Goal: Task Accomplishment & Management: Use online tool/utility

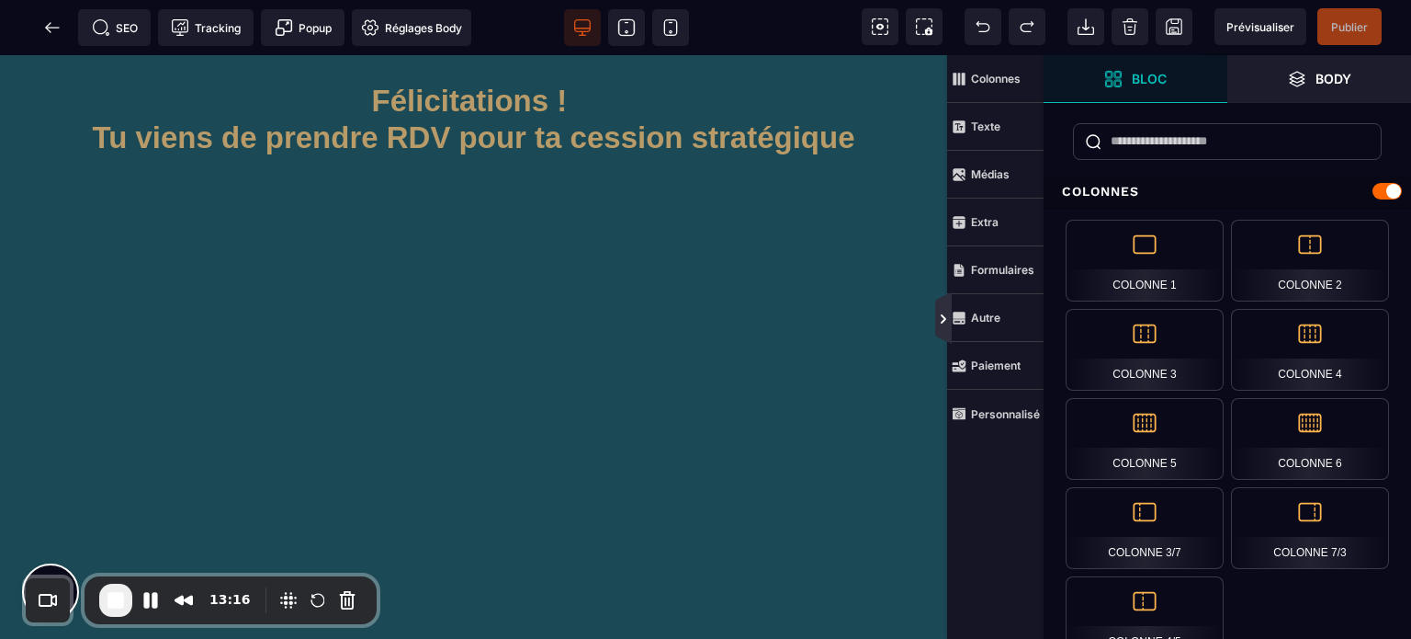
click at [941, 323] on icon at bounding box center [944, 318] width 6 height 9
click at [935, 304] on icon at bounding box center [943, 317] width 17 height 51
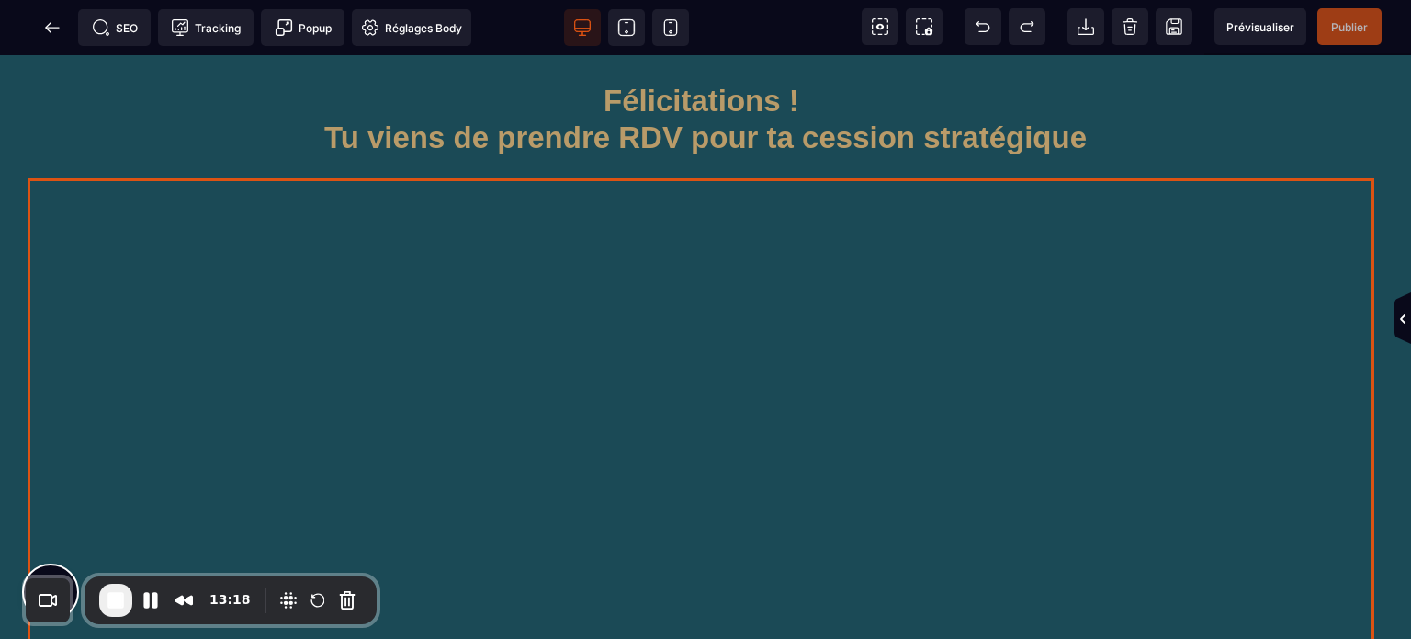
click at [633, 245] on div at bounding box center [706, 559] width 1356 height 763
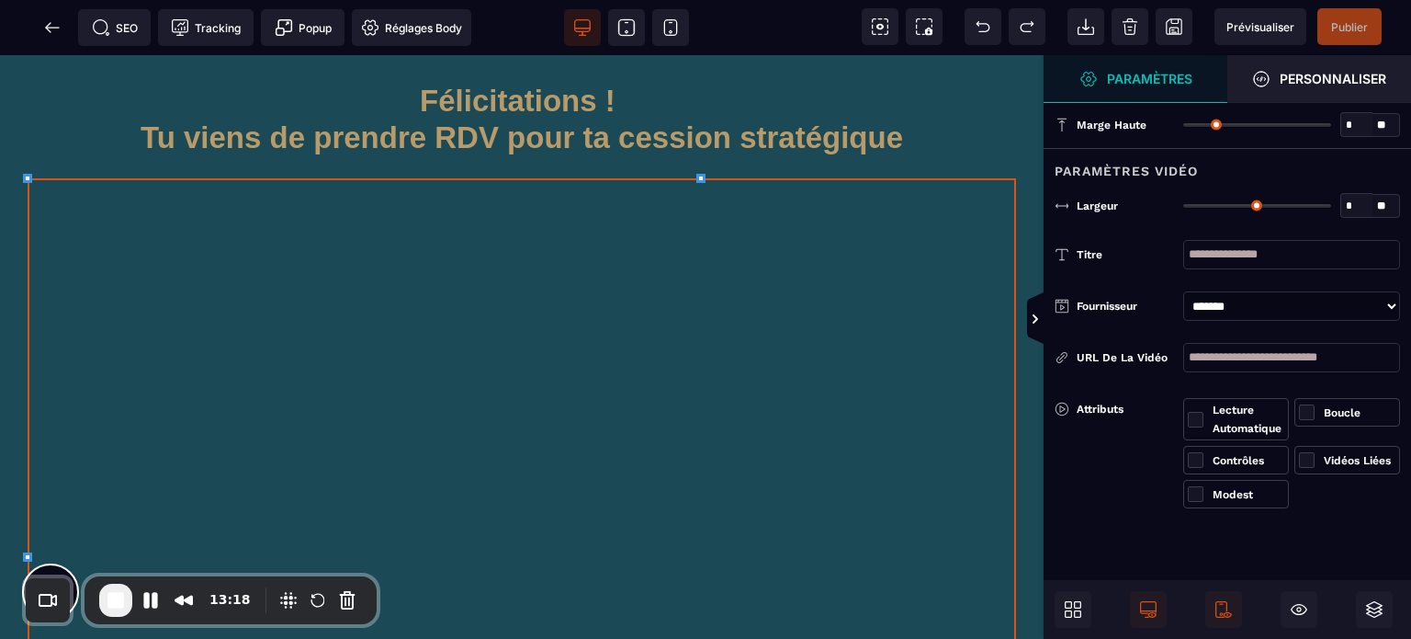
type input "*"
type input "***"
select select "*"
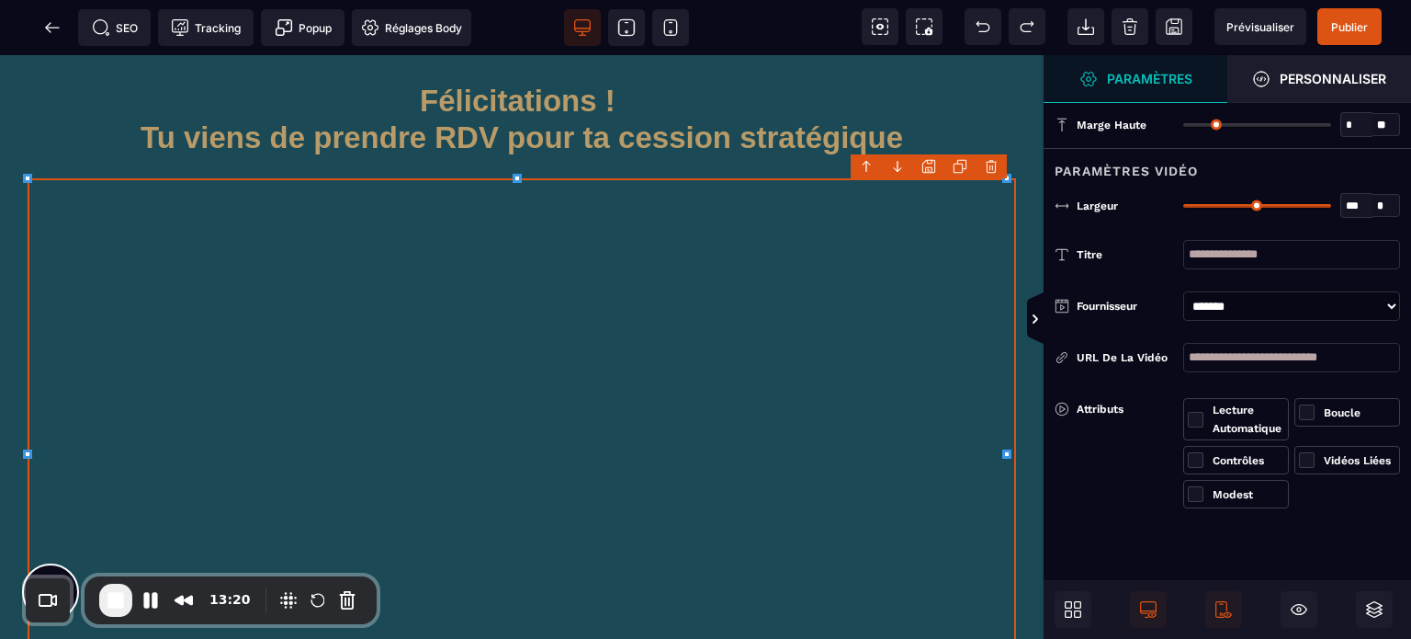
type input "**"
click at [1279, 204] on input "range" at bounding box center [1257, 206] width 148 height 4
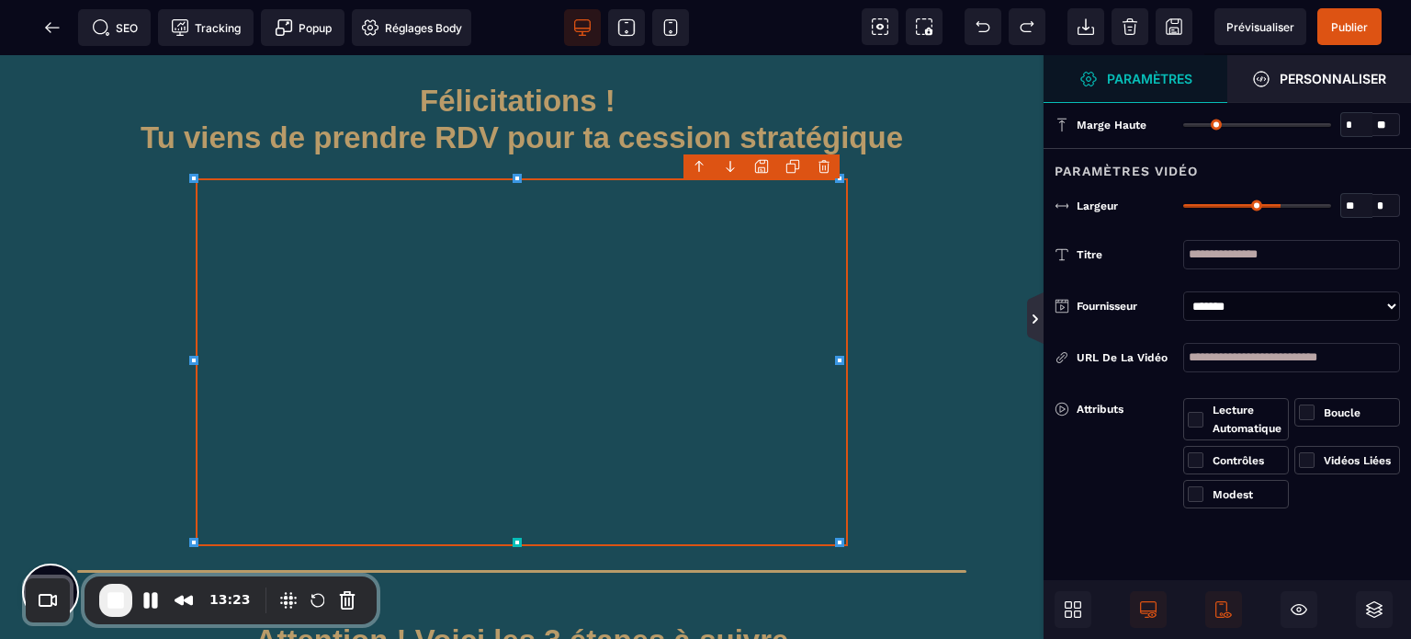
click at [1034, 319] on icon at bounding box center [1035, 318] width 15 height 15
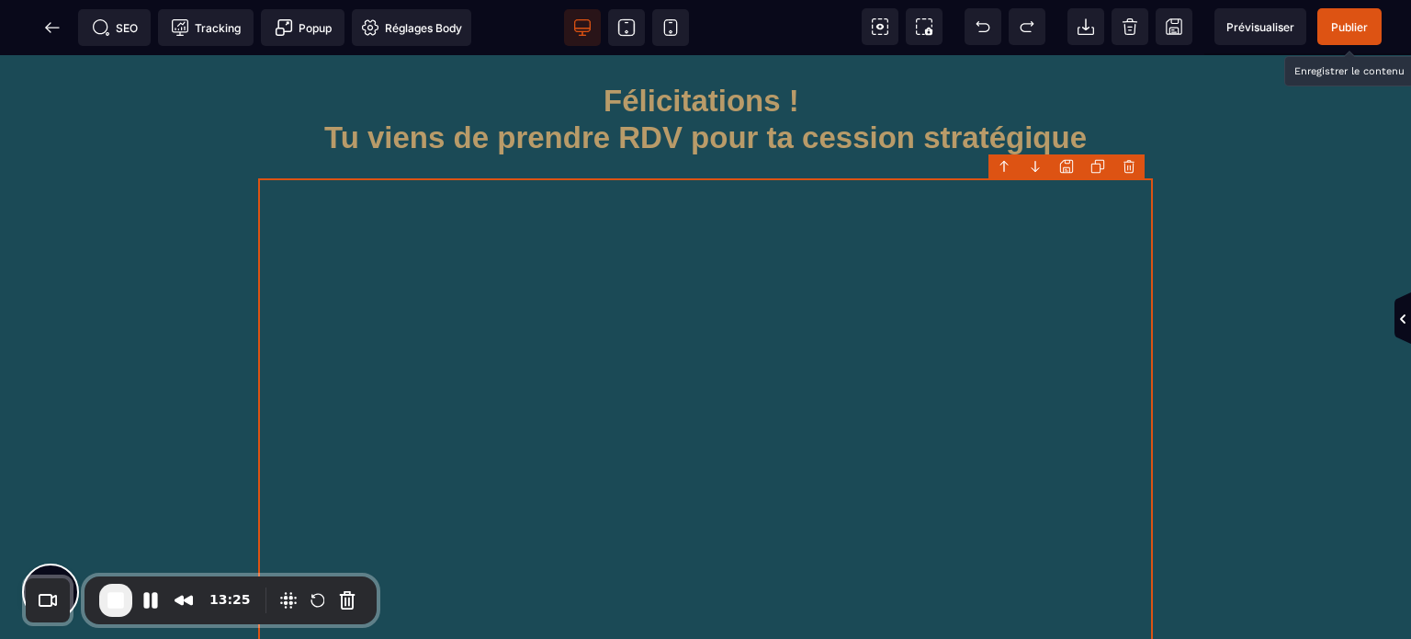
click at [1349, 26] on span "Publier" at bounding box center [1349, 27] width 37 height 14
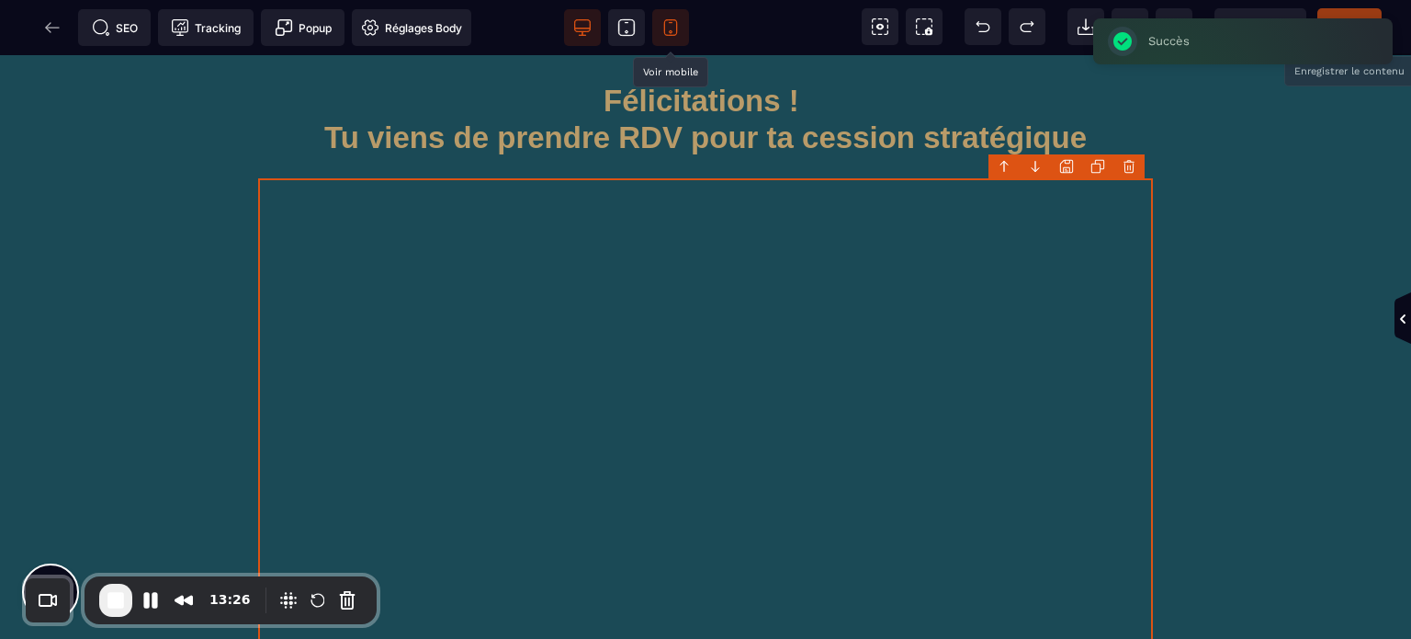
click at [672, 30] on icon at bounding box center [671, 31] width 3 height 3
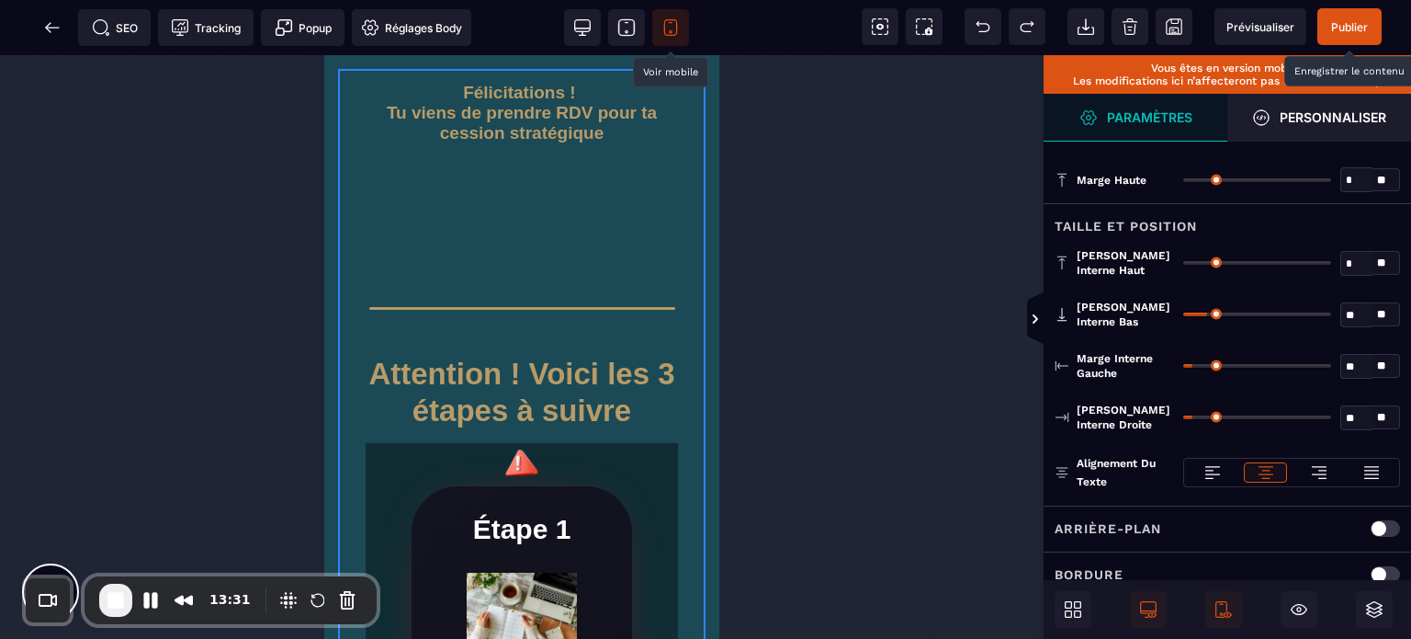
click at [578, 223] on div at bounding box center [522, 220] width 224 height 126
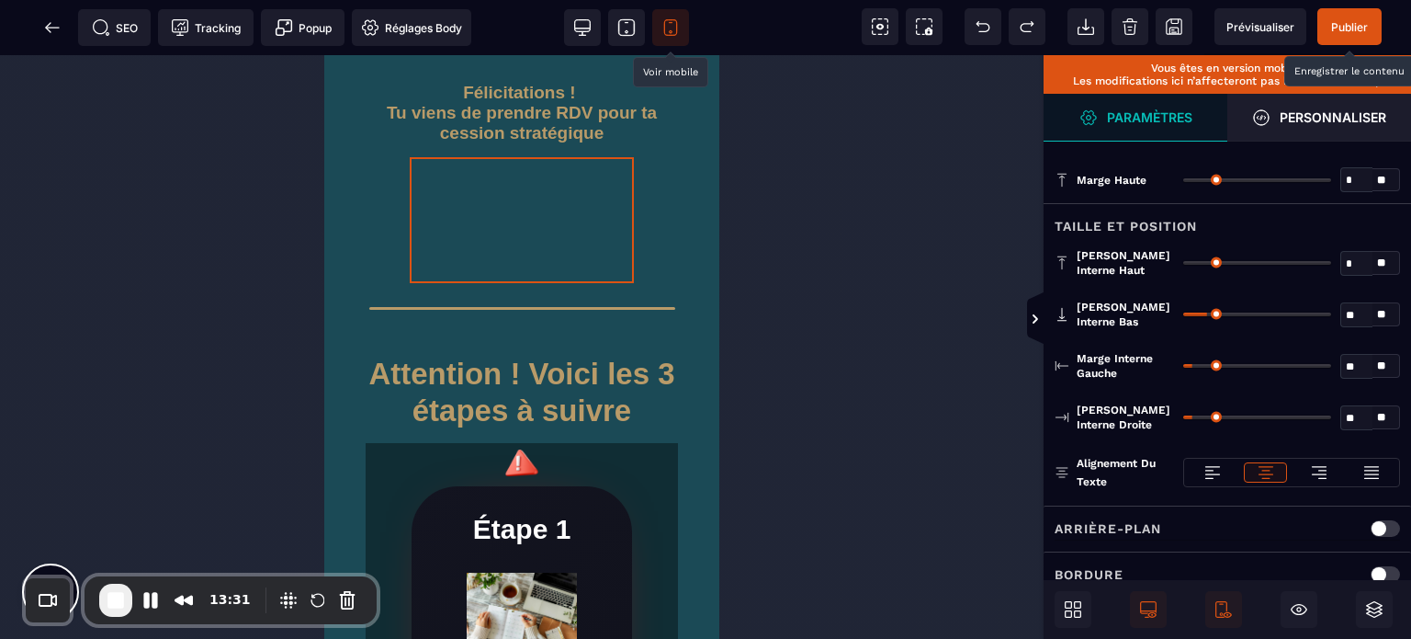
select select "*"
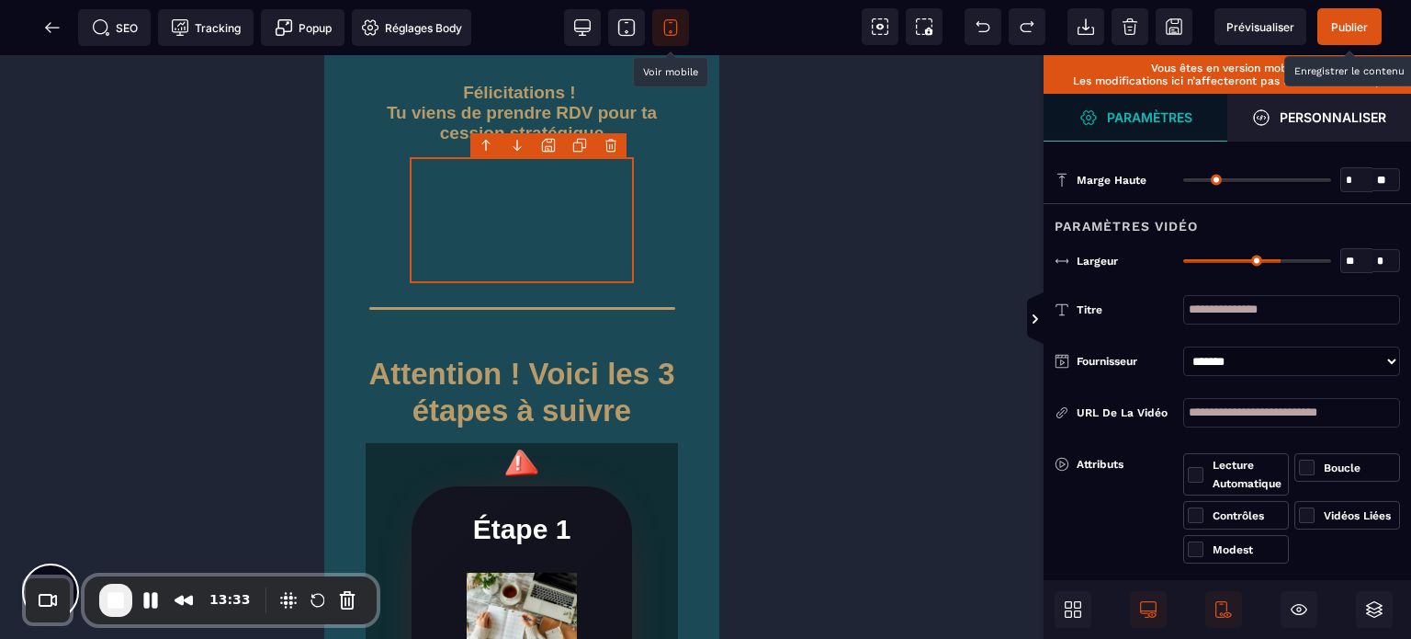
type input "***"
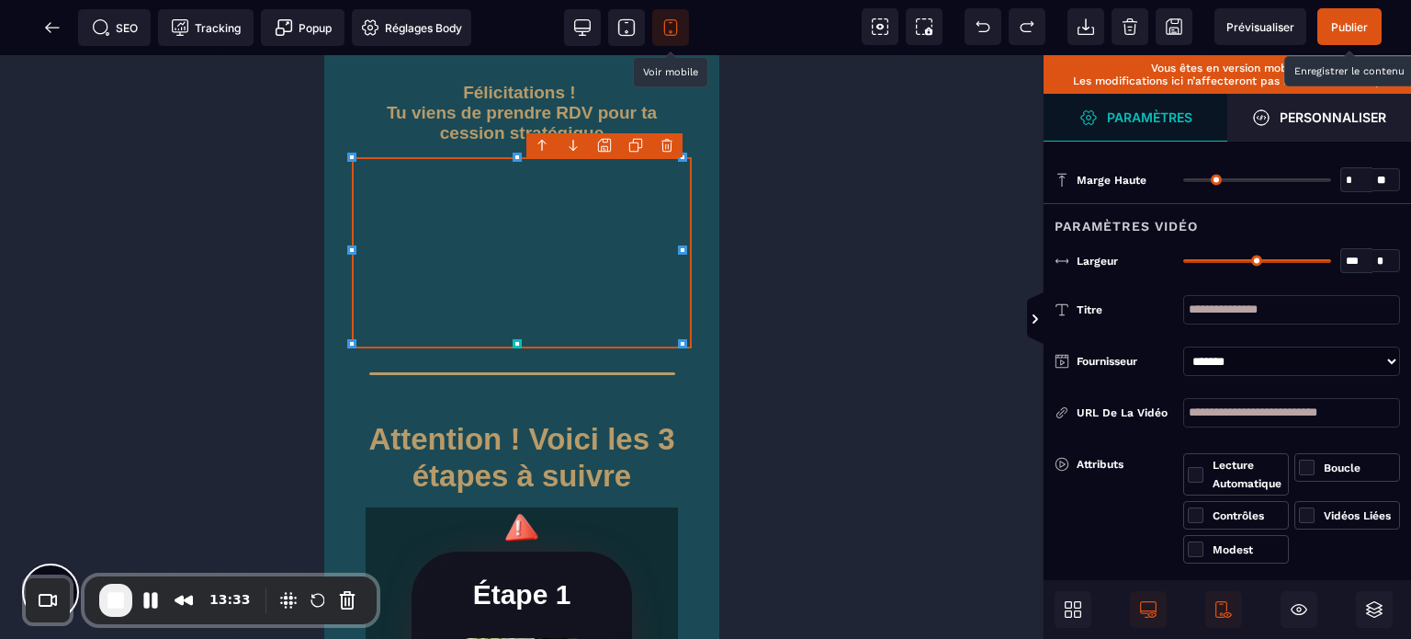
drag, startPoint x: 1280, startPoint y: 262, endPoint x: 1410, endPoint y: 280, distance: 131.8
type input "***"
click at [1331, 263] on input "range" at bounding box center [1257, 261] width 148 height 4
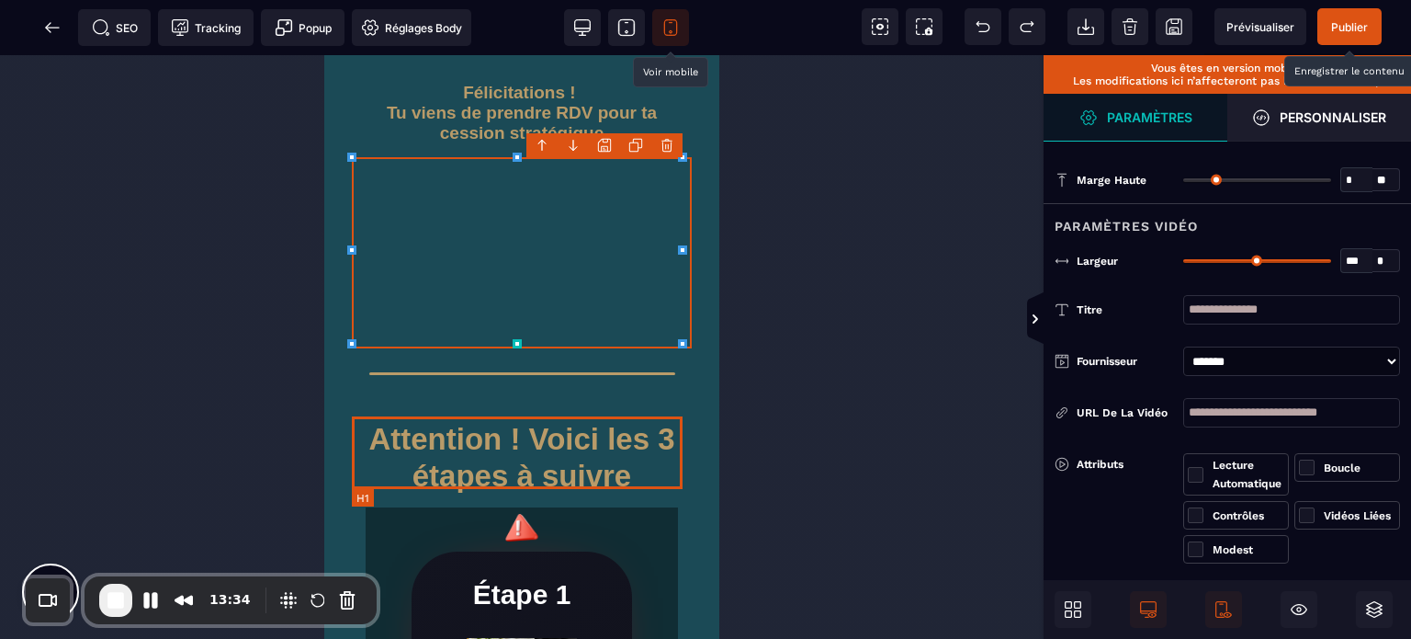
click at [597, 475] on h1 "Attention ! Voici les 3 étapes à suivre" at bounding box center [522, 457] width 340 height 73
select select "***"
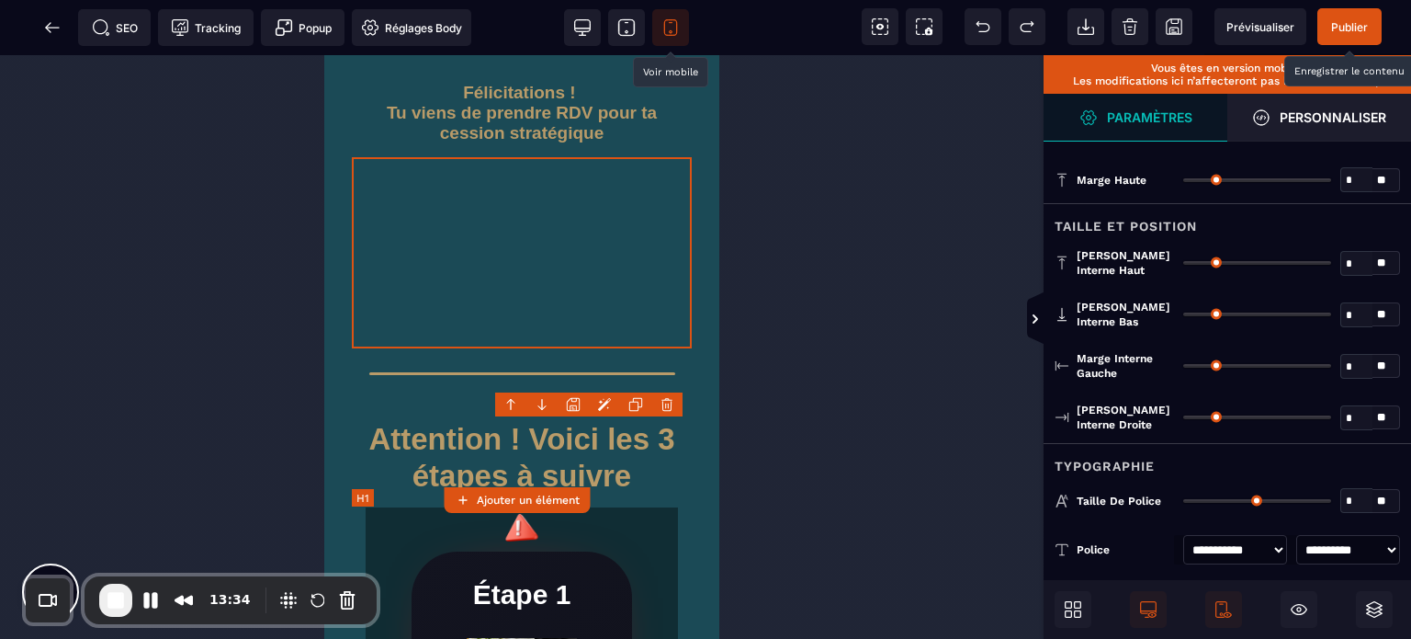
type input "*"
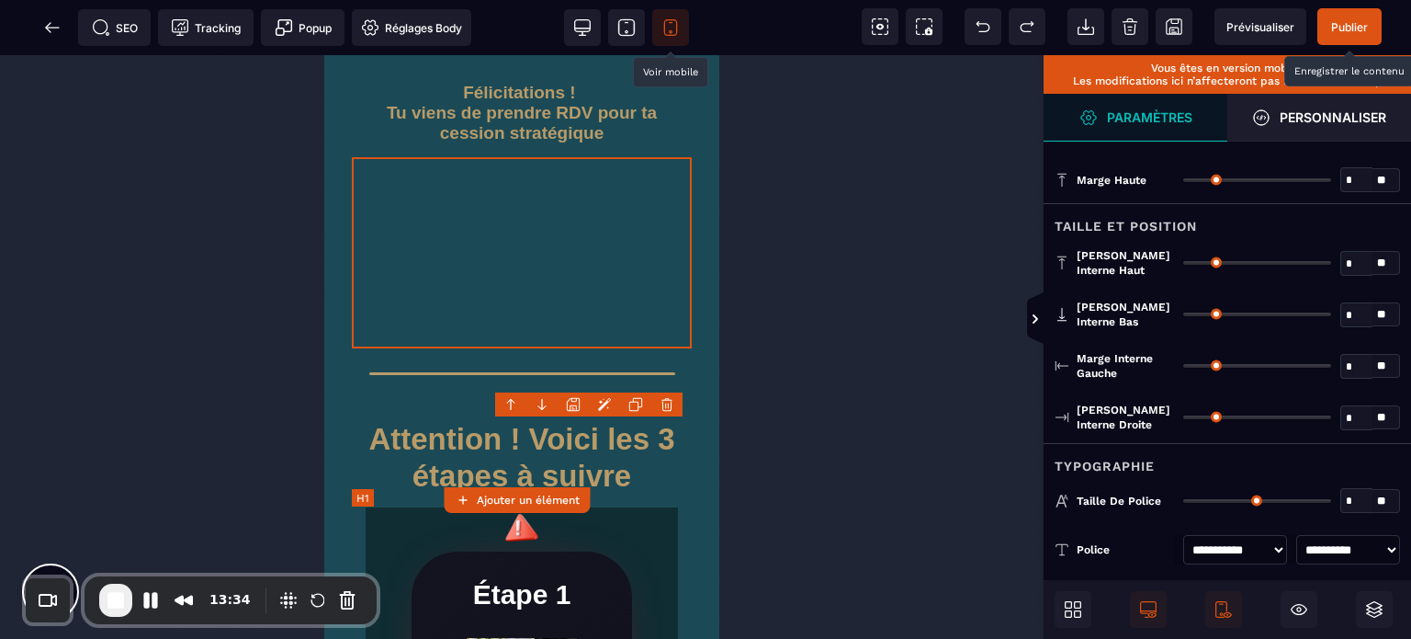
type input "**"
type input "*"
type input "**"
type input "****"
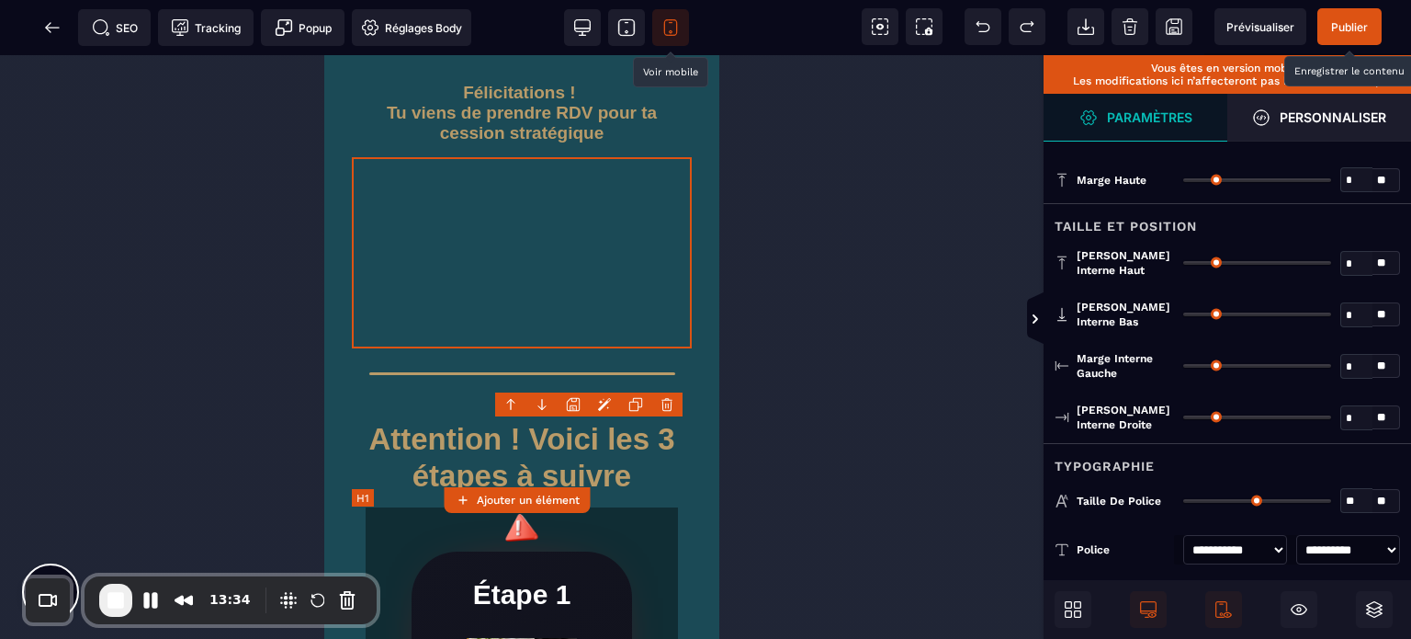
type input "**"
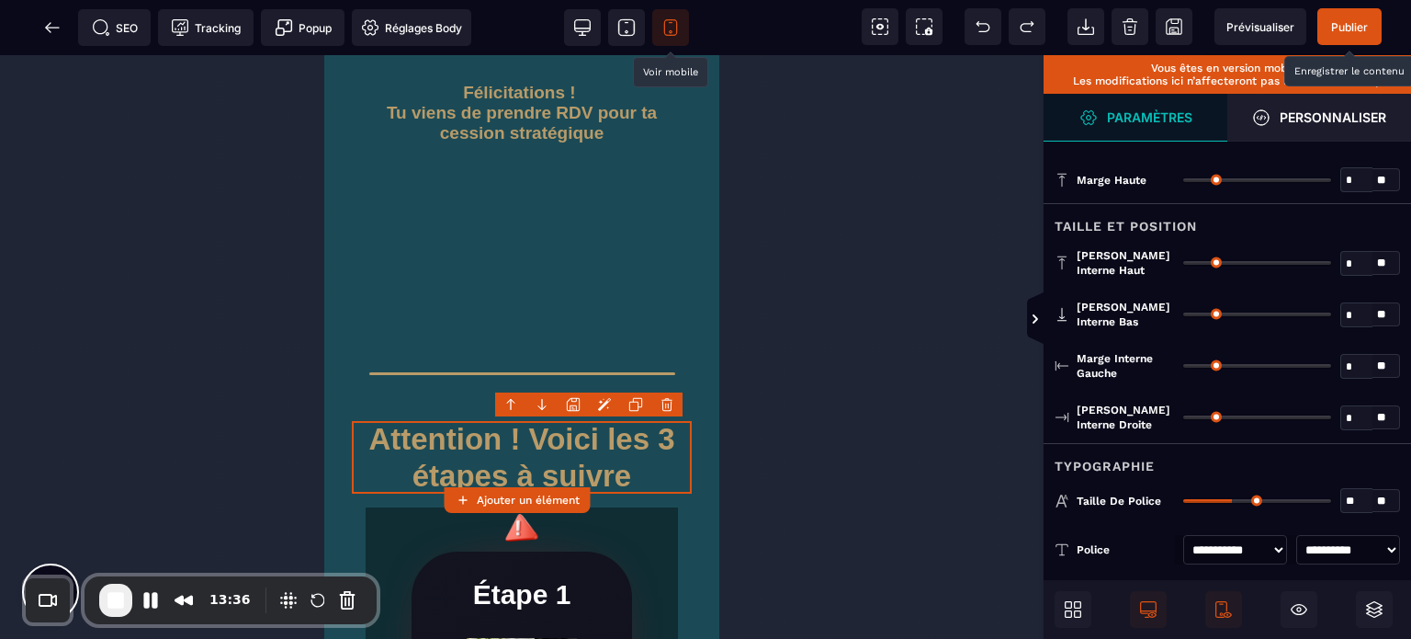
type input "**"
click at [1217, 499] on input "range" at bounding box center [1257, 501] width 148 height 4
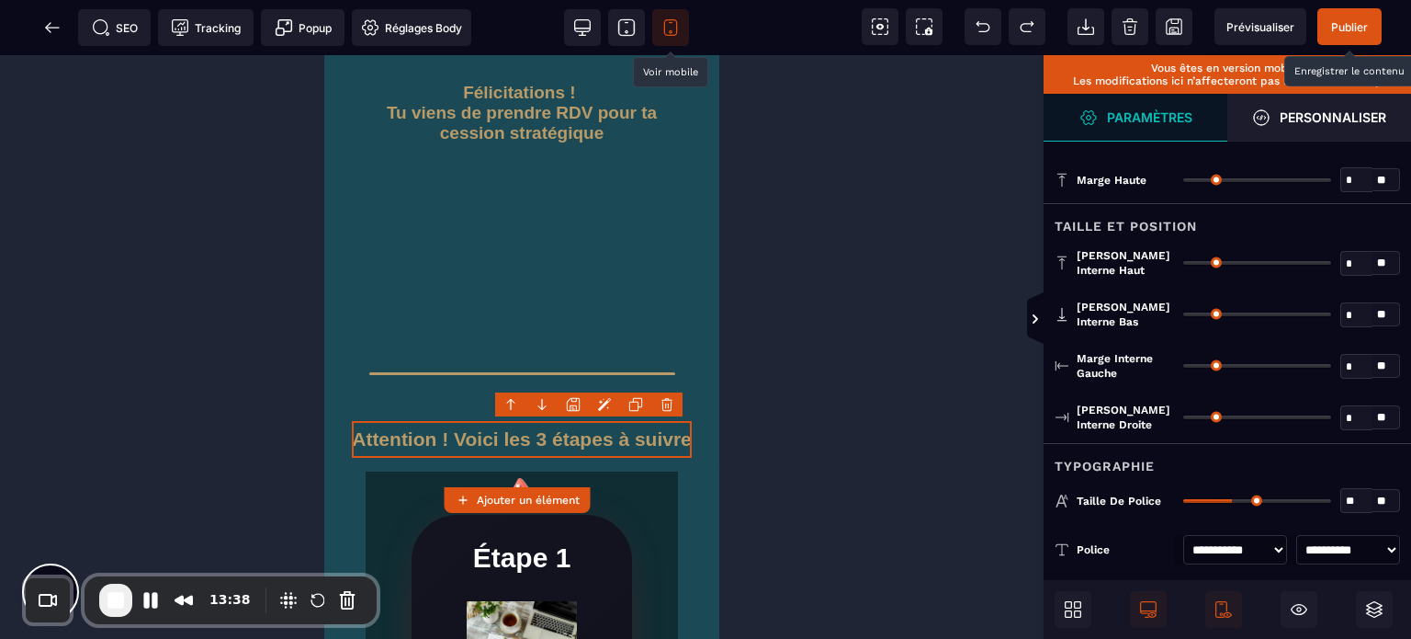
type input "**"
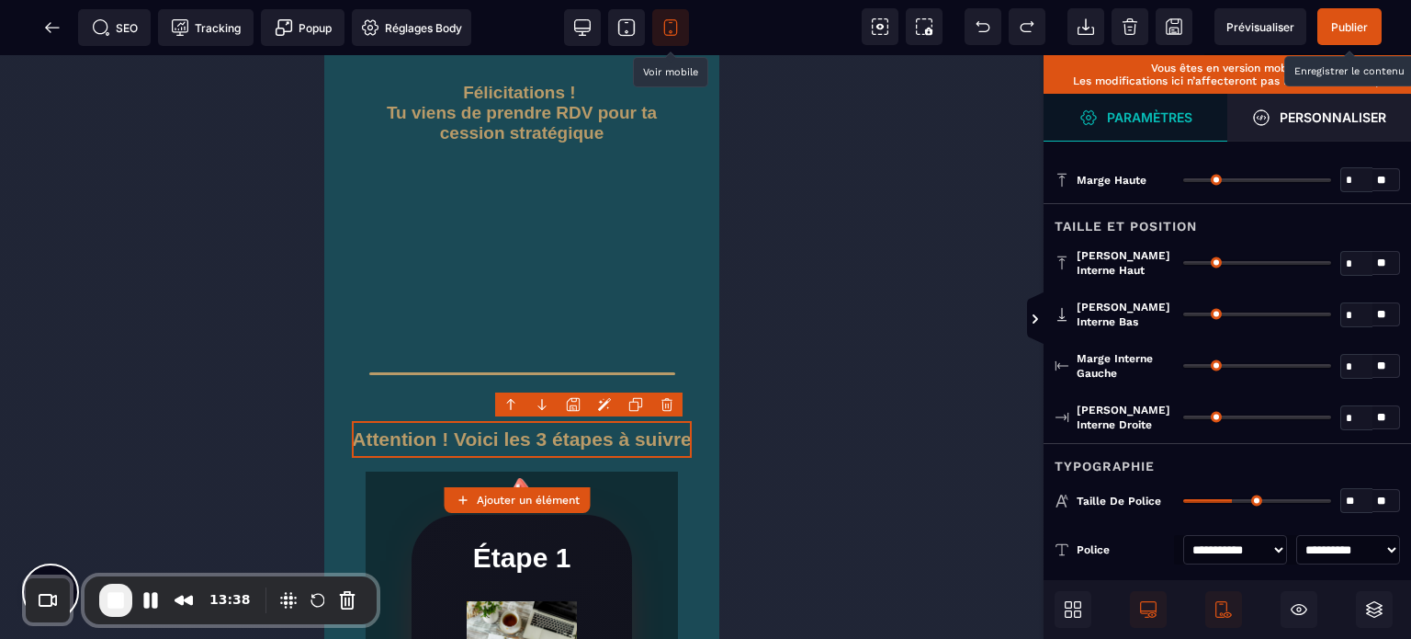
type input "**"
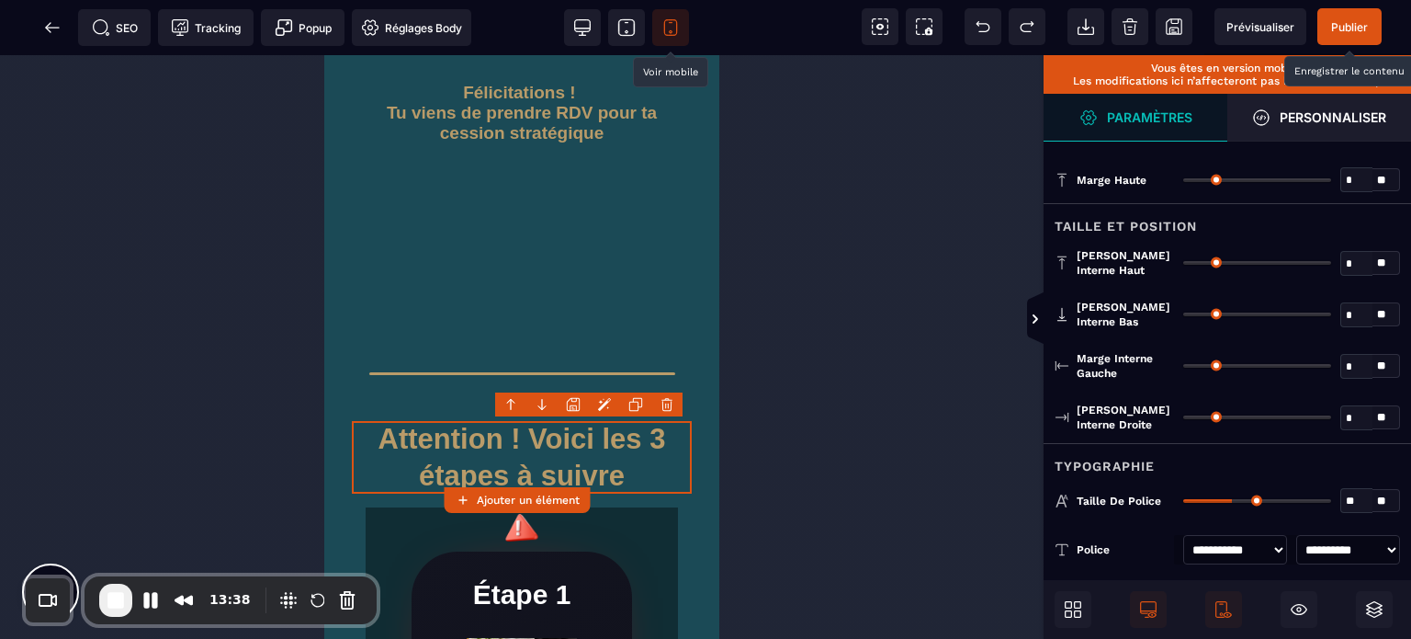
drag, startPoint x: 1217, startPoint y: 495, endPoint x: 1231, endPoint y: 496, distance: 14.7
type input "**"
click at [1231, 499] on input "range" at bounding box center [1257, 501] width 148 height 4
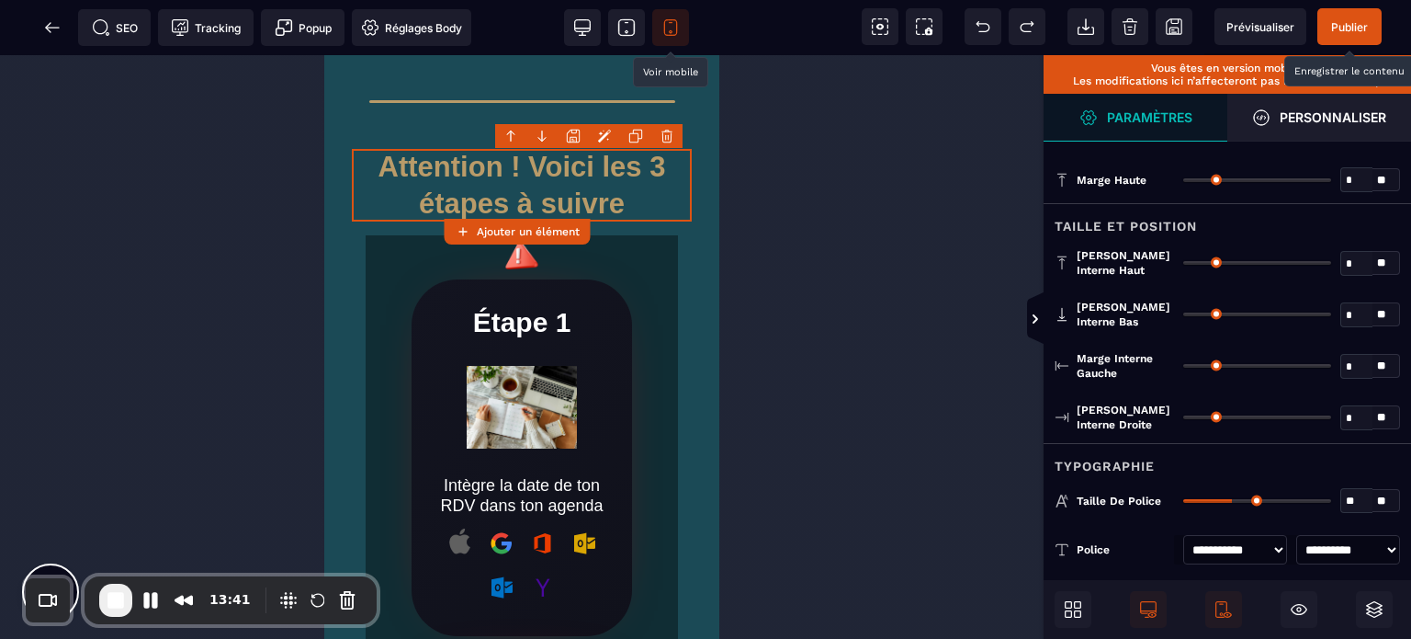
scroll to position [265, 0]
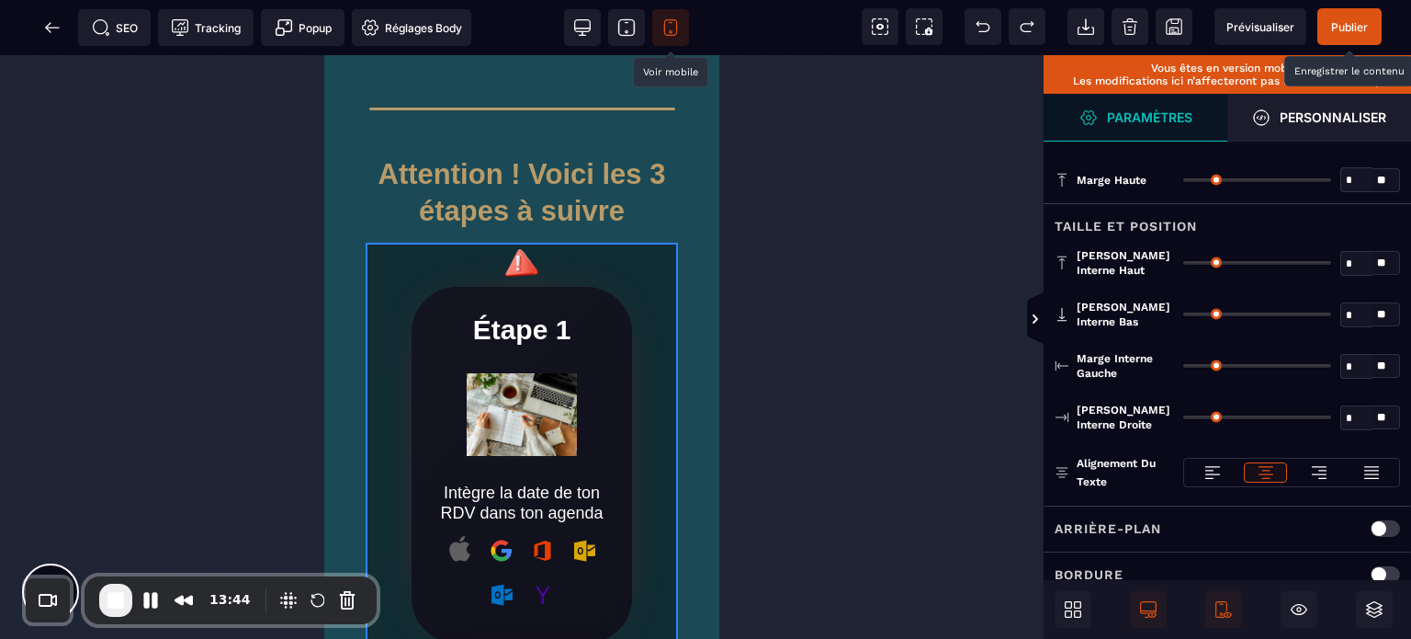
type input "*"
type input "**"
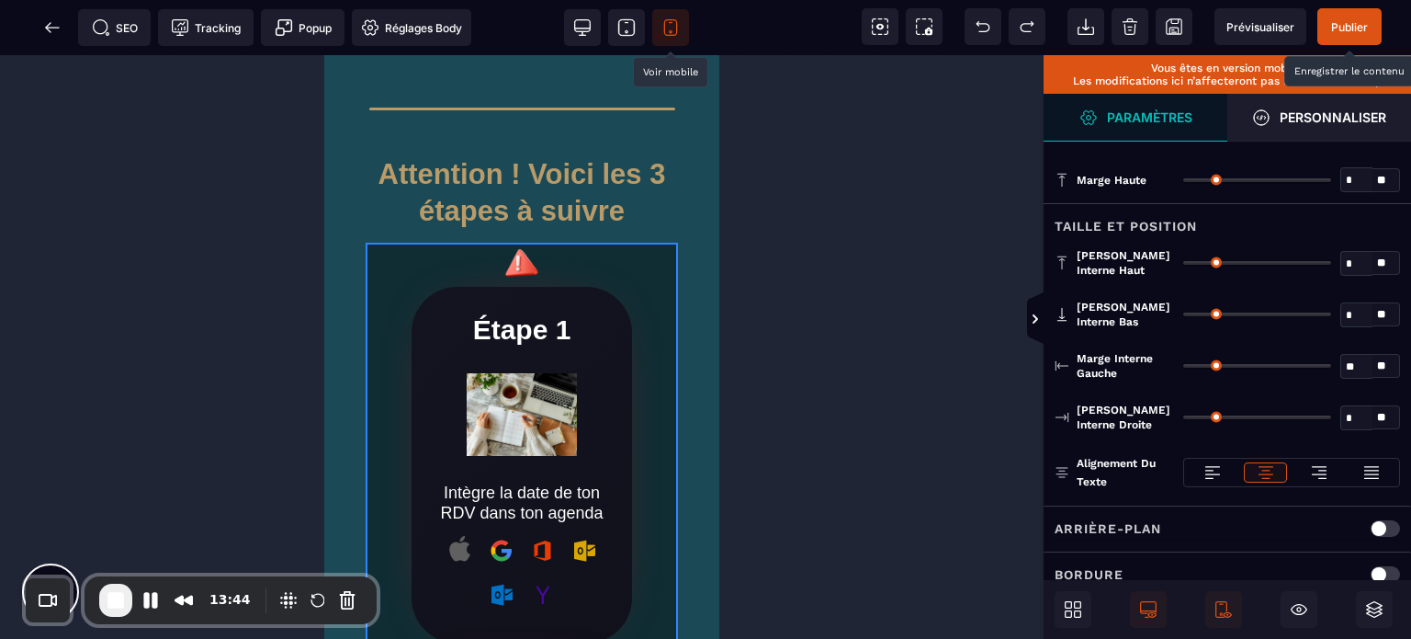
type input "**"
type input "*"
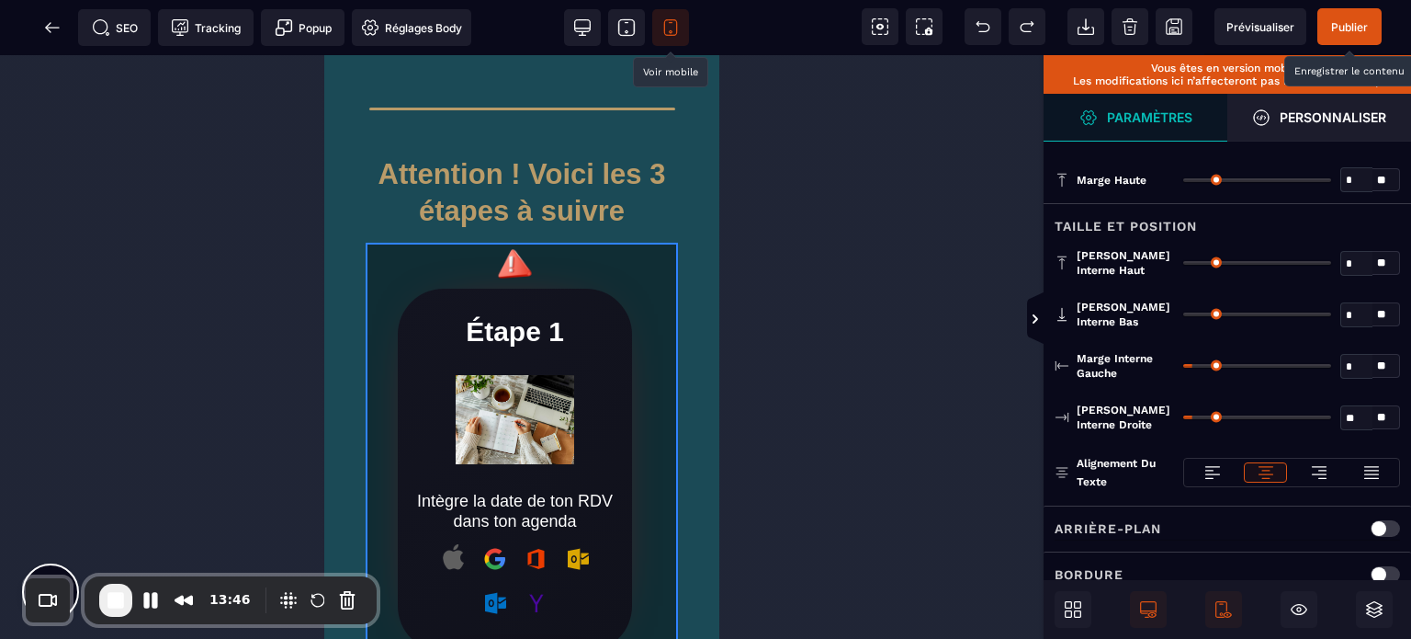
drag, startPoint x: 1194, startPoint y: 359, endPoint x: 1158, endPoint y: 376, distance: 39.5
type input "*"
click at [1183, 368] on input "range" at bounding box center [1257, 366] width 148 height 4
type input "*"
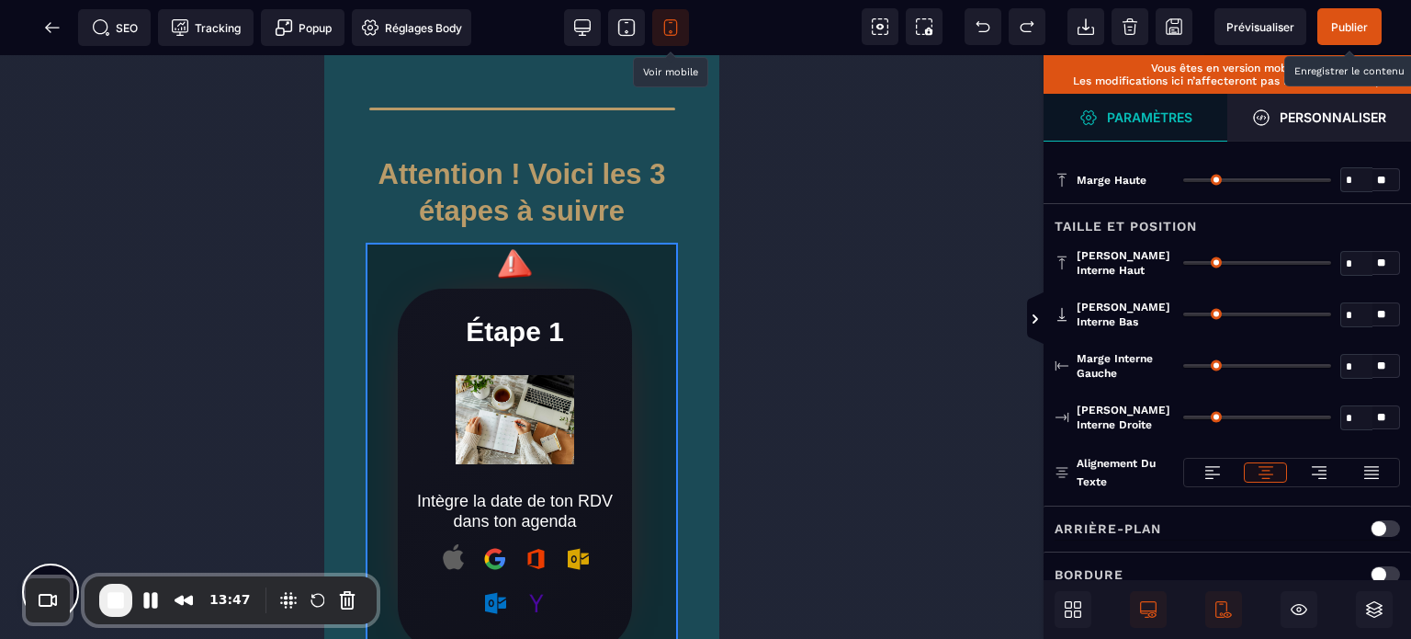
drag, startPoint x: 1197, startPoint y: 413, endPoint x: 873, endPoint y: 440, distance: 325.4
type input "*"
click at [1183, 419] on input "range" at bounding box center [1257, 417] width 148 height 4
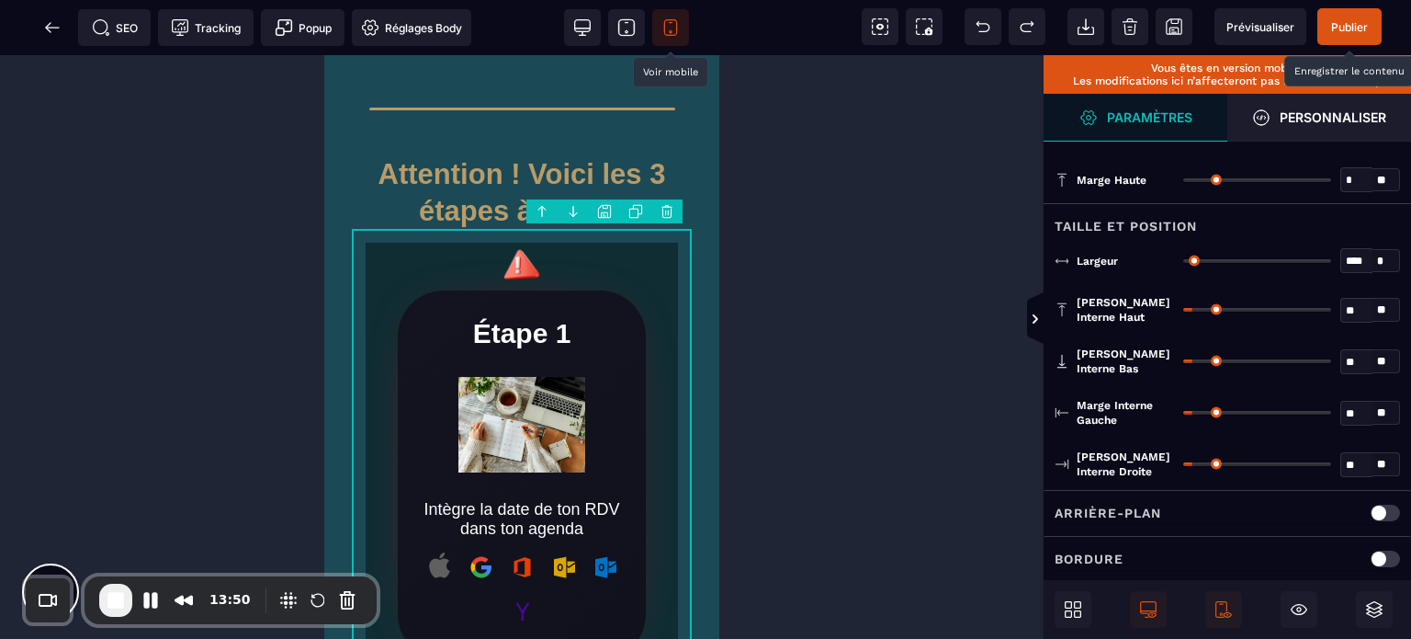
type input "*"
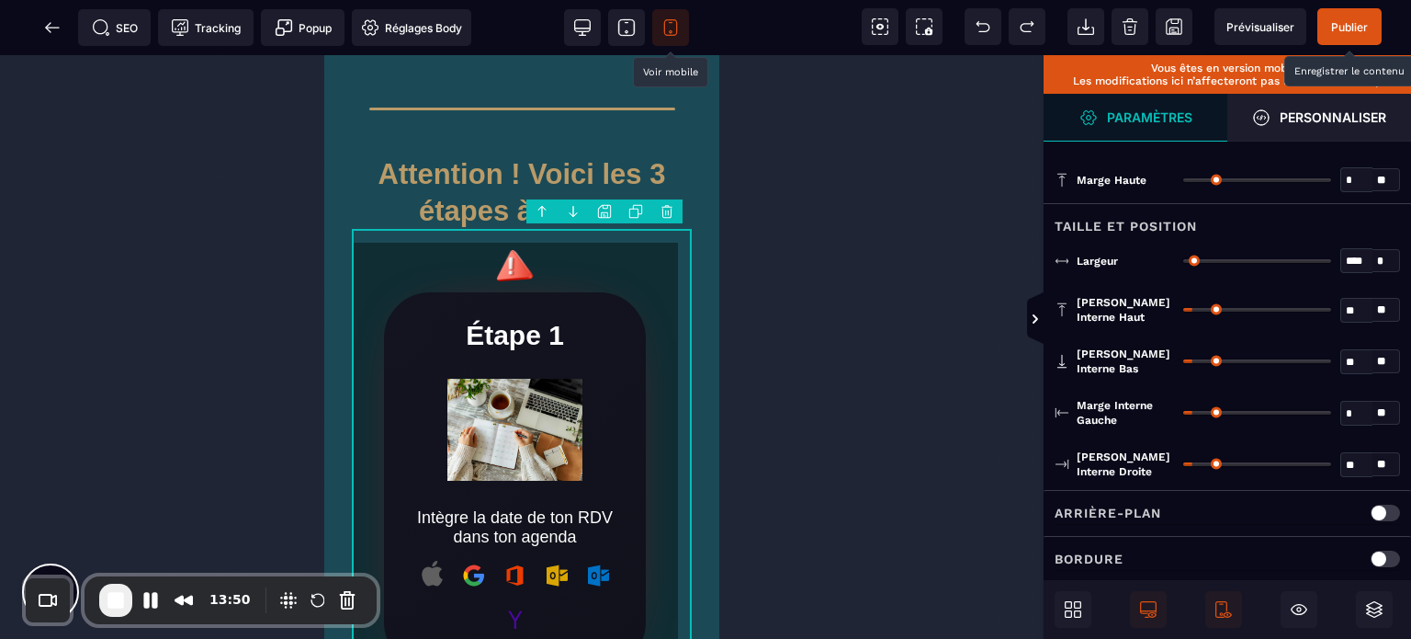
drag, startPoint x: 1194, startPoint y: 409, endPoint x: 1116, endPoint y: 428, distance: 80.4
type input "*"
click at [1183, 414] on input "range" at bounding box center [1257, 413] width 148 height 4
type input "*"
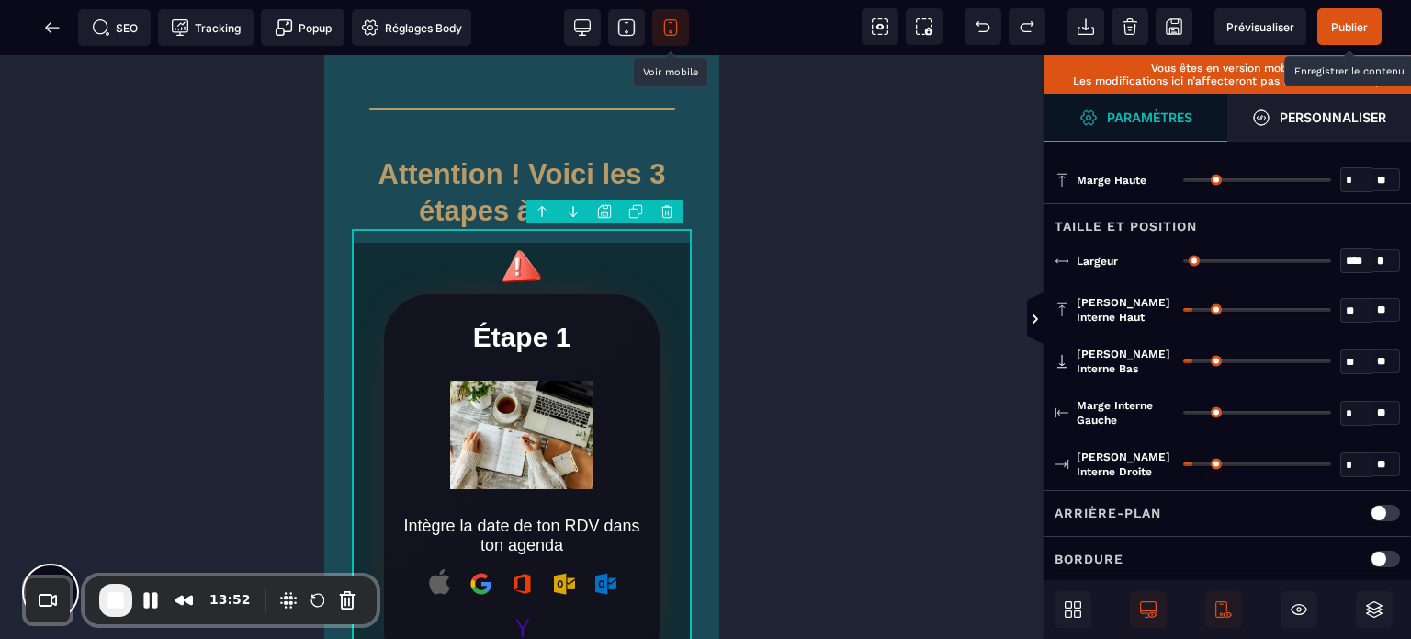
drag, startPoint x: 1194, startPoint y: 463, endPoint x: 942, endPoint y: 488, distance: 253.0
type input "*"
click at [1183, 466] on input "range" at bounding box center [1257, 464] width 148 height 4
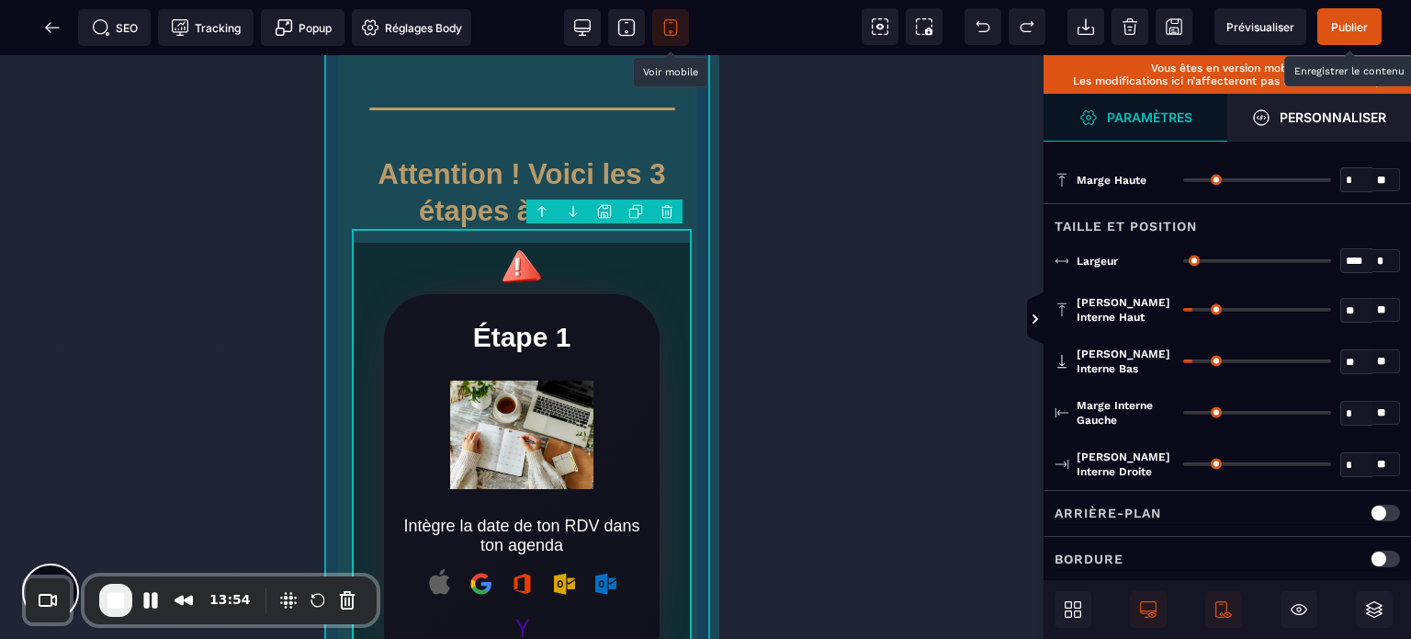
click at [697, 407] on div "Félicitations ! Tu viens de prendre RDV pour ta cession stratégique Attention !…" at bounding box center [521, 555] width 395 height 1528
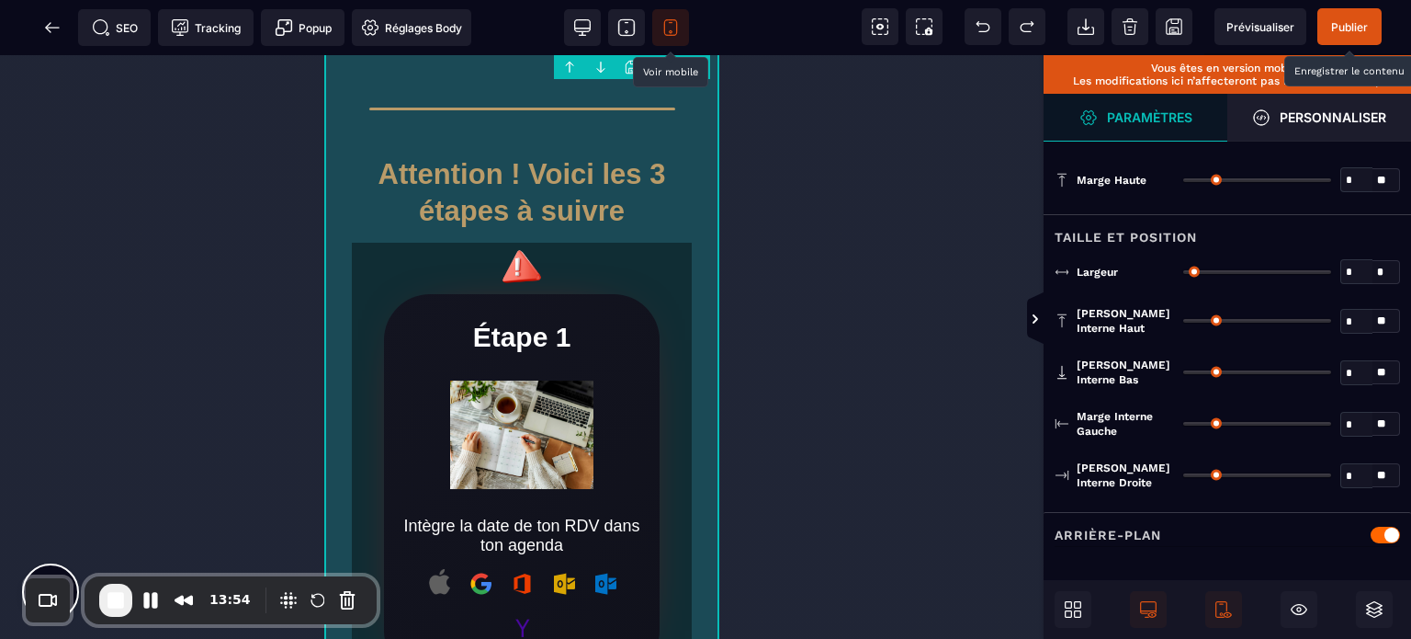
type input "*"
type input "****"
type input "**"
type input "*"
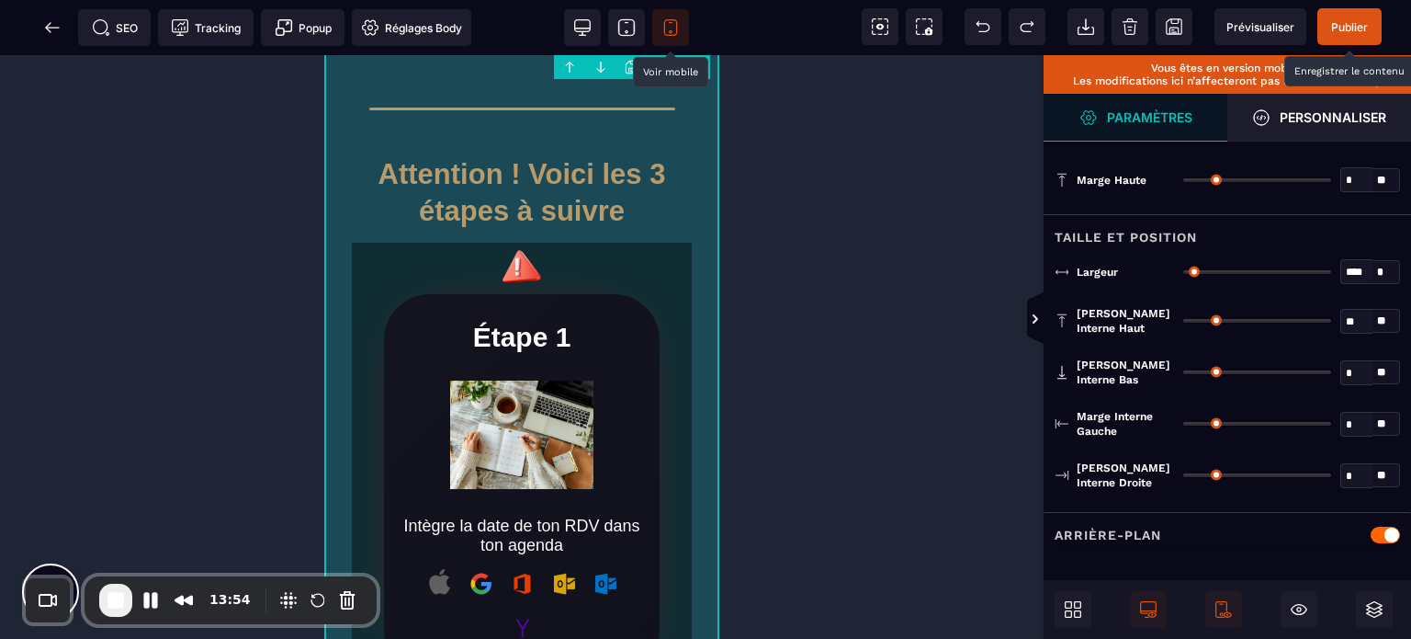
type input "**"
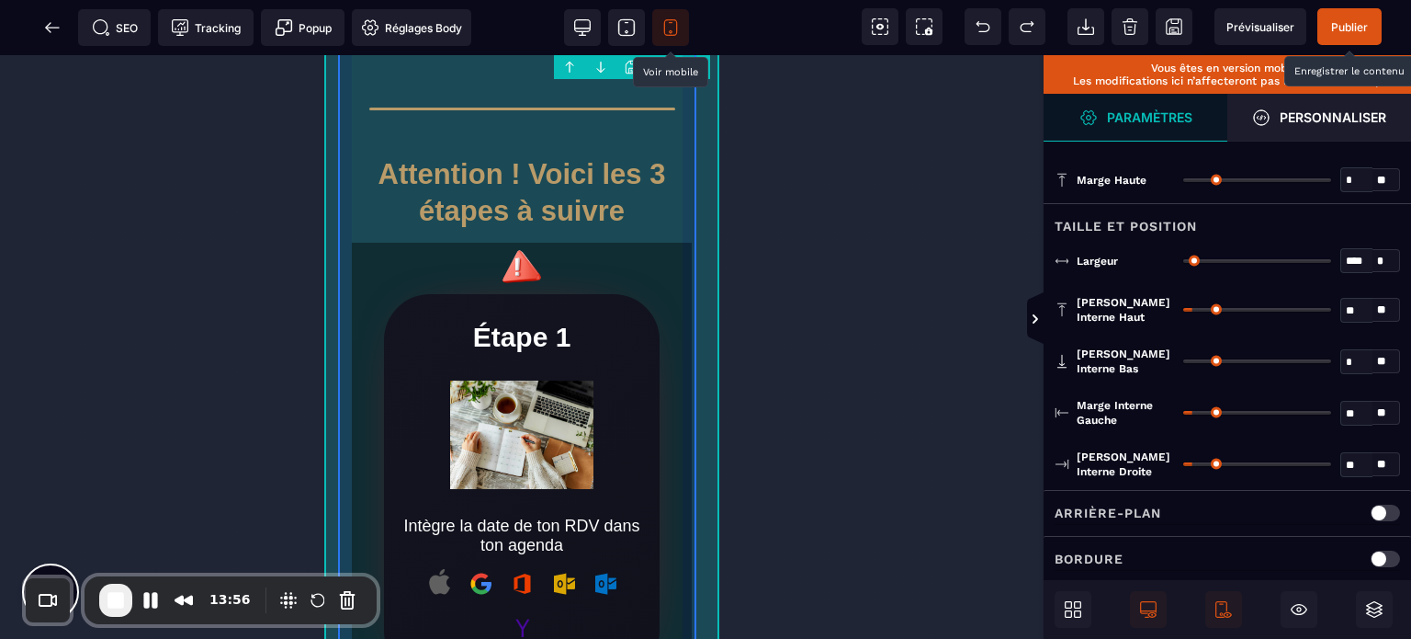
click at [686, 418] on div "Félicitations ! Tu viens de prendre RDV pour ta cession stratégique Attention !…" at bounding box center [522, 561] width 368 height 1514
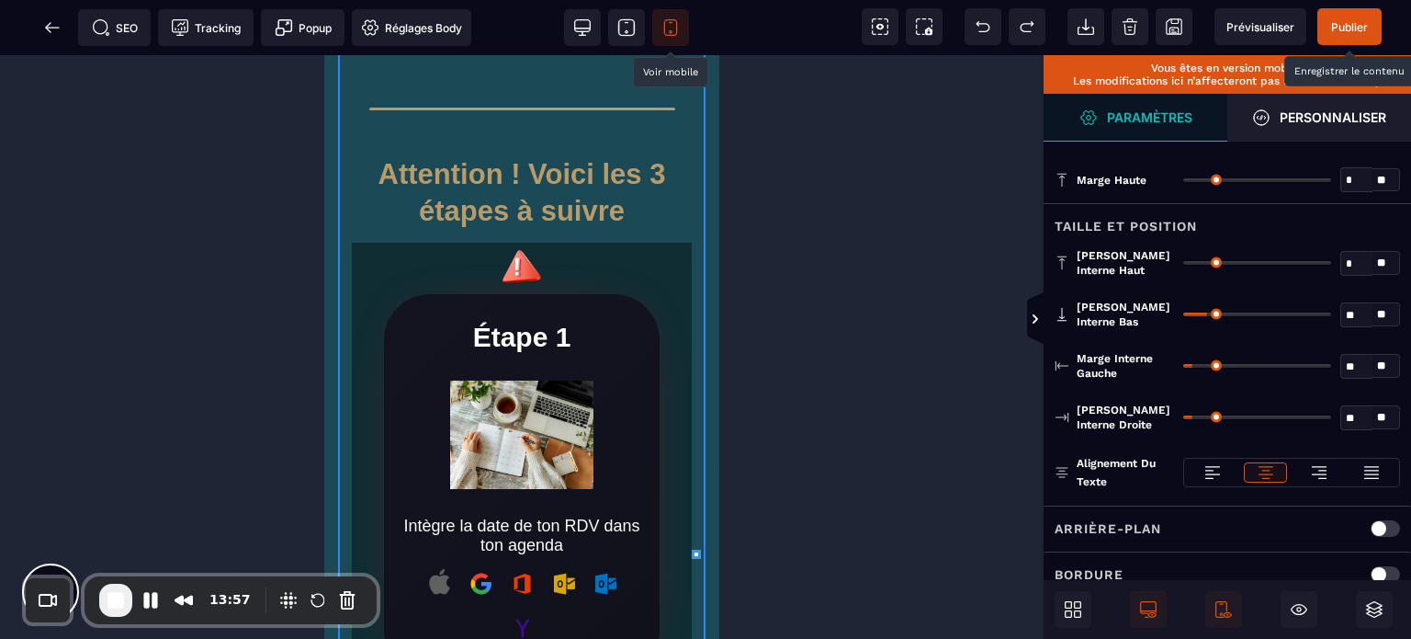
type input "*"
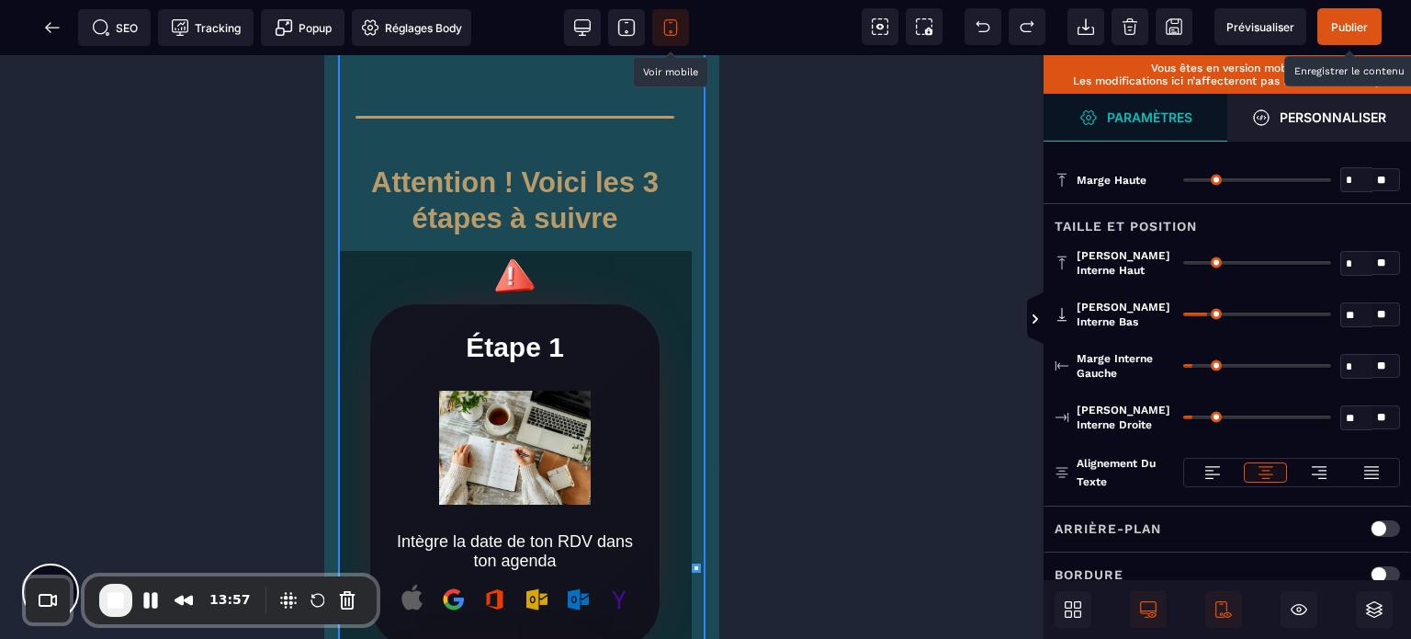
drag, startPoint x: 1200, startPoint y: 367, endPoint x: 1121, endPoint y: 387, distance: 81.6
type input "*"
click at [1183, 368] on input "range" at bounding box center [1257, 366] width 148 height 4
type input "*"
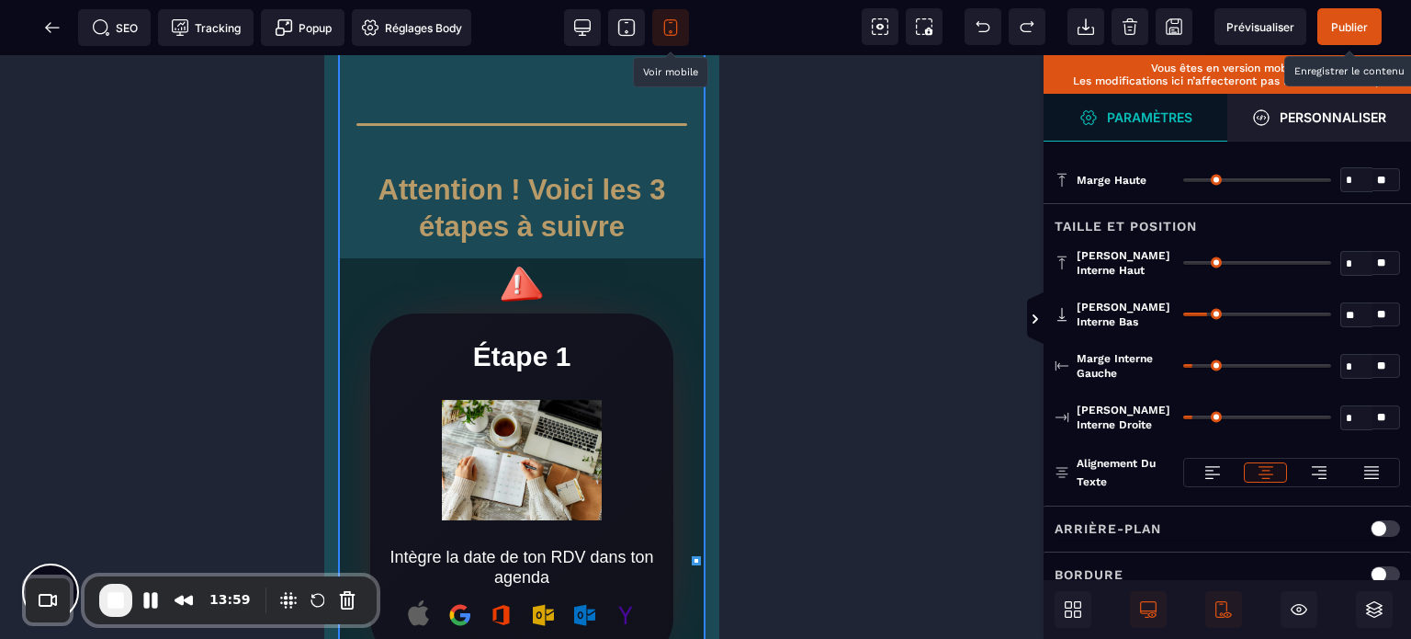
drag, startPoint x: 1193, startPoint y: 415, endPoint x: 926, endPoint y: 437, distance: 267.4
type input "*"
click at [1183, 419] on input "range" at bounding box center [1257, 417] width 148 height 4
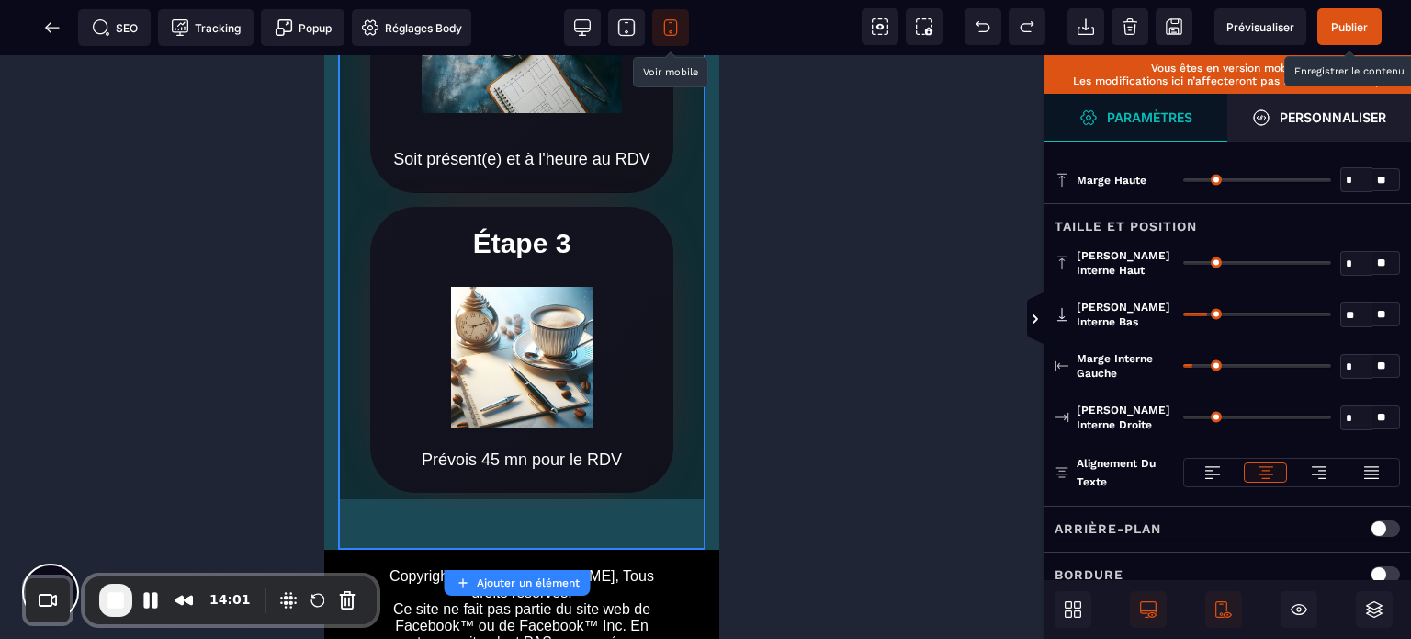
scroll to position [1032, 0]
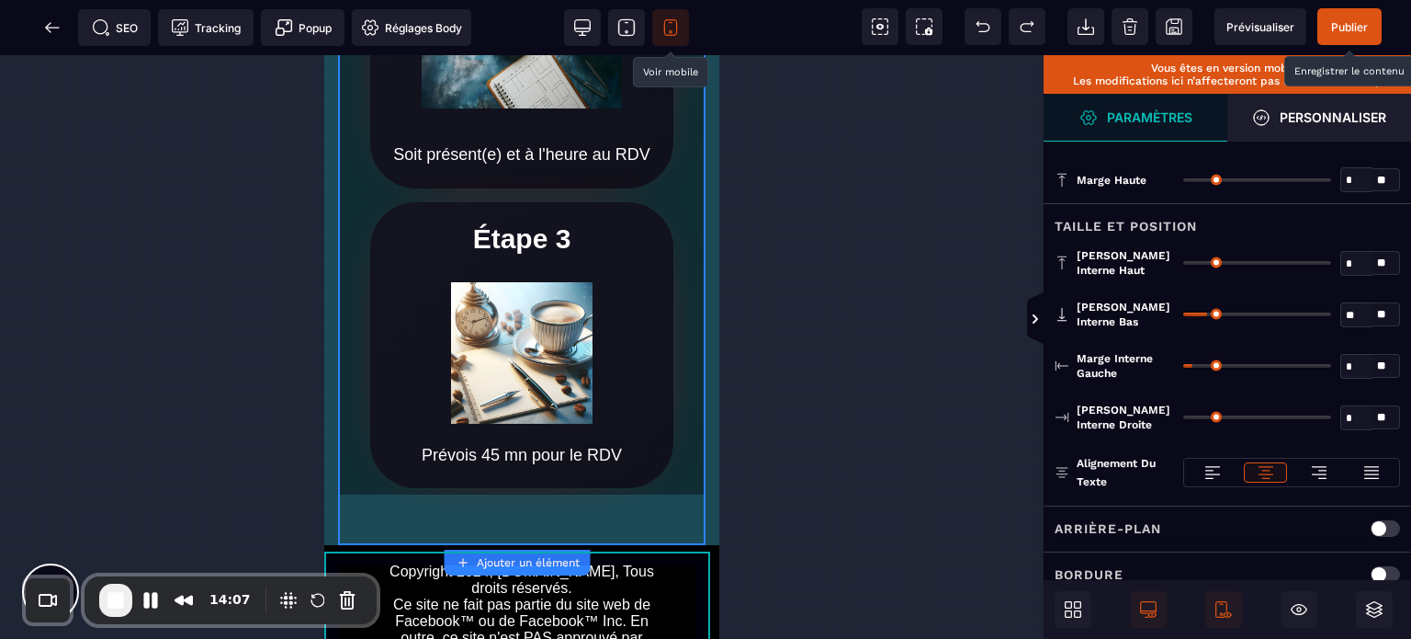
click at [355, 561] on div "Copyright 2024, [DOMAIN_NAME], Tous droits réservés. Ce site ne fait pas partie…" at bounding box center [521, 643] width 395 height 197
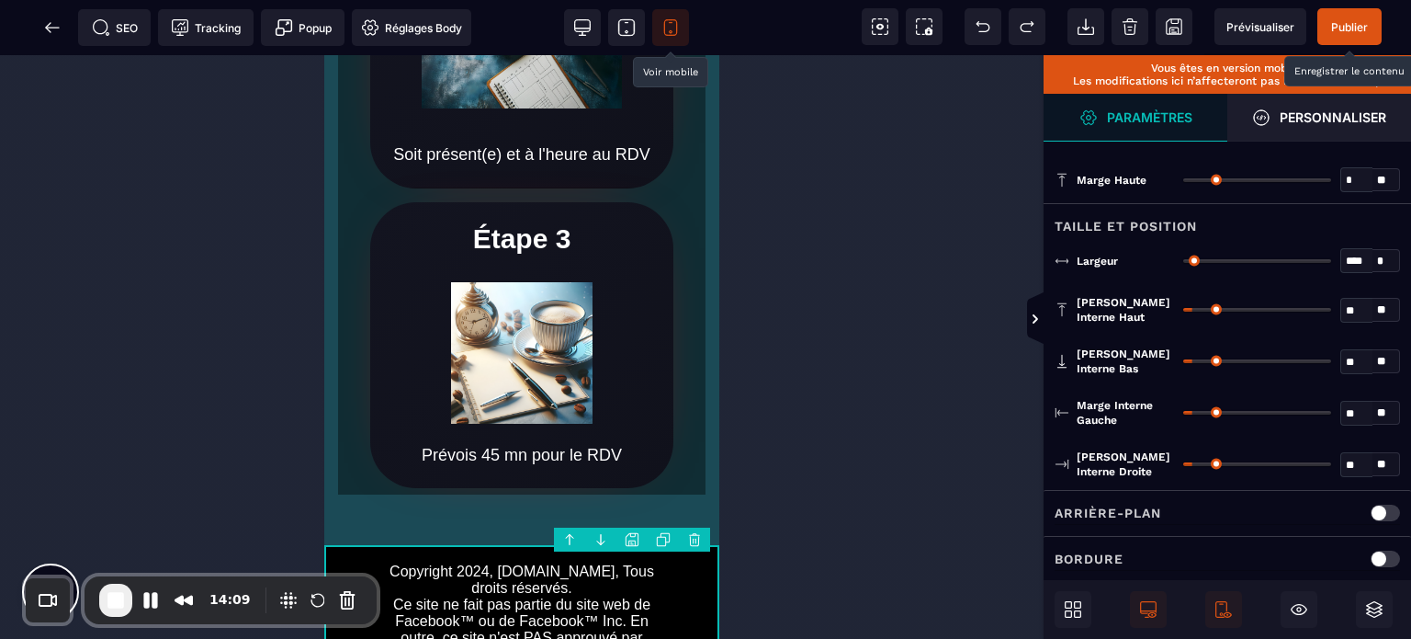
type input "*"
drag, startPoint x: 1194, startPoint y: 404, endPoint x: 1125, endPoint y: 426, distance: 73.2
type input "*"
click at [1183, 414] on input "range" at bounding box center [1257, 413] width 148 height 4
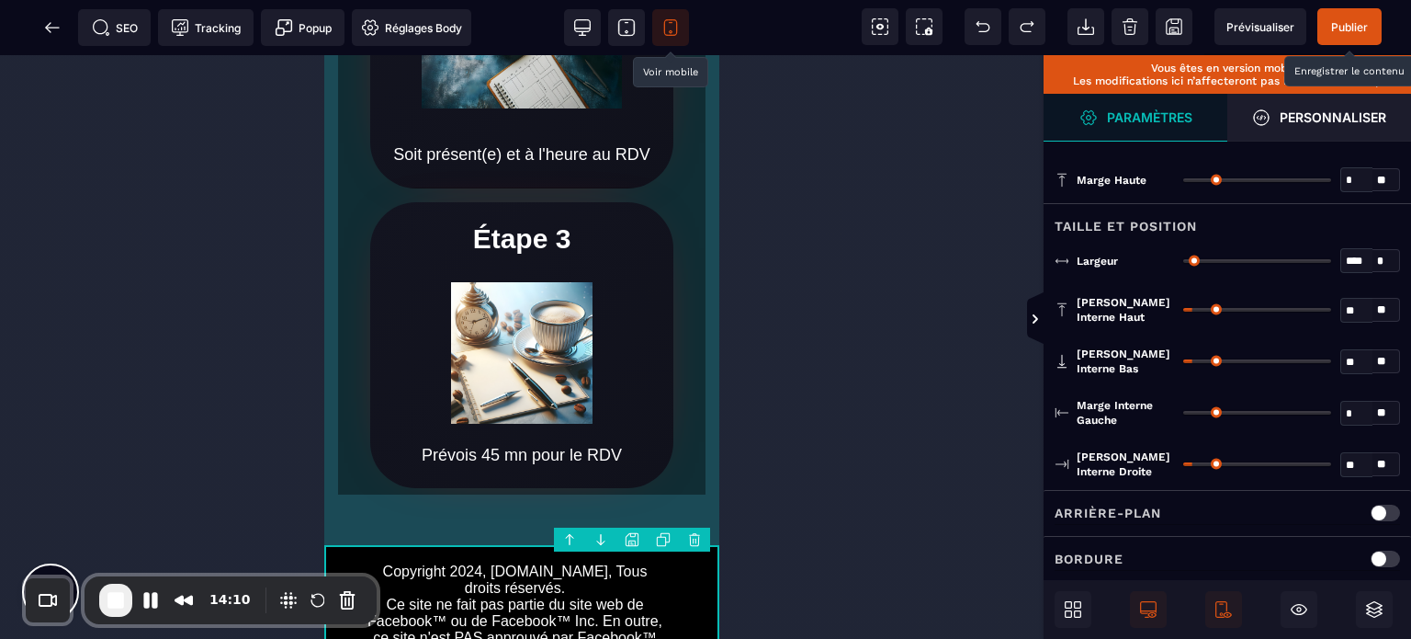
type input "*"
drag, startPoint x: 1198, startPoint y: 458, endPoint x: 994, endPoint y: 506, distance: 209.5
type input "*"
click at [1183, 466] on input "range" at bounding box center [1257, 464] width 148 height 4
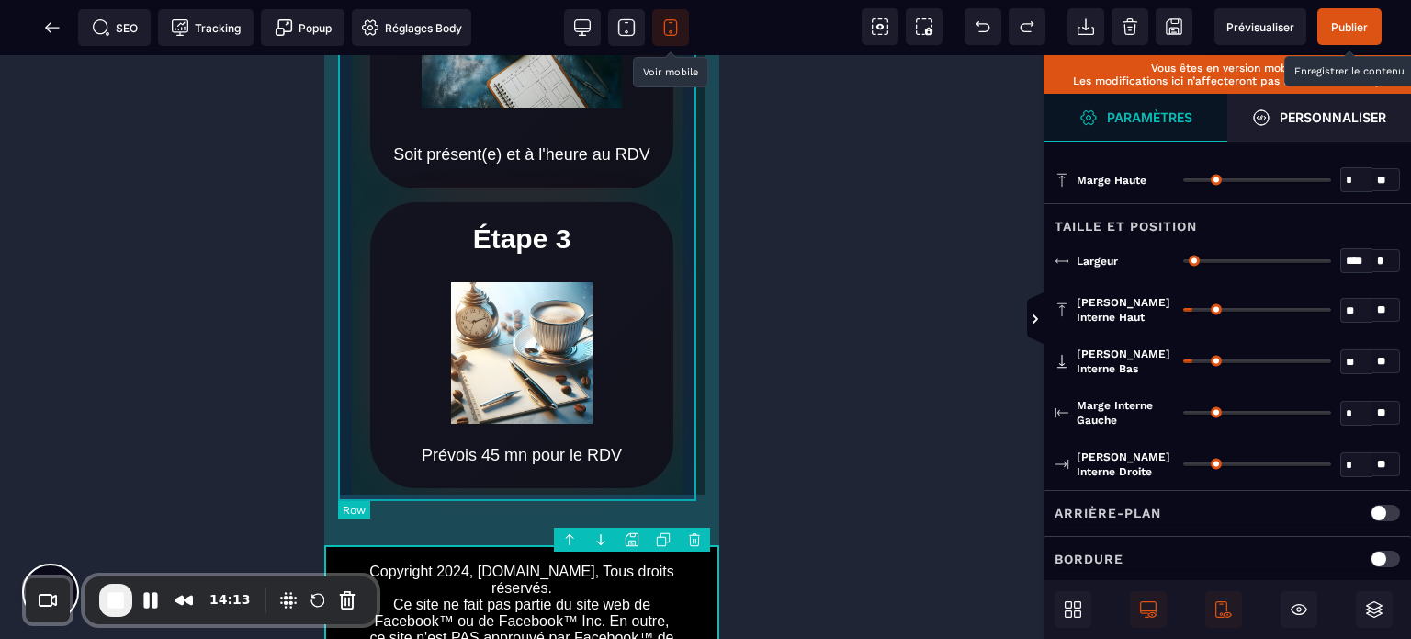
click at [354, 429] on div "Étape 1 Intègre la date de ton RDV dans ton agenda Étape 2 Soit présent(e) et à…" at bounding box center [522, 20] width 368 height 948
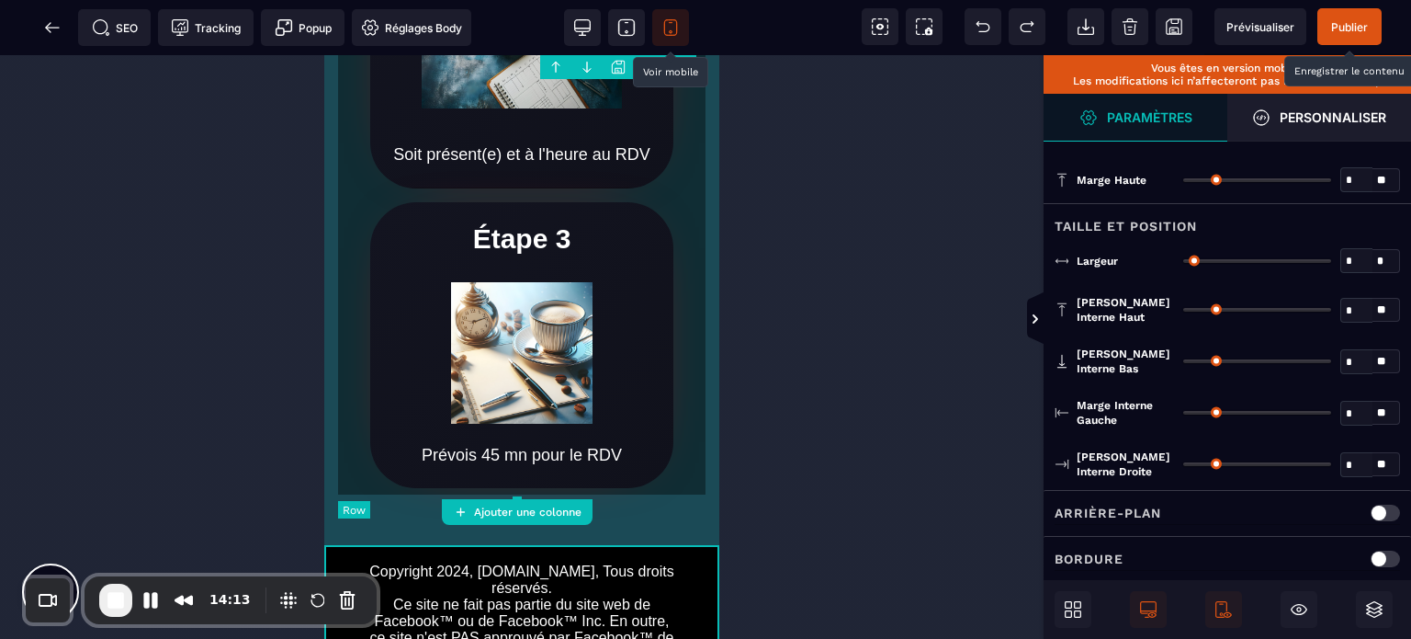
type input "*"
type input "****"
type input "*"
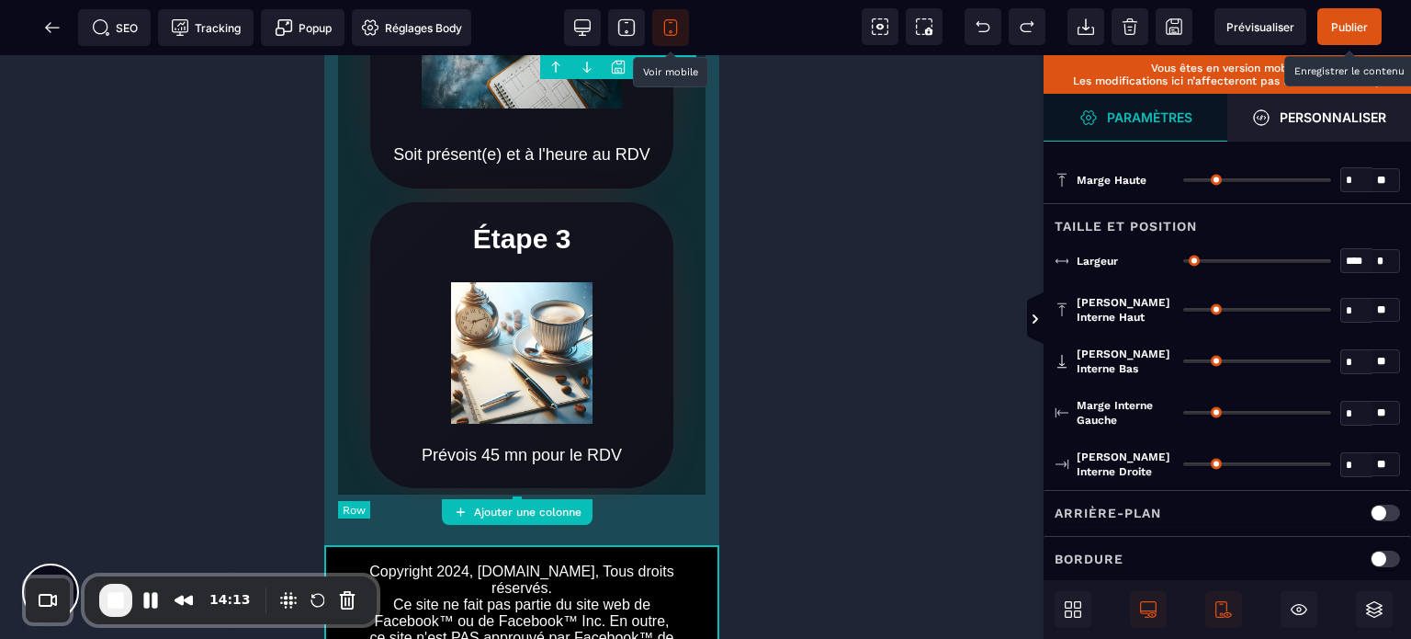
type input "**"
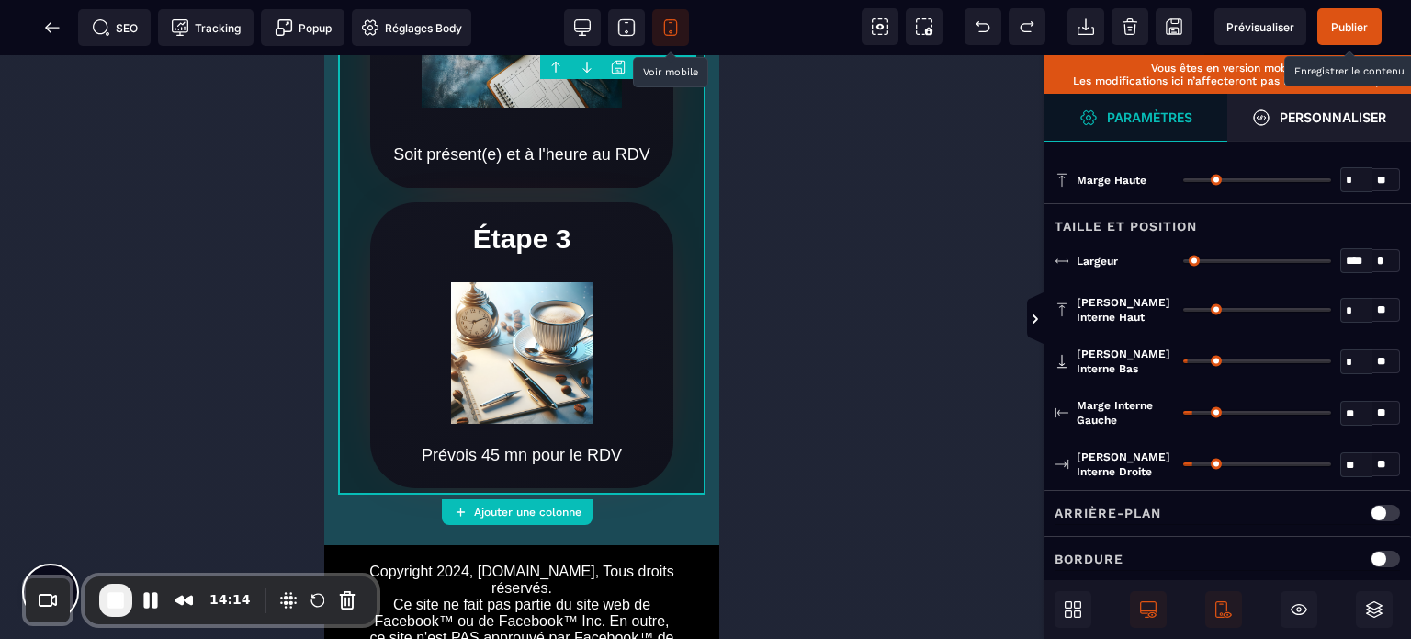
type input "*"
drag, startPoint x: 1194, startPoint y: 407, endPoint x: 1106, endPoint y: 435, distance: 92.4
type input "*"
click at [1183, 414] on input "range" at bounding box center [1257, 413] width 148 height 4
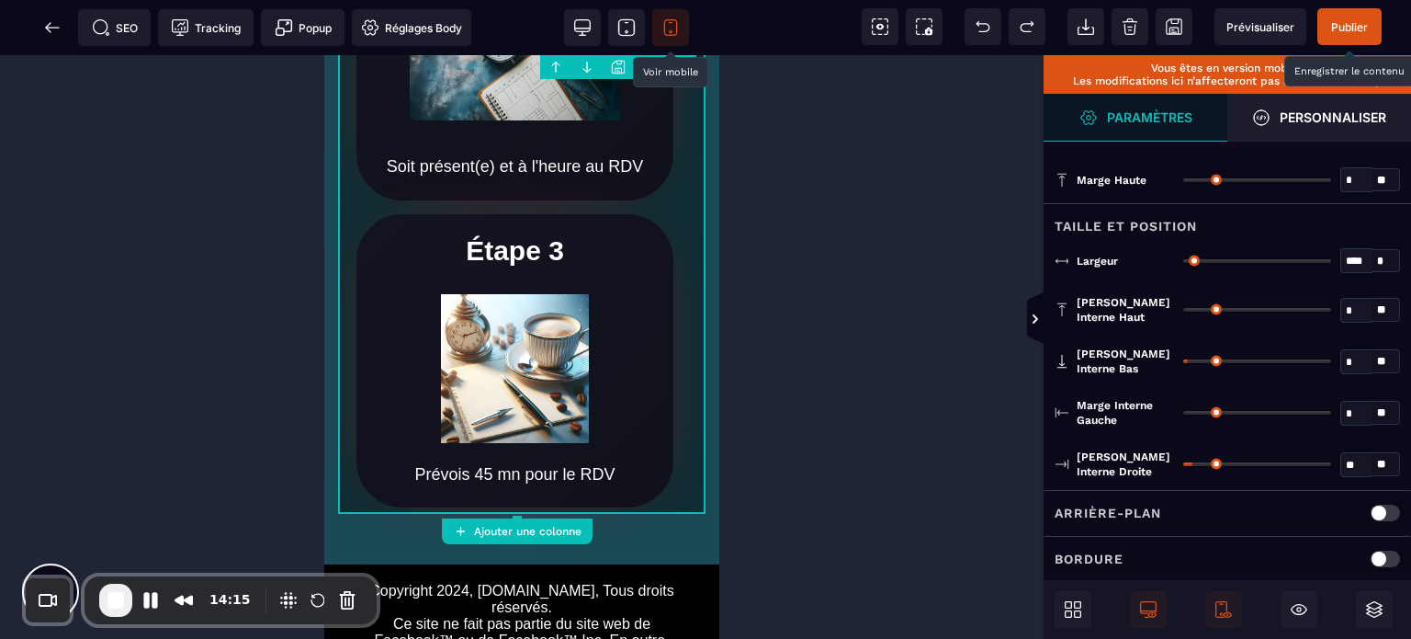
type input "*"
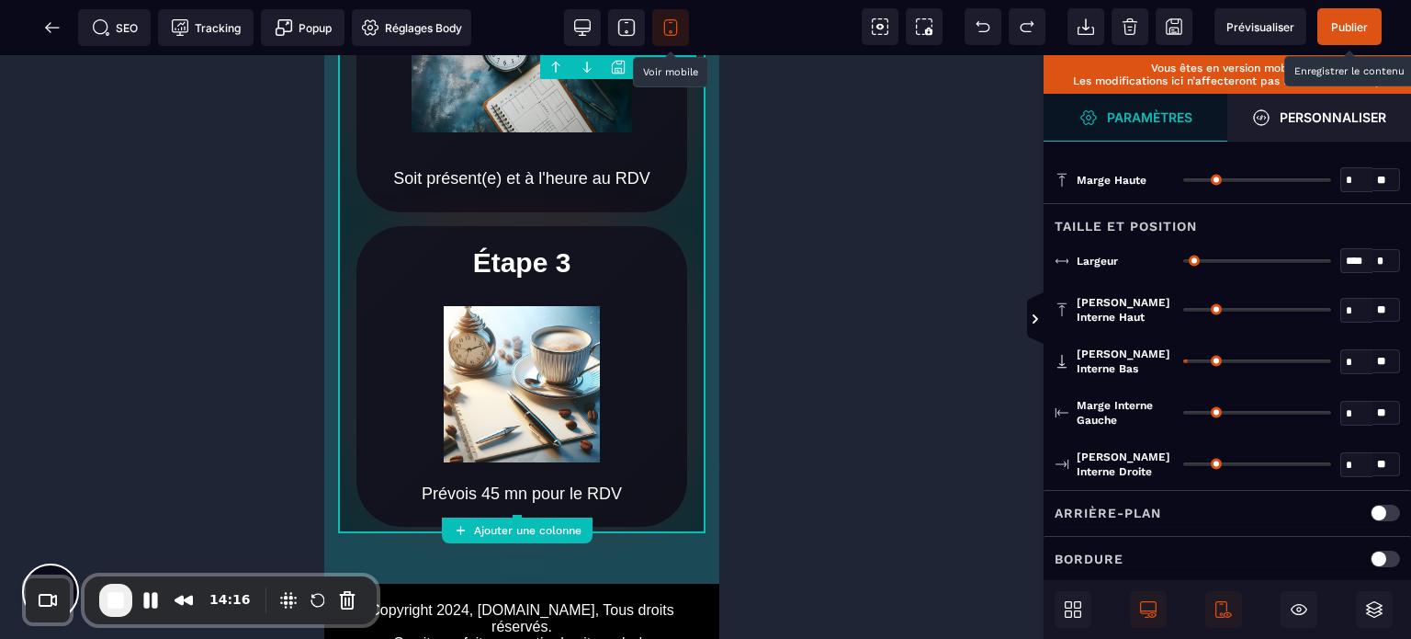
drag, startPoint x: 1195, startPoint y: 459, endPoint x: 920, endPoint y: 506, distance: 279.6
type input "*"
click at [1183, 466] on input "range" at bounding box center [1257, 464] width 148 height 4
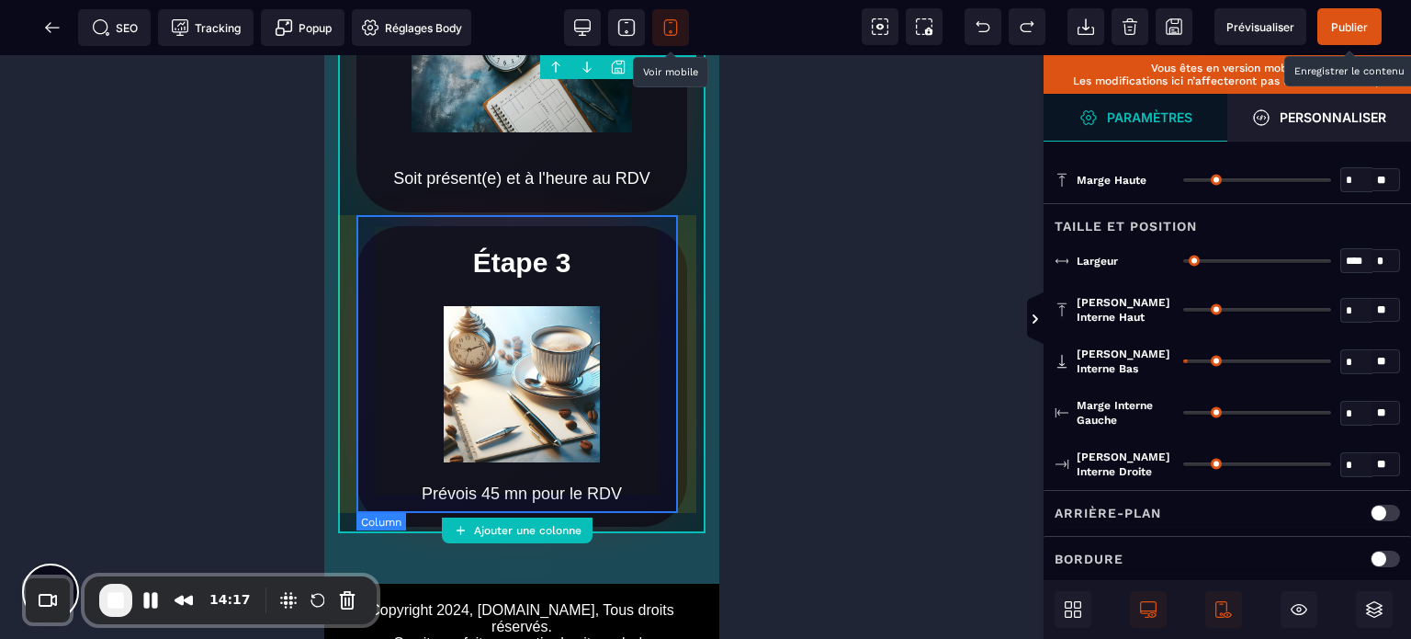
click at [358, 415] on div "Étape 3 Prévois 45 mn pour le RDV" at bounding box center [522, 376] width 331 height 300
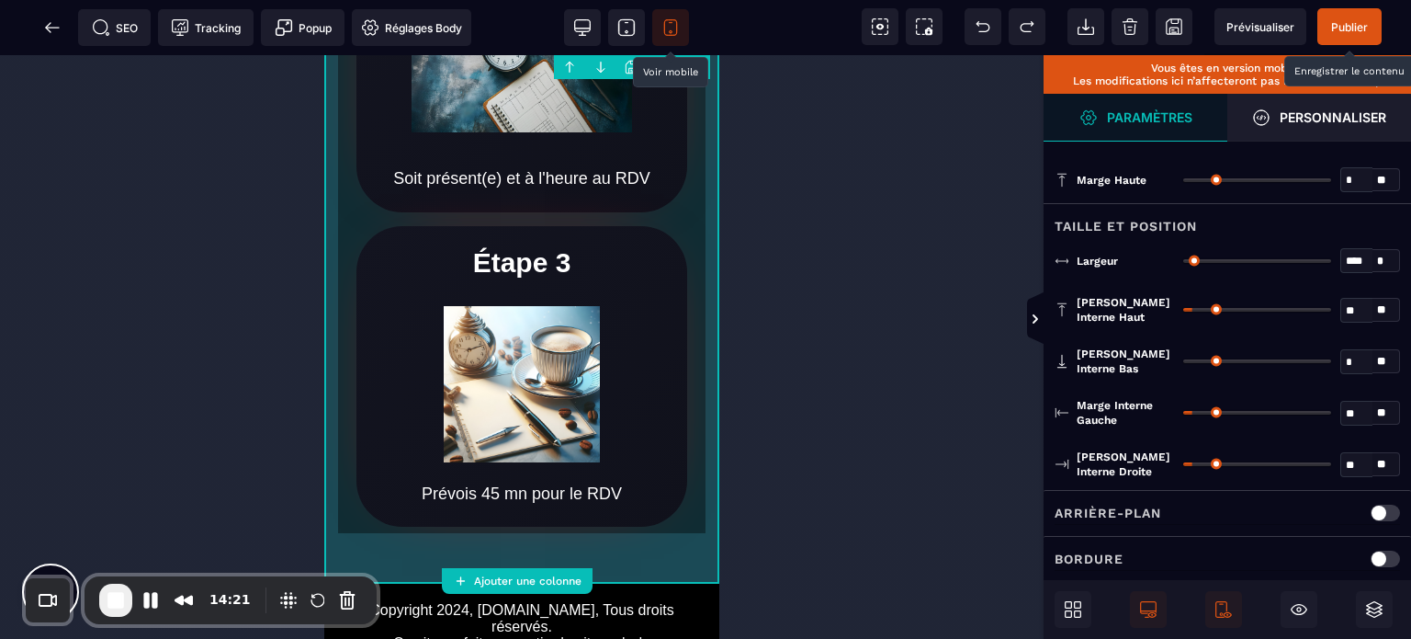
type input "*"
drag, startPoint x: 1193, startPoint y: 408, endPoint x: 1138, endPoint y: 425, distance: 57.0
type input "*"
click at [1183, 414] on input "range" at bounding box center [1257, 413] width 148 height 4
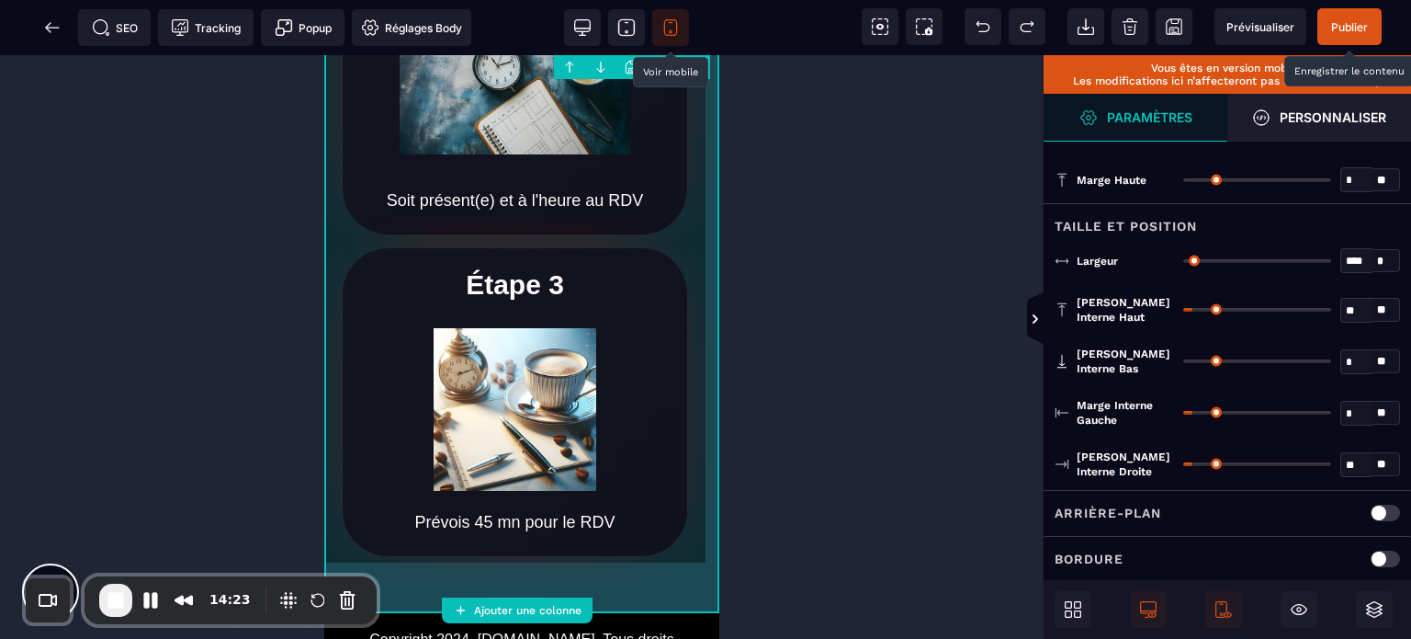
type input "*"
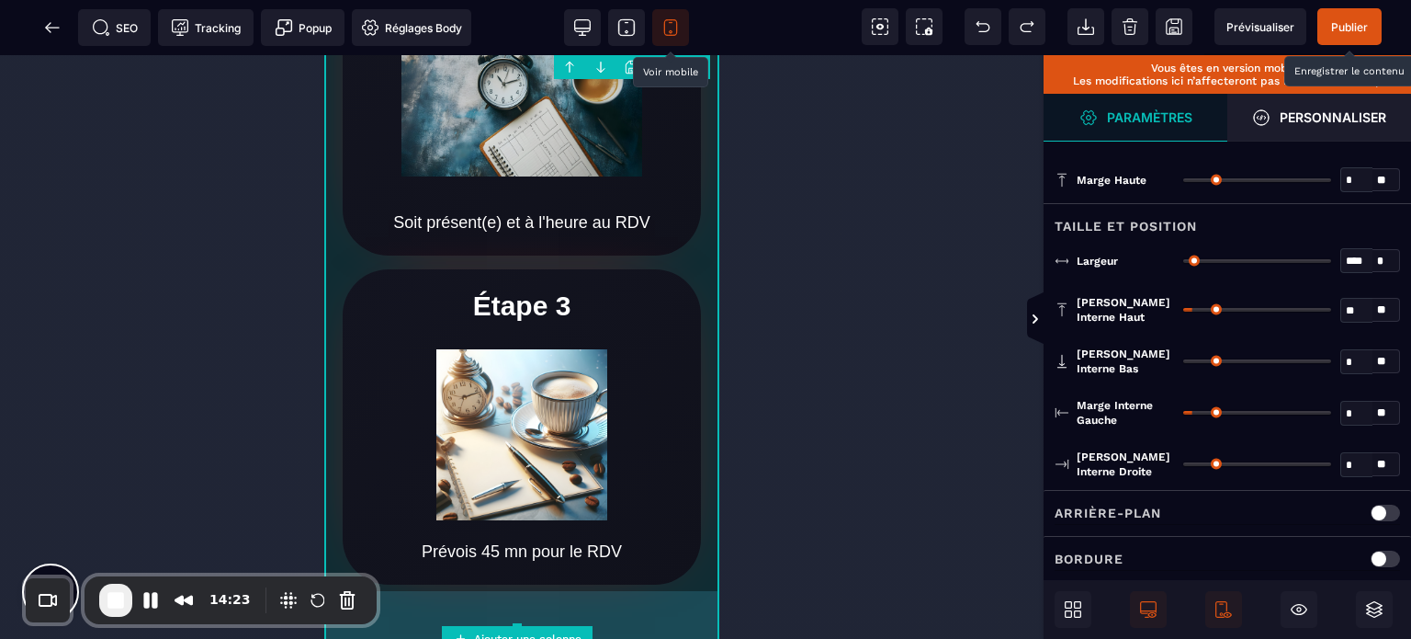
drag, startPoint x: 1198, startPoint y: 458, endPoint x: 991, endPoint y: 516, distance: 214.7
type input "*"
click at [1183, 466] on input "range" at bounding box center [1257, 464] width 148 height 4
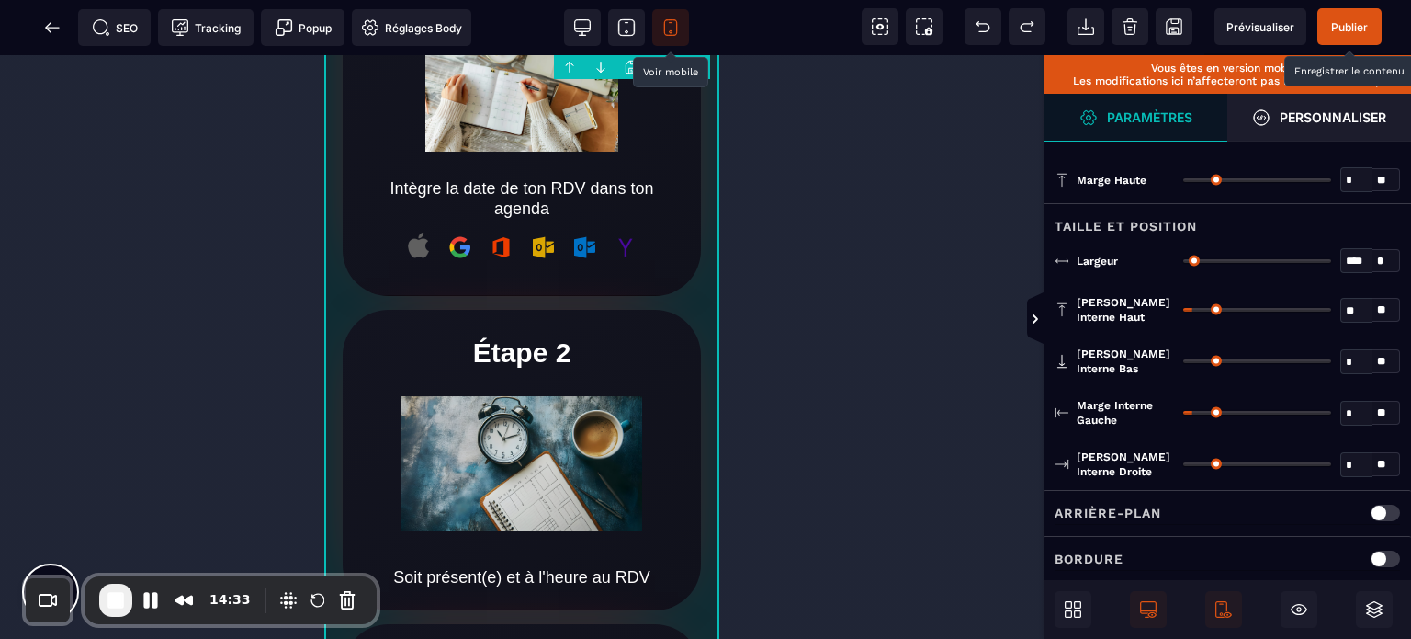
scroll to position [727, 0]
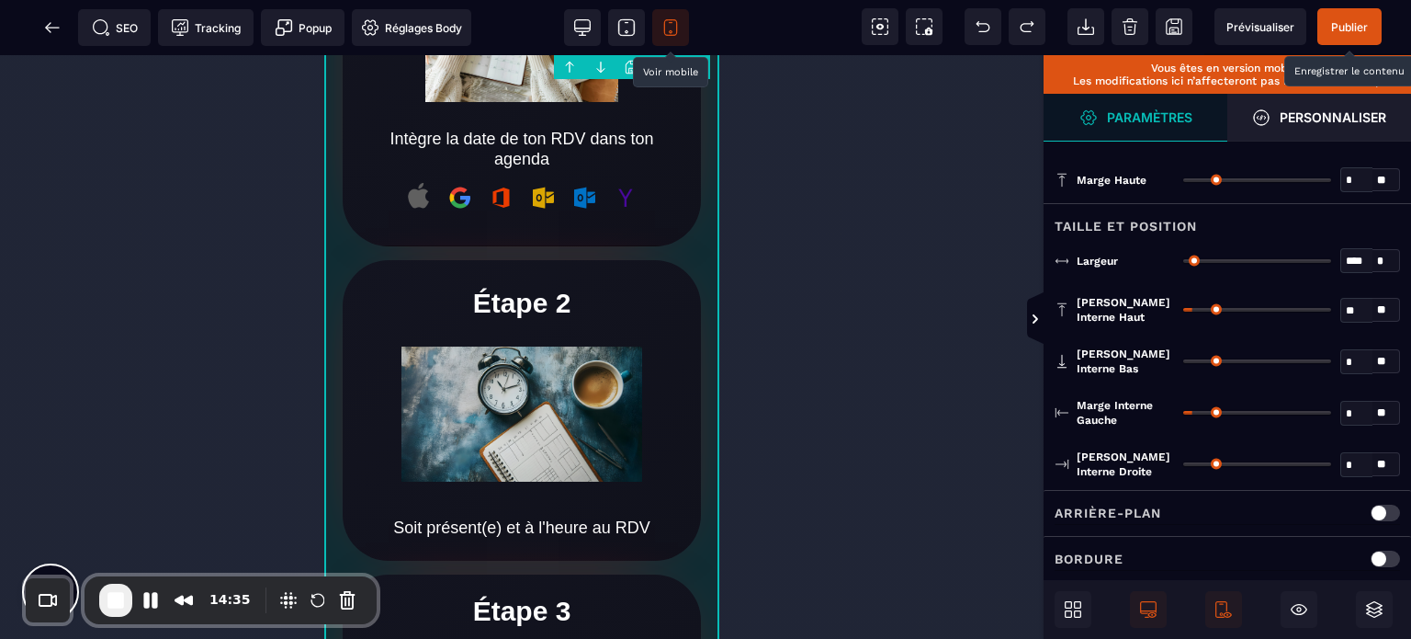
click at [1377, 24] on span "Publier" at bounding box center [1350, 26] width 64 height 37
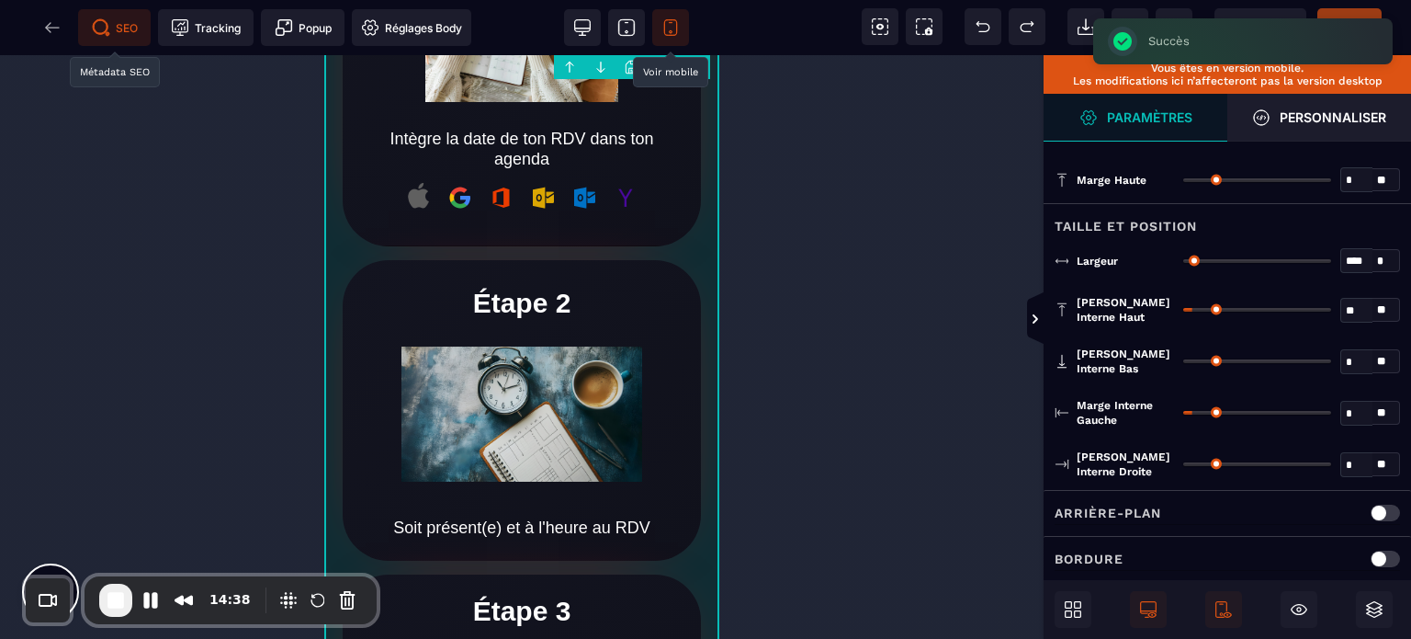
click at [126, 19] on span "SEO" at bounding box center [115, 27] width 46 height 18
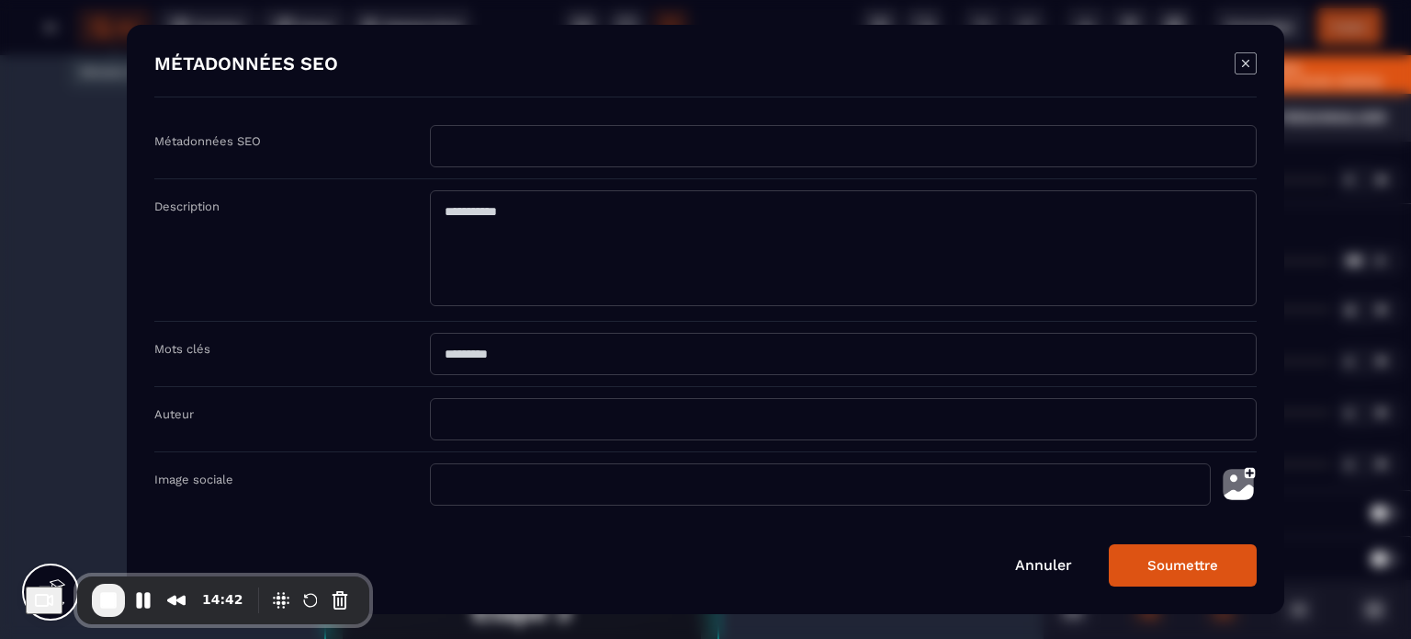
click at [1244, 62] on icon "Modal window" at bounding box center [1245, 63] width 7 height 7
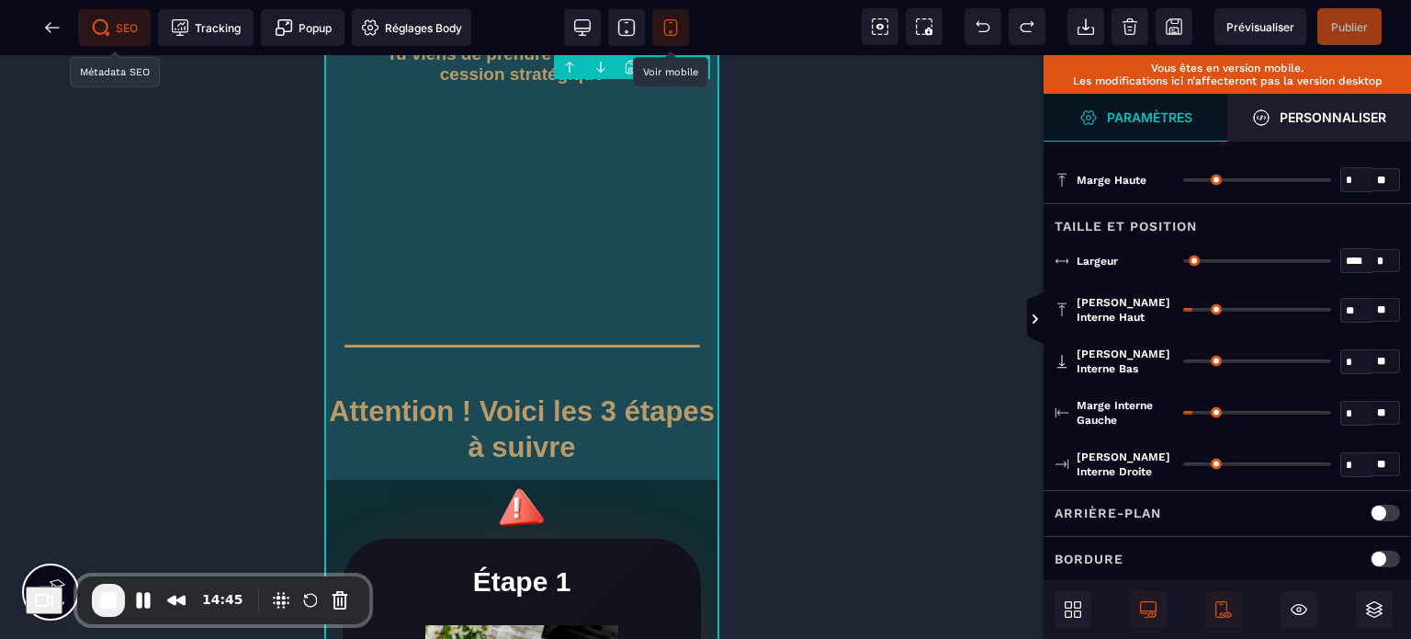
scroll to position [0, 0]
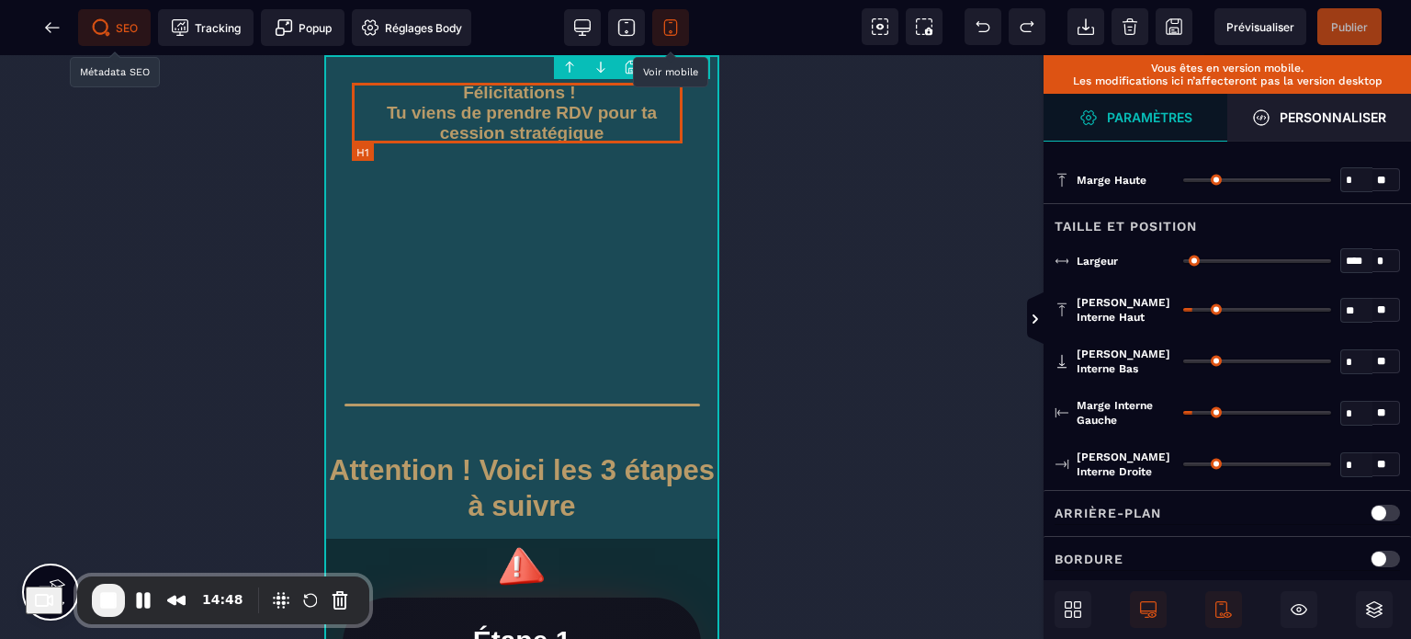
click at [428, 131] on h1 "Félicitations ! Tu viens de prendre RDV pour ta cession stratégique" at bounding box center [522, 113] width 340 height 61
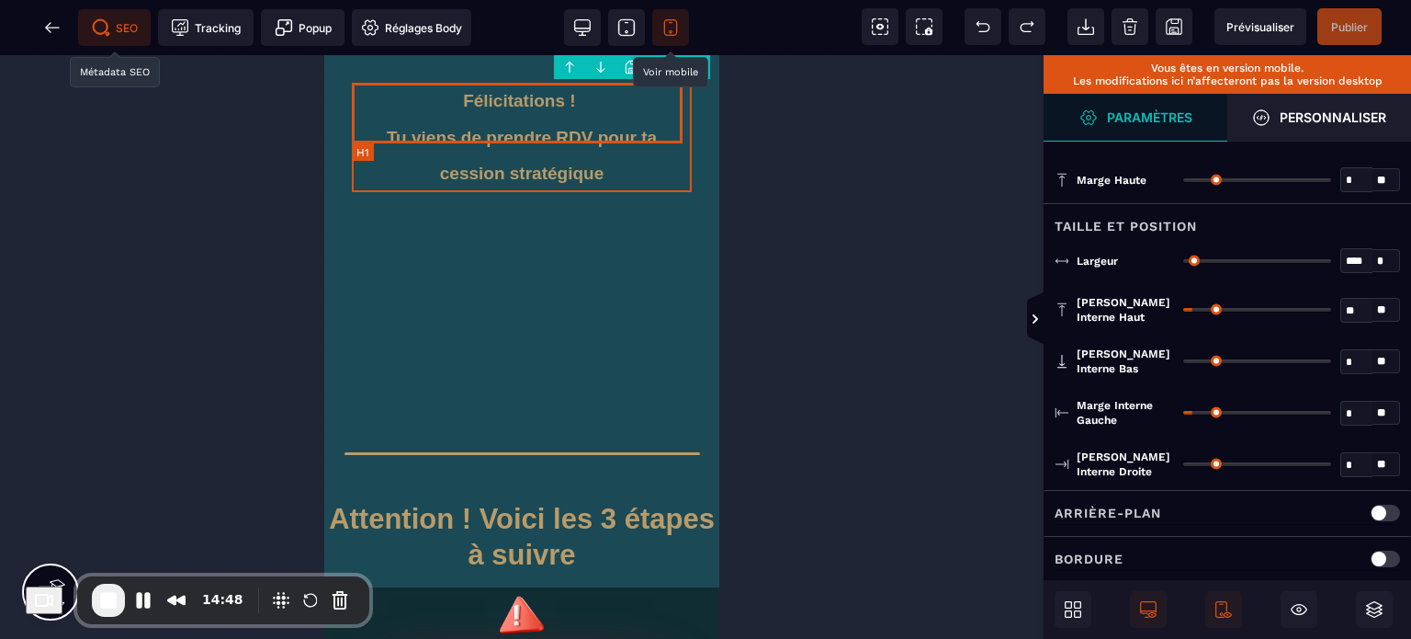
click at [428, 131] on h1 "Félicitations ! Tu viens de prendre RDV pour ta cession stratégique" at bounding box center [522, 137] width 340 height 109
select select "***"
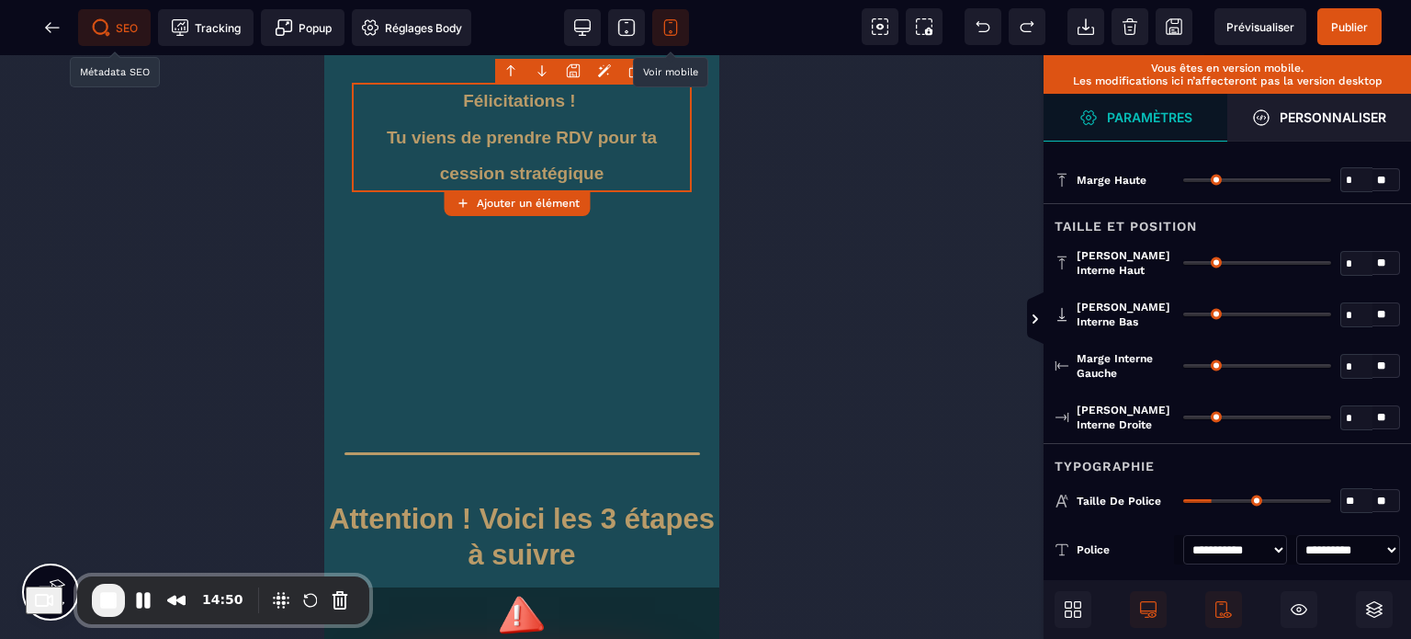
click at [283, 155] on div at bounding box center [522, 346] width 1044 height 583
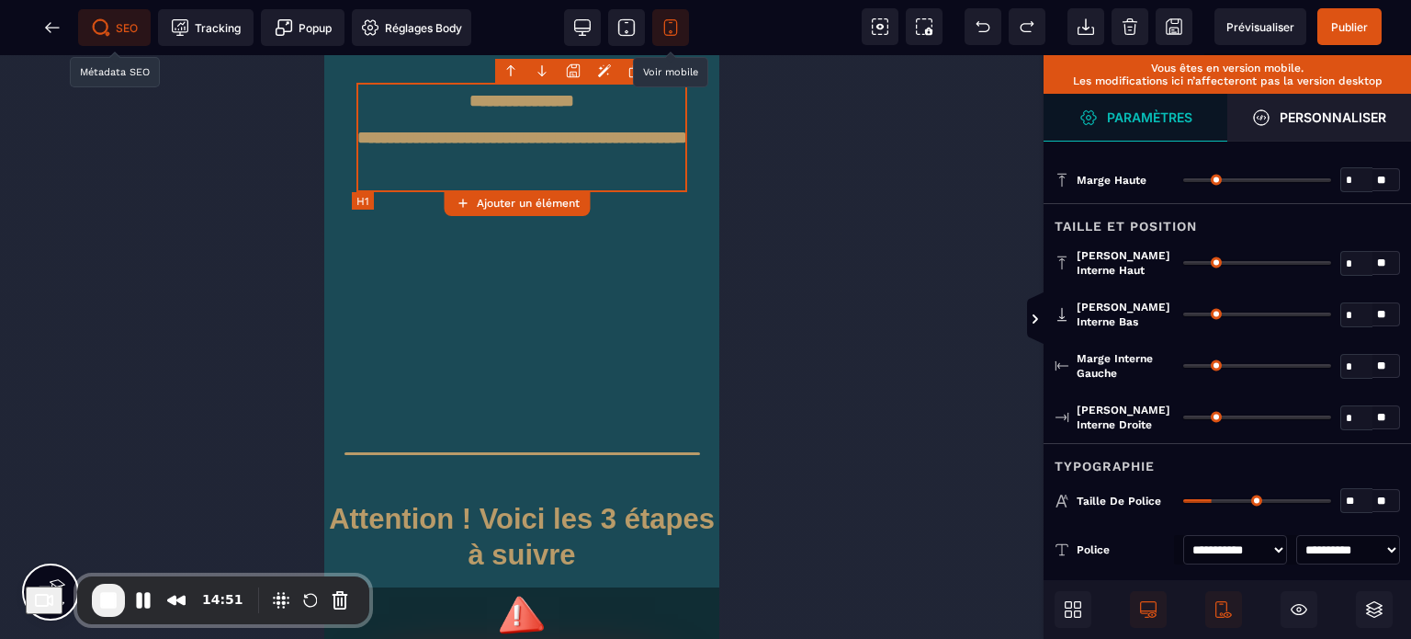
click at [456, 133] on h1 "**********" at bounding box center [522, 137] width 331 height 109
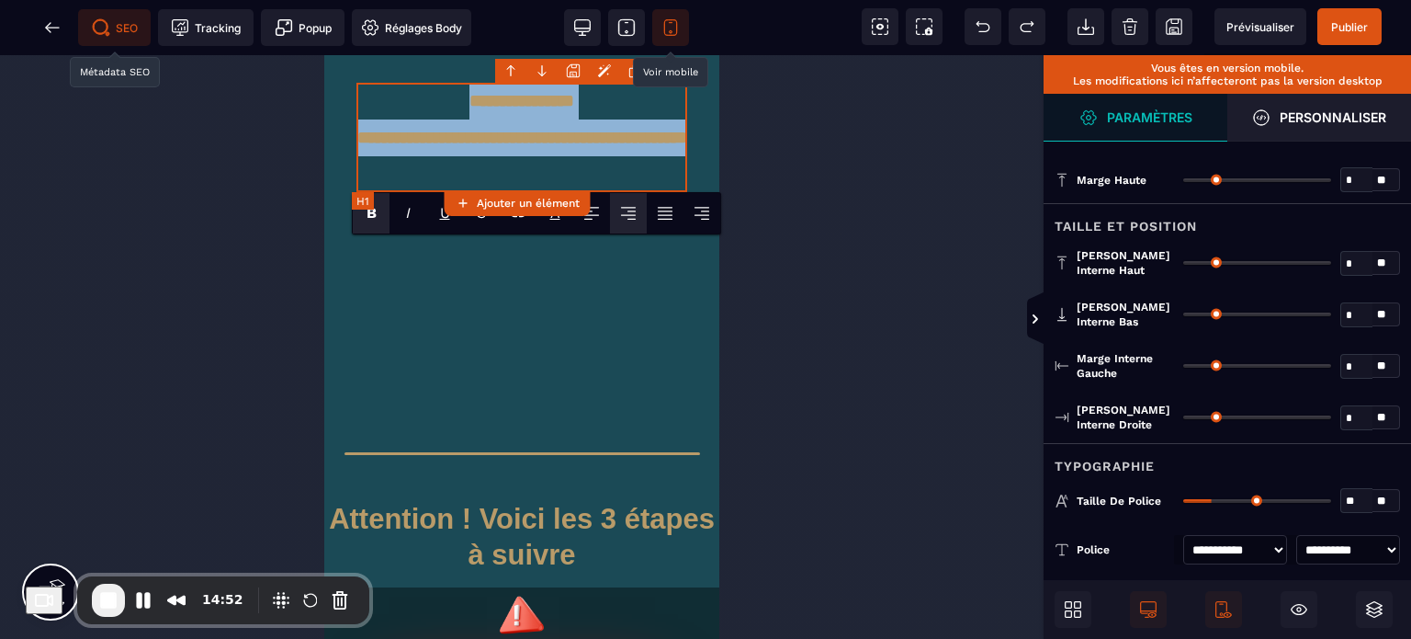
copy h1 "**********"
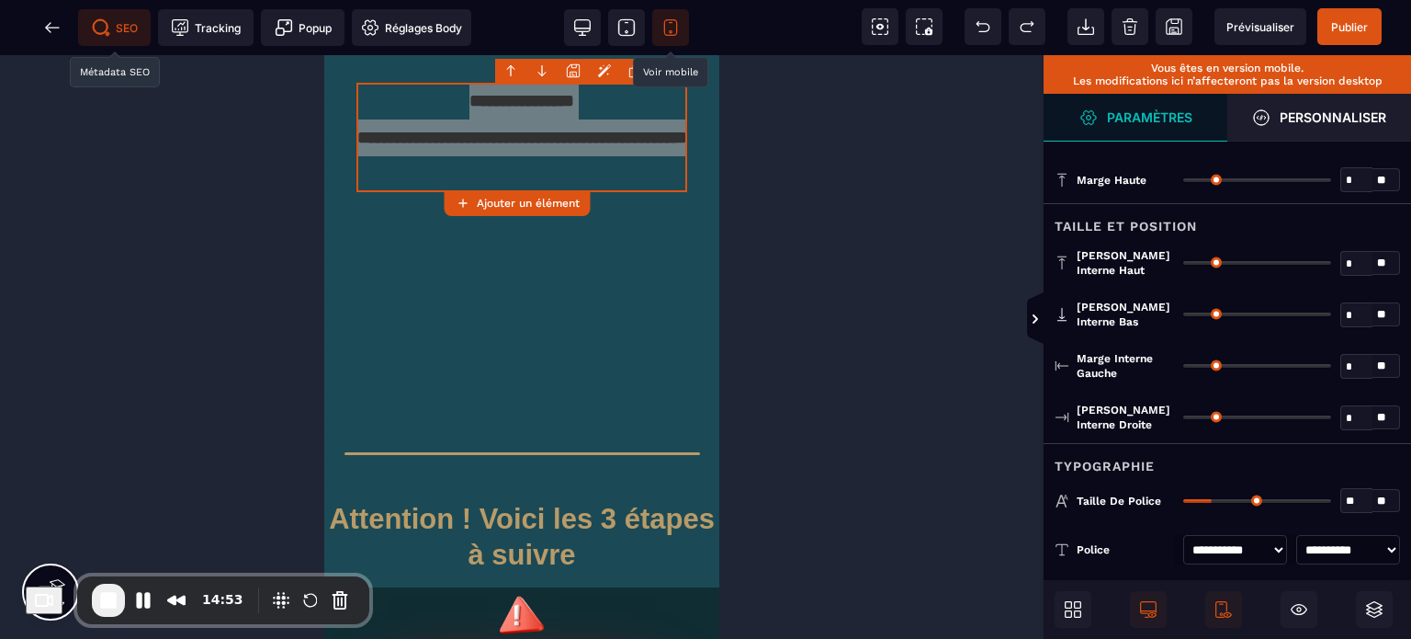
click at [1190, 463] on div "Typographie" at bounding box center [1228, 460] width 368 height 34
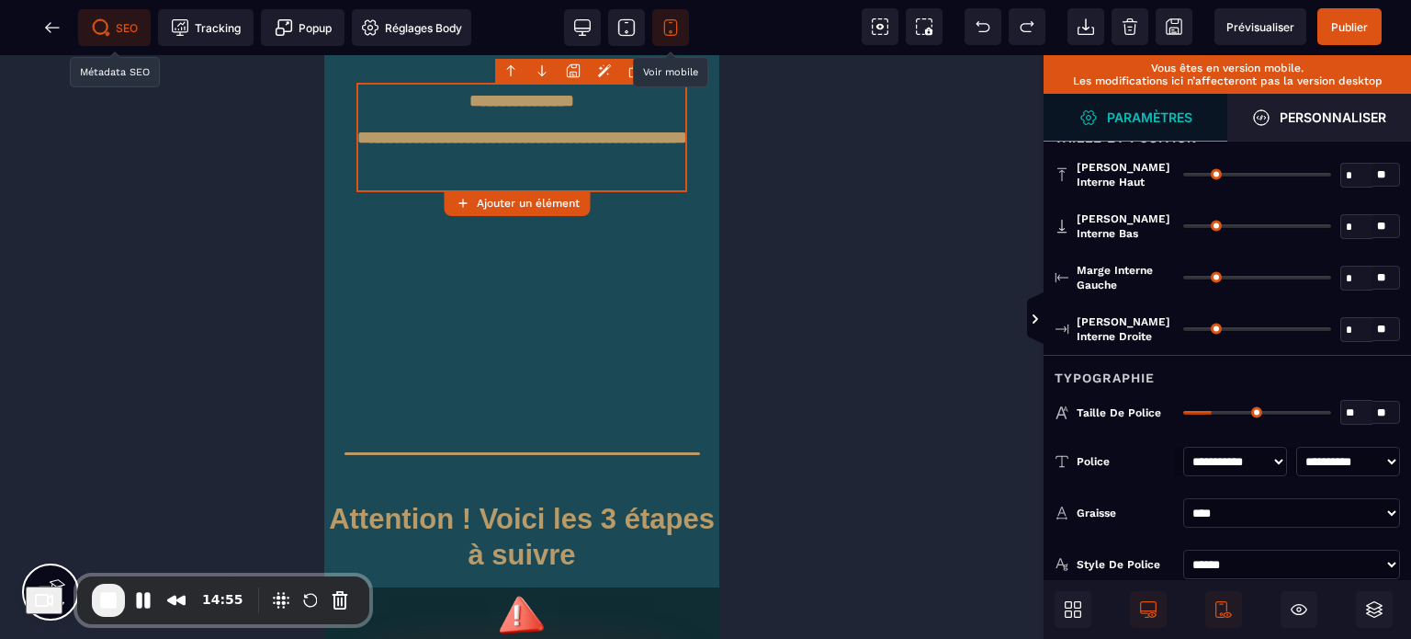
scroll to position [110, 0]
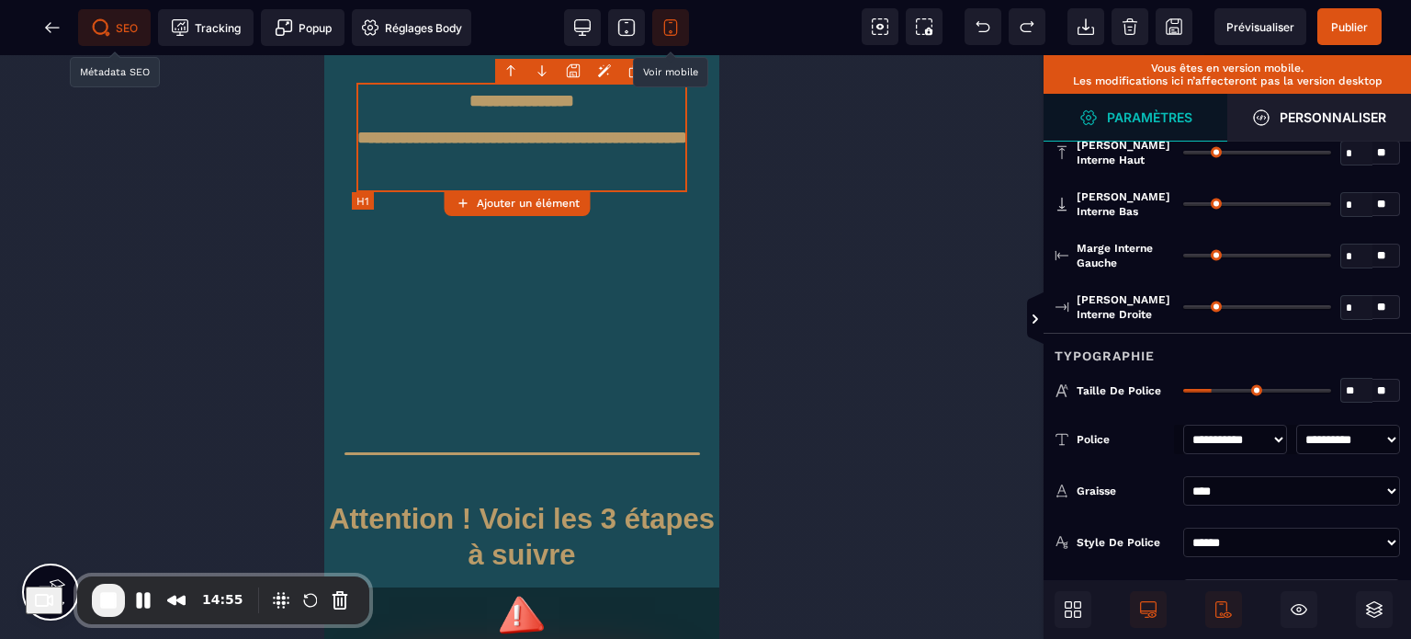
click at [441, 176] on h1 "**********" at bounding box center [522, 137] width 331 height 109
click at [1073, 481] on div "Graisse" at bounding box center [1114, 490] width 119 height 18
click at [1114, 477] on div "**********" at bounding box center [1228, 490] width 368 height 29
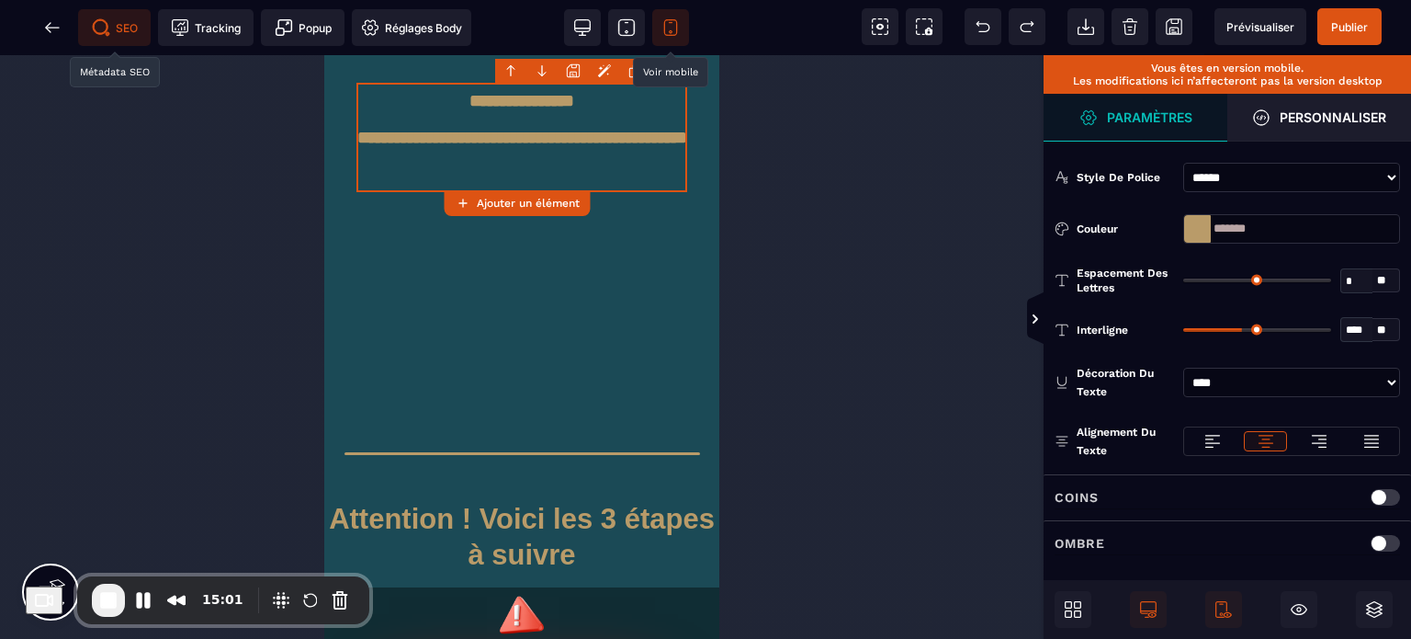
scroll to position [485, 0]
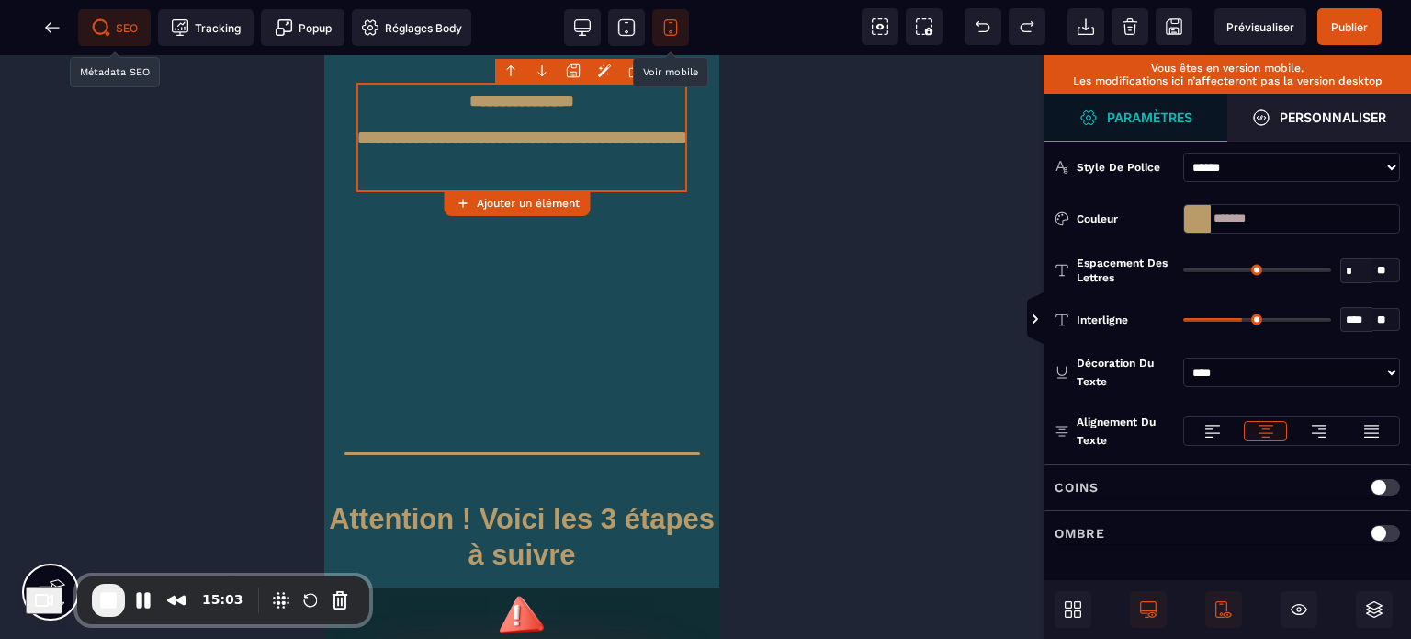
type input "**"
click at [1225, 318] on input "range" at bounding box center [1257, 320] width 148 height 4
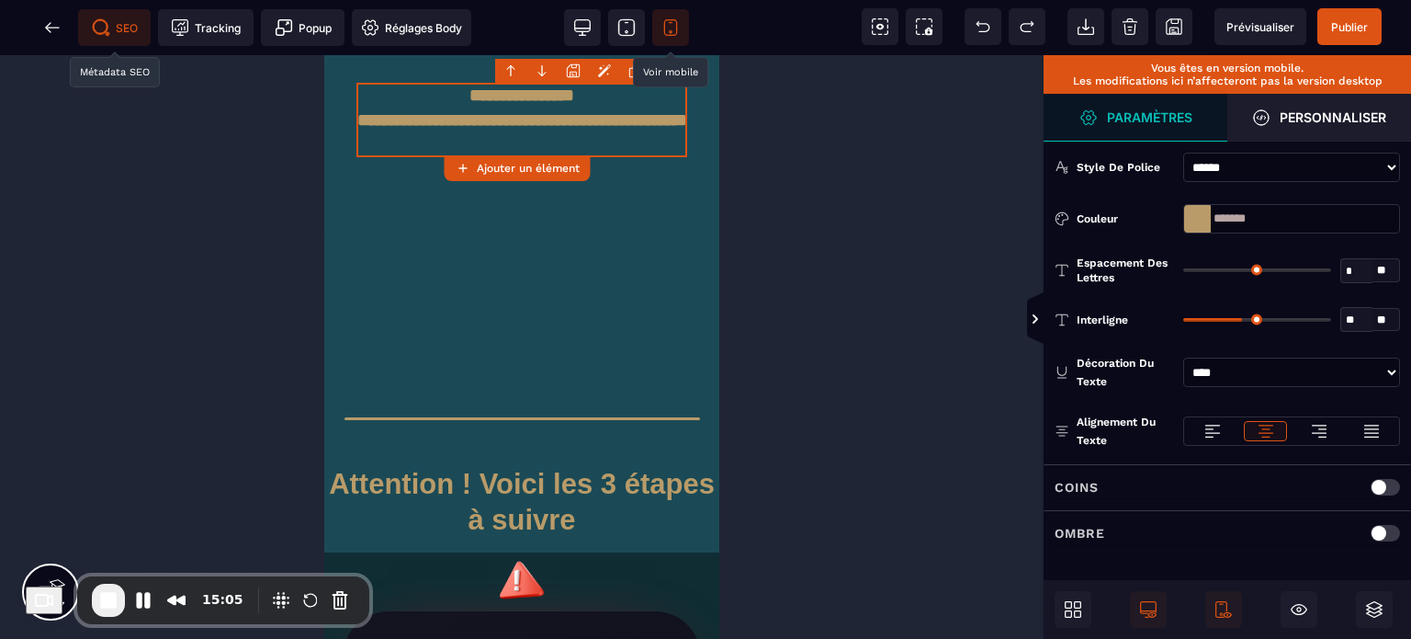
click at [114, 14] on span "SEO" at bounding box center [114, 27] width 73 height 37
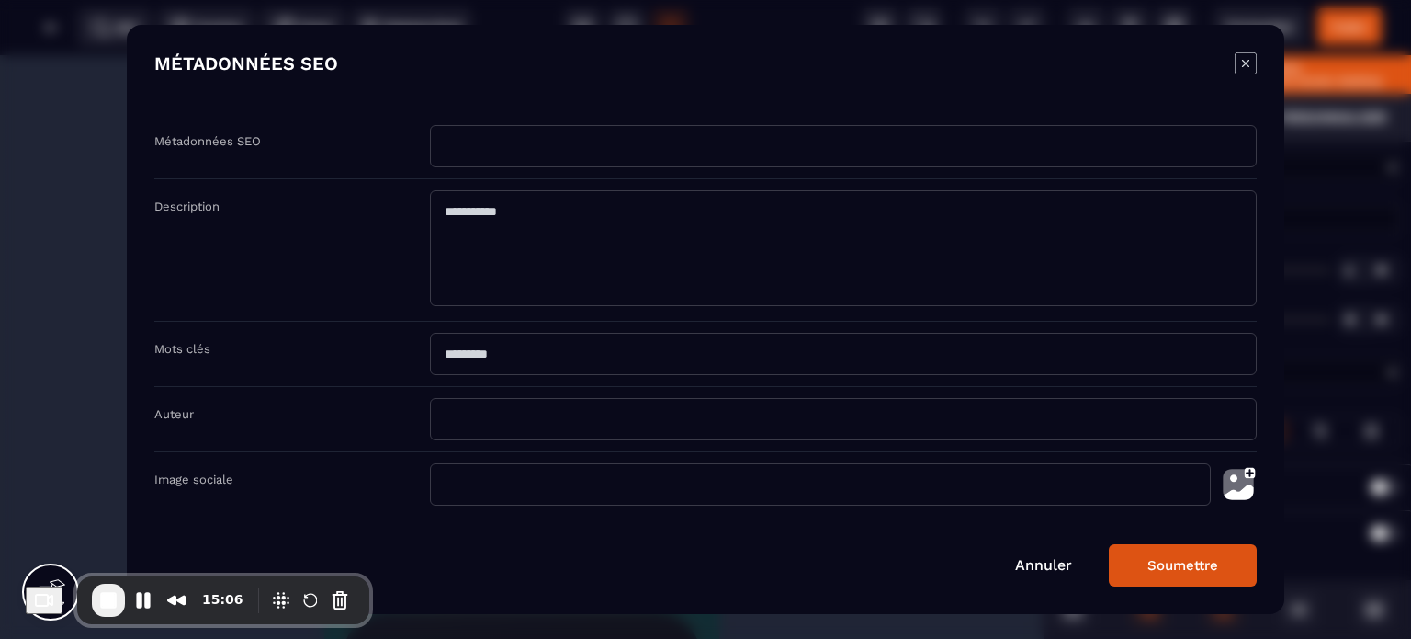
click at [535, 187] on div "Description" at bounding box center [705, 250] width 1103 height 142
click at [527, 222] on textarea "Modal window" at bounding box center [843, 248] width 827 height 116
paste textarea "**********"
drag, startPoint x: 535, startPoint y: 214, endPoint x: 417, endPoint y: 213, distance: 117.6
click at [417, 213] on div "**********" at bounding box center [705, 250] width 1103 height 142
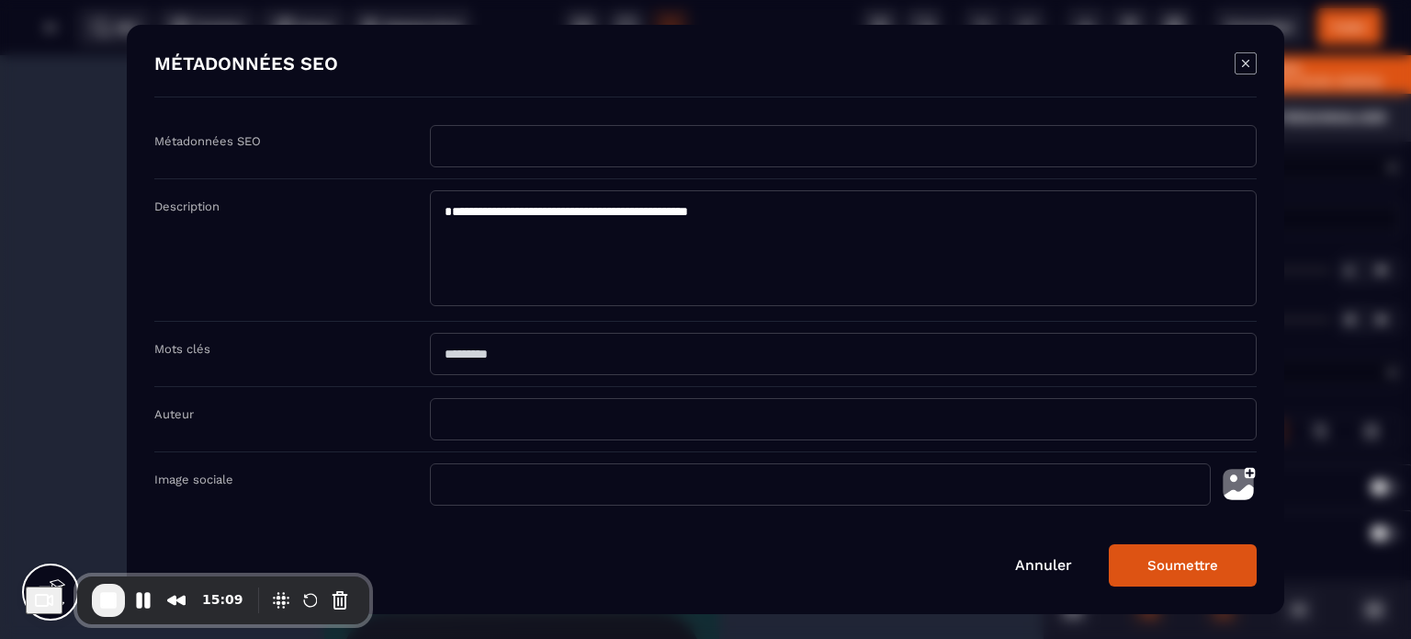
type textarea "**********"
click at [459, 150] on input "Modal window" at bounding box center [843, 146] width 827 height 42
paste input "**********"
type input "**********"
click at [1231, 575] on button "Soumettre" at bounding box center [1183, 565] width 148 height 42
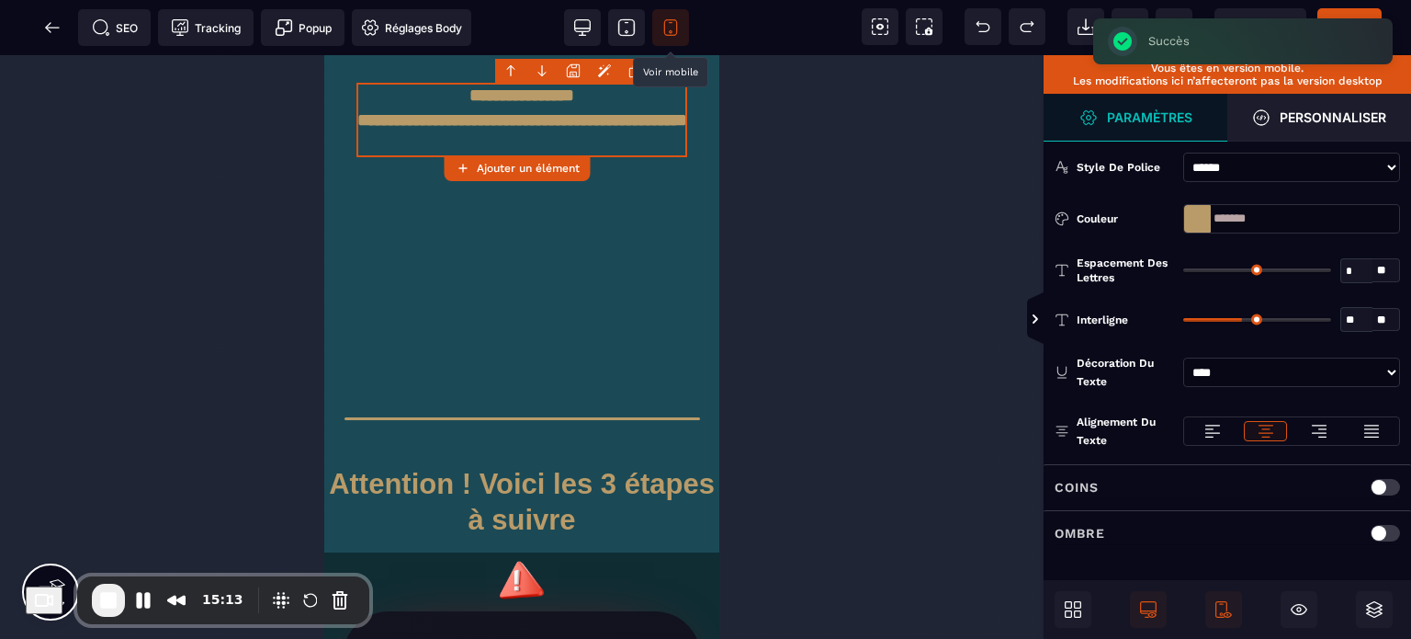
click at [1361, 6] on div "Prévisualiser Publier" at bounding box center [1297, 26] width 227 height 53
click at [1353, 14] on span "Publier" at bounding box center [1350, 26] width 64 height 37
click at [57, 31] on div "SEO Tracking Popup Réglages Body" at bounding box center [242, 27] width 474 height 37
click at [52, 25] on icon at bounding box center [52, 27] width 18 height 18
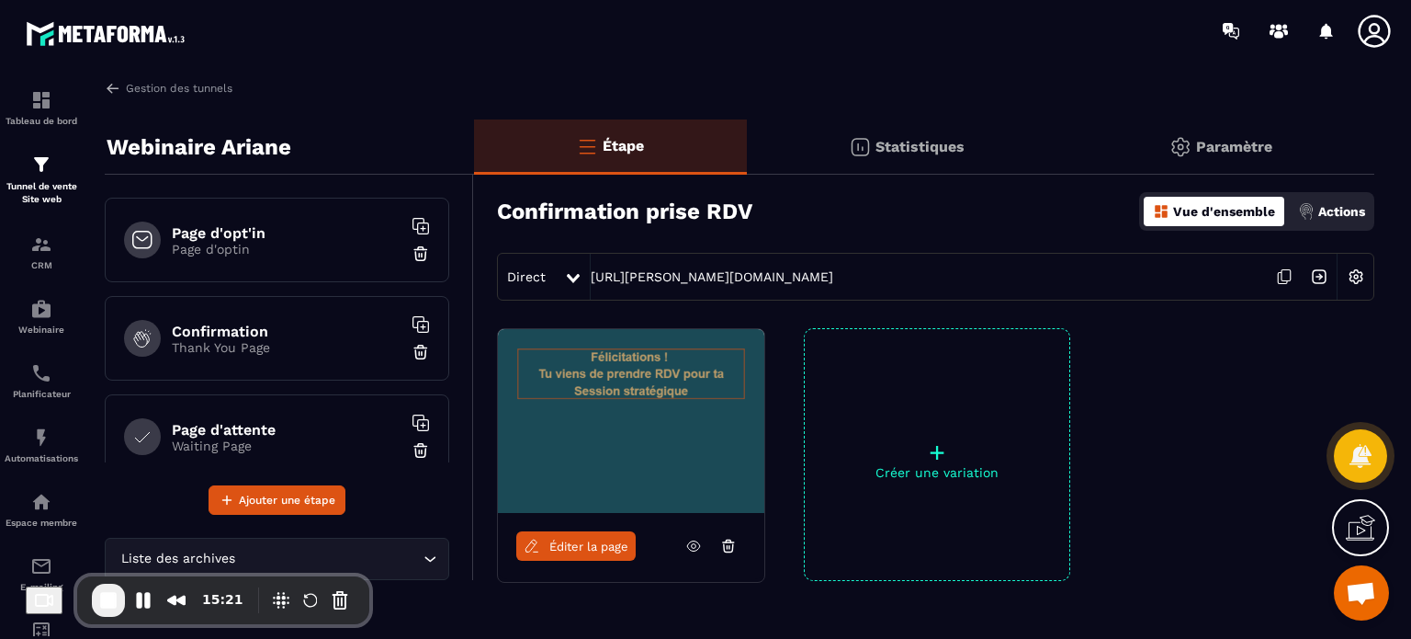
click at [696, 548] on icon at bounding box center [693, 546] width 17 height 17
click at [271, 282] on div "Page d'opt'in Page d'optin Confirmation Thank You Page Page d'attente Waiting P…" at bounding box center [277, 330] width 345 height 265
click at [276, 255] on p "Page d'optin" at bounding box center [287, 249] width 230 height 15
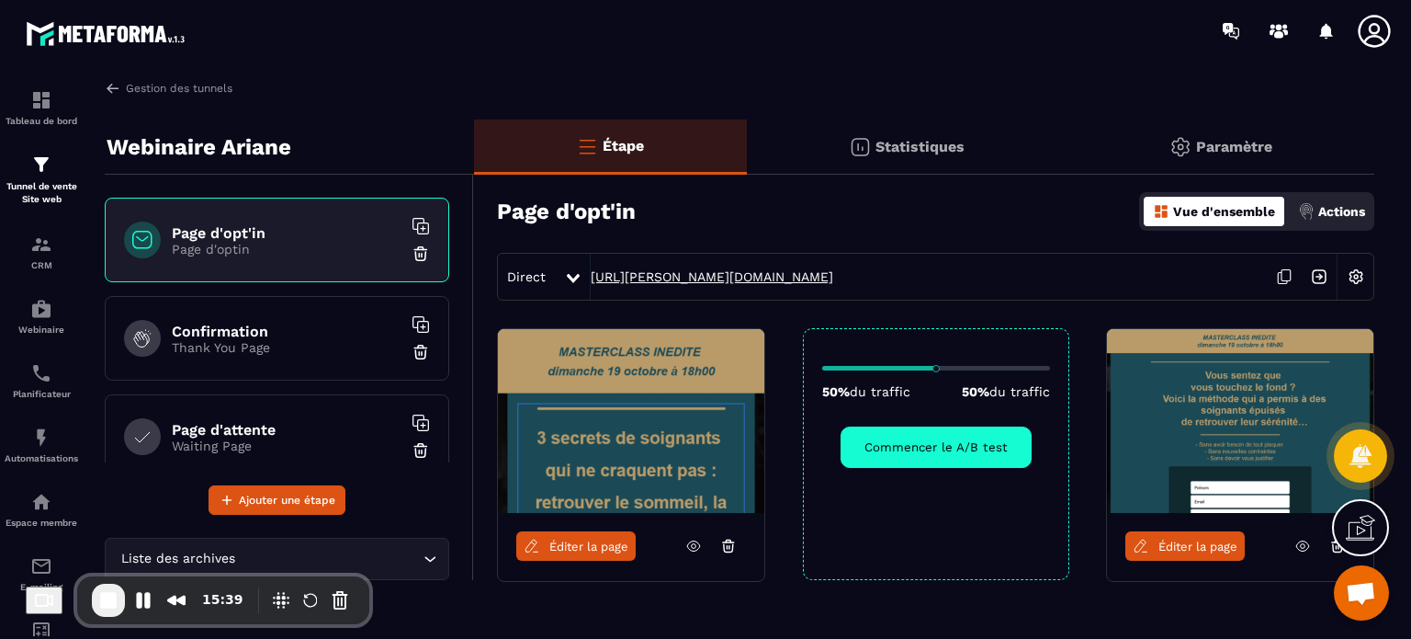
click at [708, 277] on link "[URL][PERSON_NAME][DOMAIN_NAME]" at bounding box center [712, 276] width 243 height 15
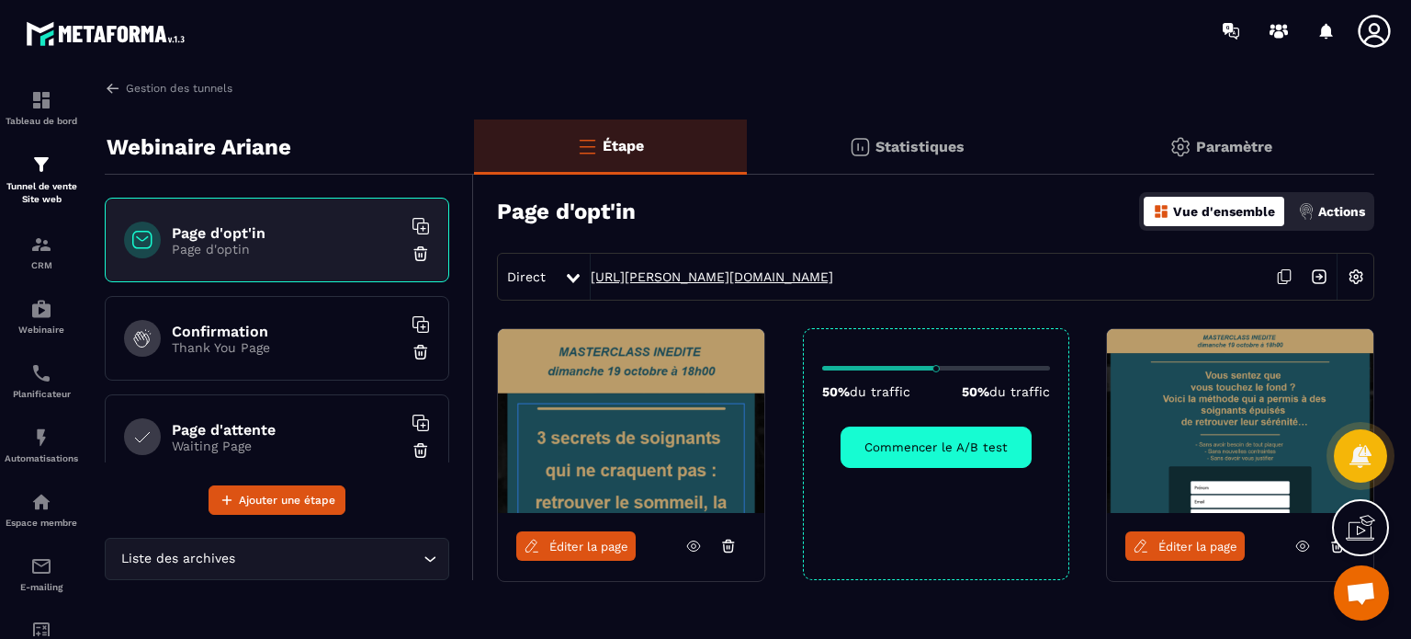
click at [632, 277] on link "[URL][PERSON_NAME][DOMAIN_NAME]" at bounding box center [712, 276] width 243 height 15
click at [1342, 198] on div "Actions" at bounding box center [1332, 211] width 76 height 29
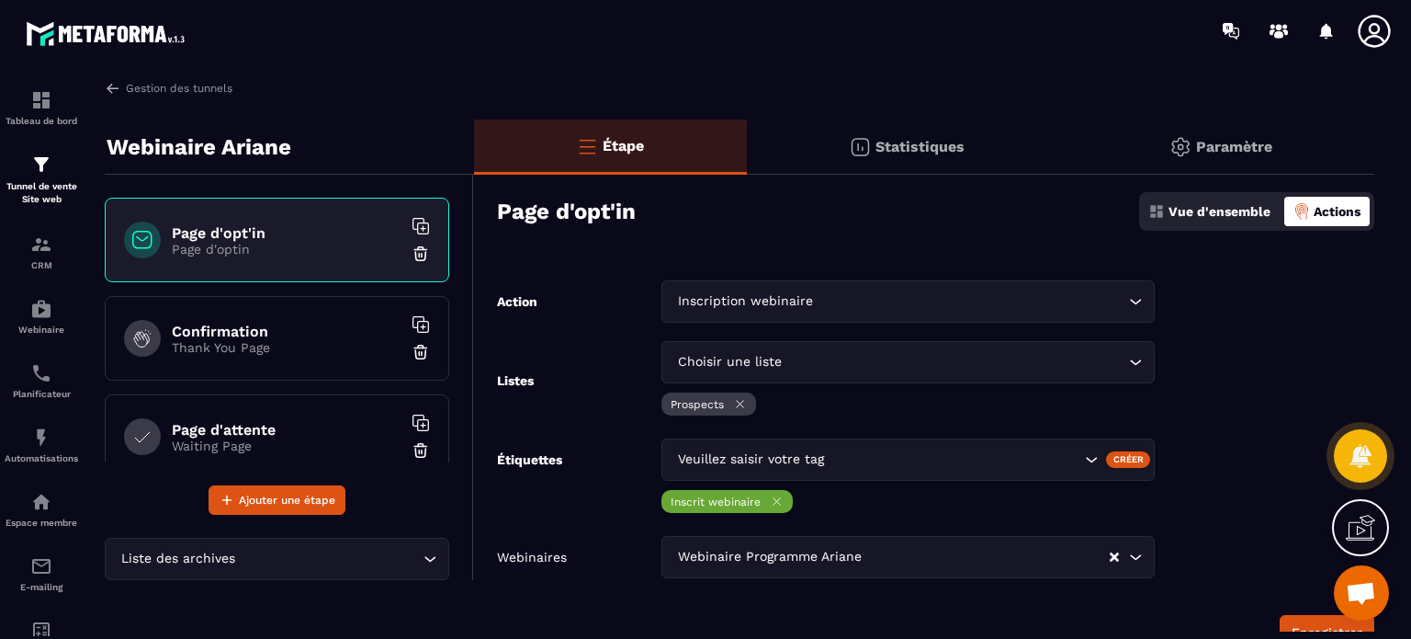
click at [227, 305] on div "Confirmation Thank You Page" at bounding box center [277, 338] width 345 height 85
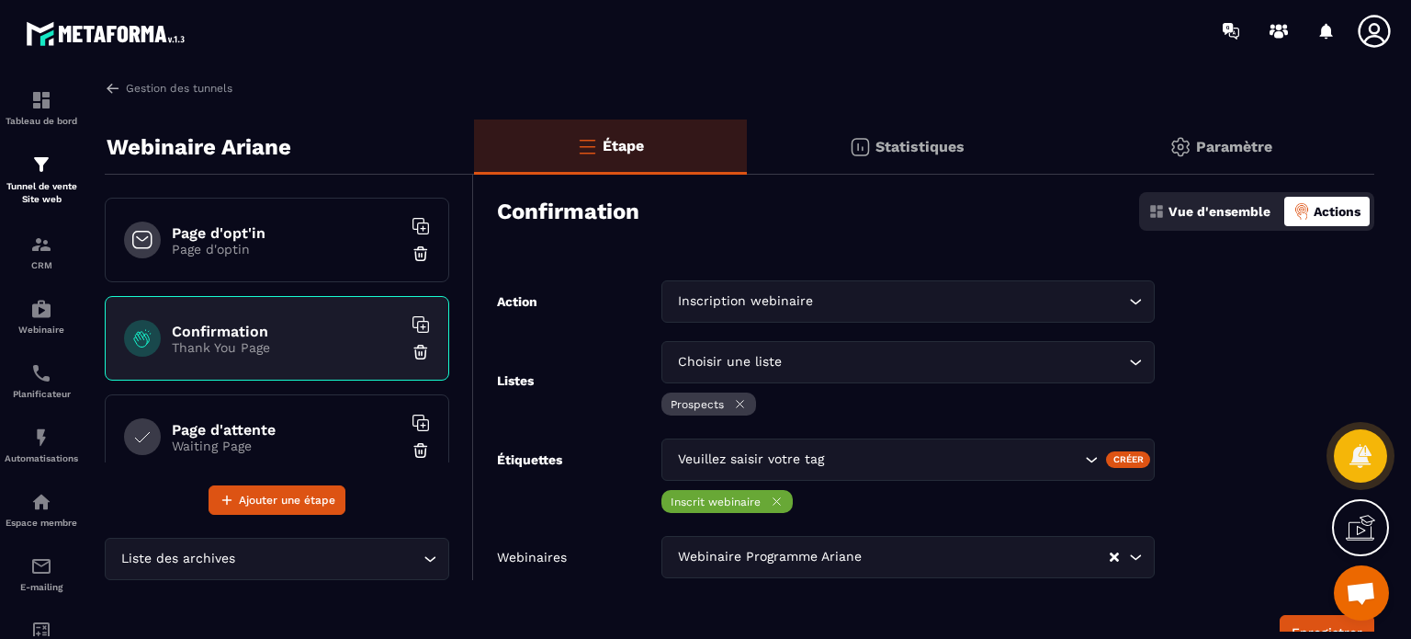
click at [1208, 214] on p "Vue d'ensemble" at bounding box center [1220, 211] width 102 height 15
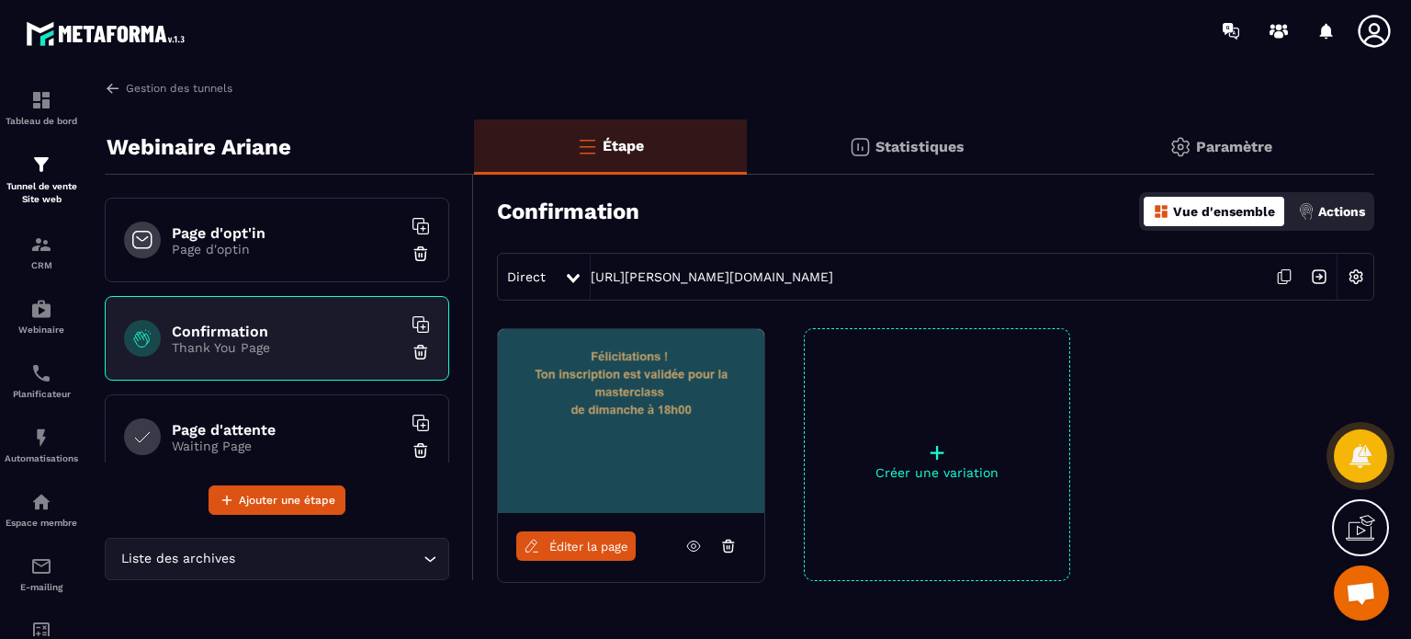
click at [1332, 198] on div "Actions" at bounding box center [1332, 211] width 76 height 29
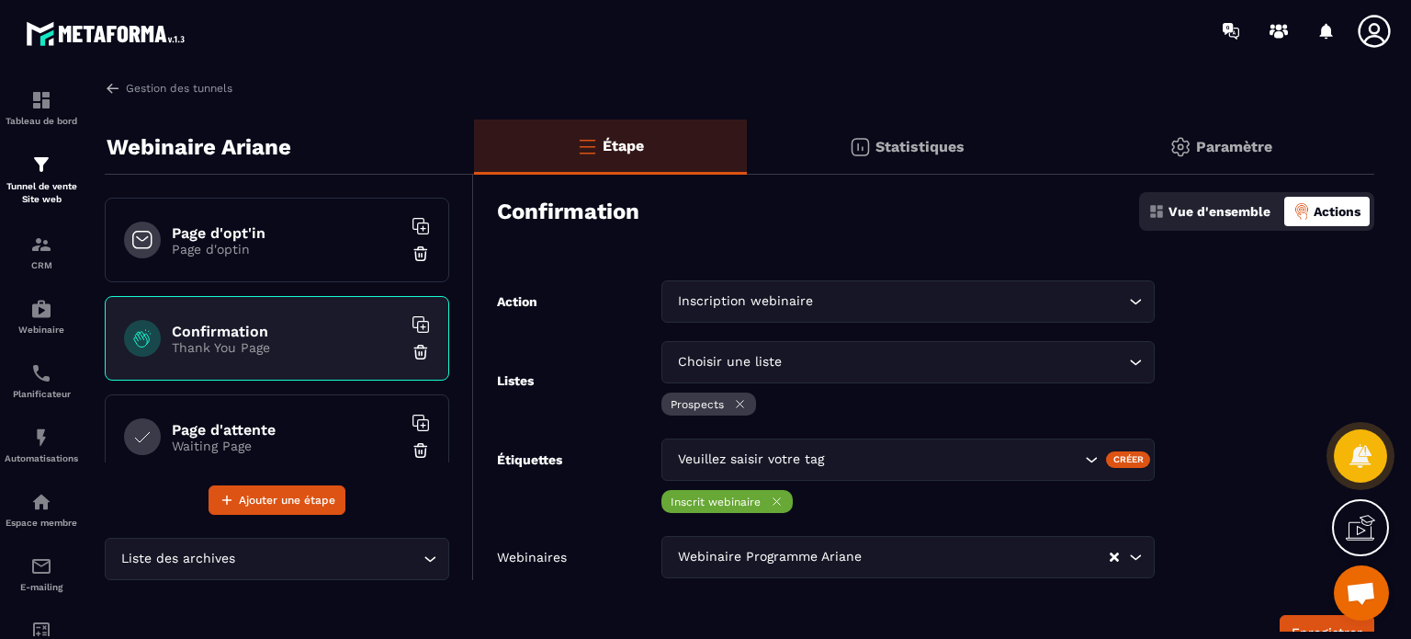
click at [1198, 221] on div "Vue d'ensemble" at bounding box center [1209, 211] width 131 height 29
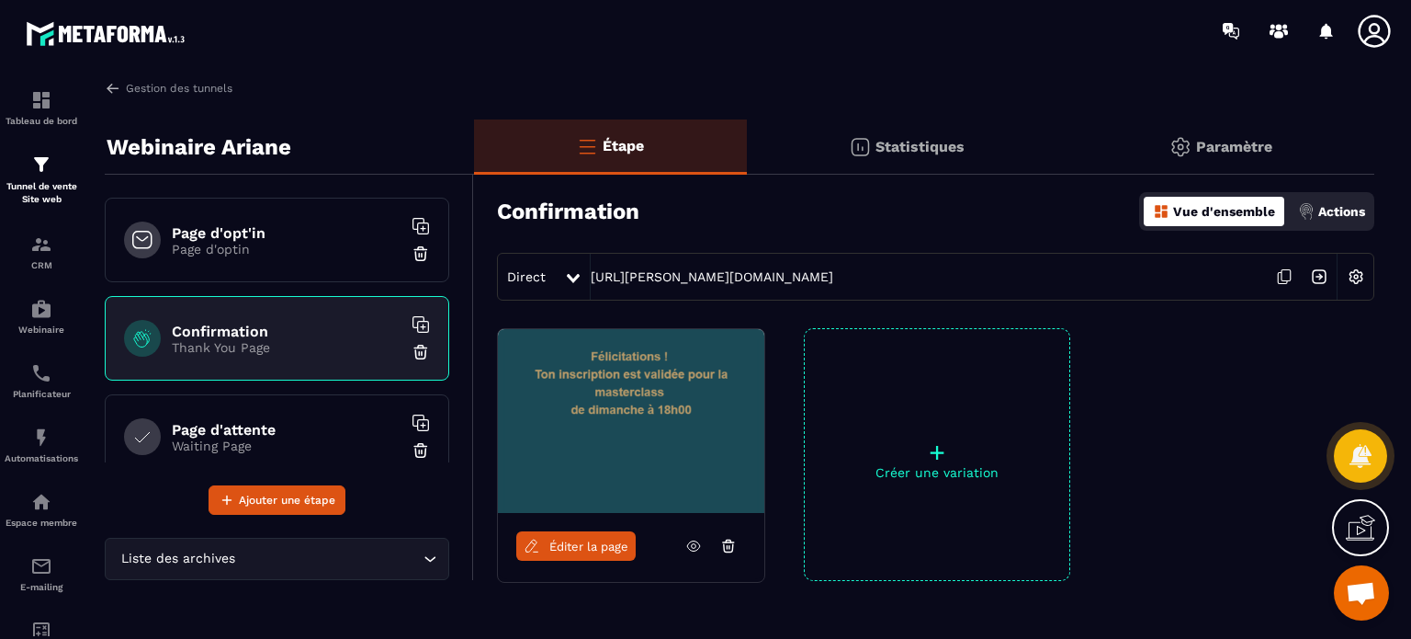
click at [1396, 216] on section "Tableau de bord Tunnel de vente Site web CRM Webinaire Planificateur Automatisa…" at bounding box center [705, 356] width 1411 height 588
click at [1375, 216] on div "Gestion des tunnels Webinaire Ariane Page d'opt'in Page d'optin Confirmation Th…" at bounding box center [739, 355] width 1307 height 551
click at [1342, 219] on div "Actions" at bounding box center [1332, 211] width 76 height 29
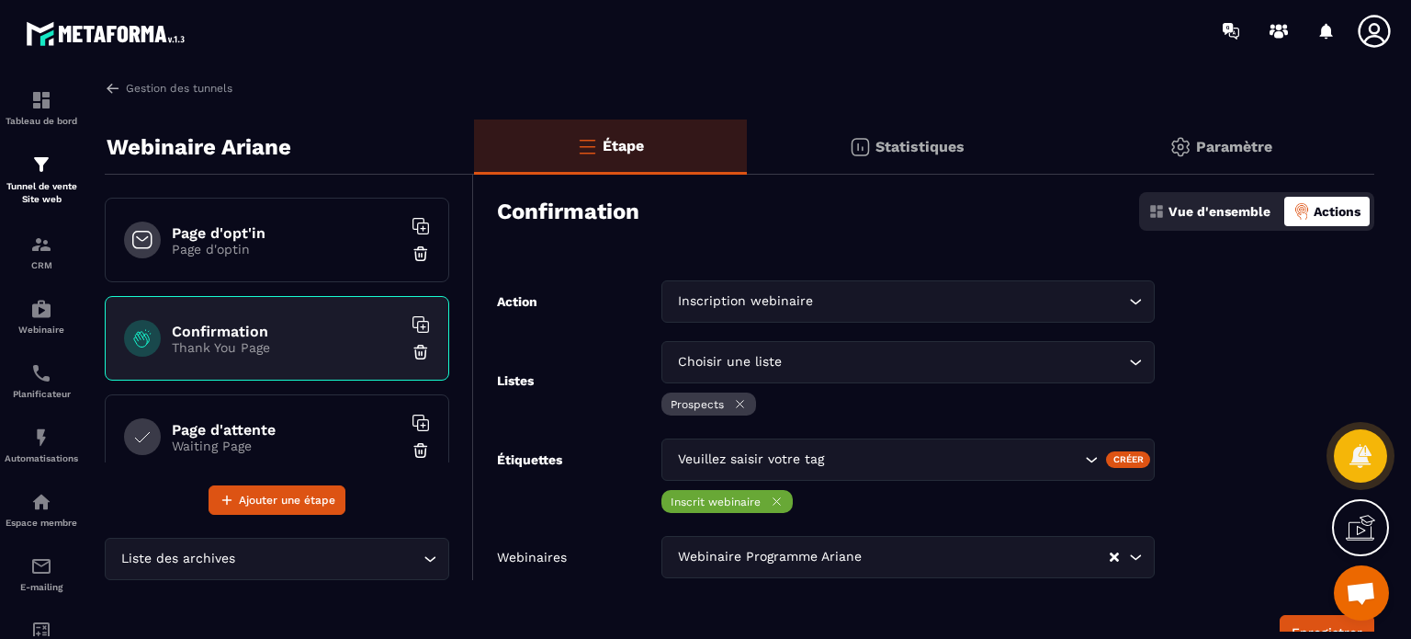
click at [1095, 299] on input "Search for option" at bounding box center [971, 301] width 308 height 20
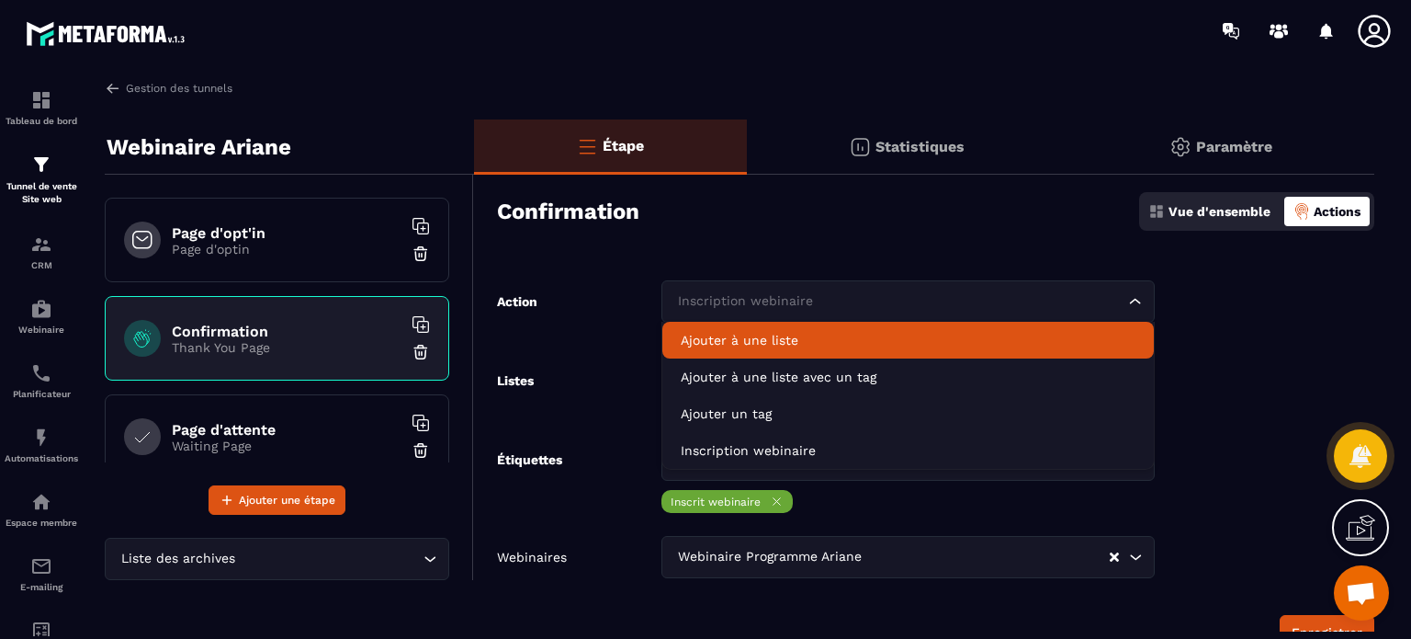
click at [1286, 486] on form "Action Inscription webinaire Loading... Ajouter à une liste Ajouter à une liste…" at bounding box center [924, 464] width 900 height 369
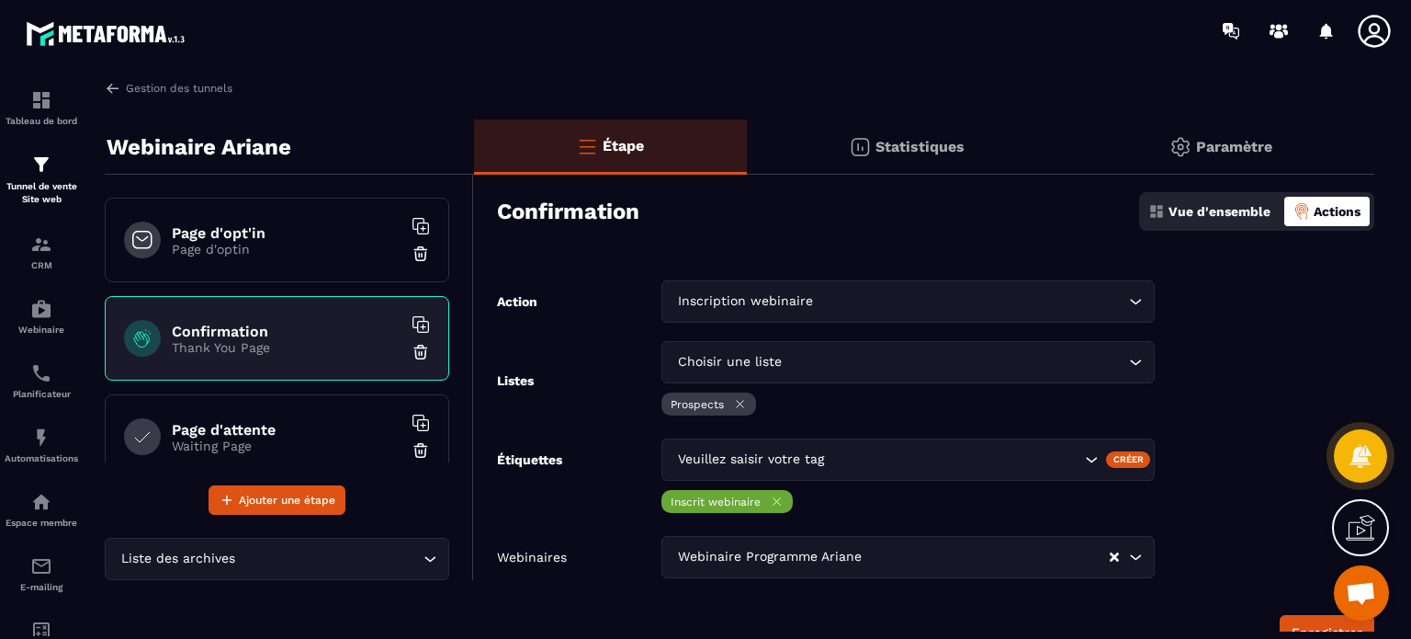
click at [770, 499] on icon at bounding box center [777, 501] width 14 height 14
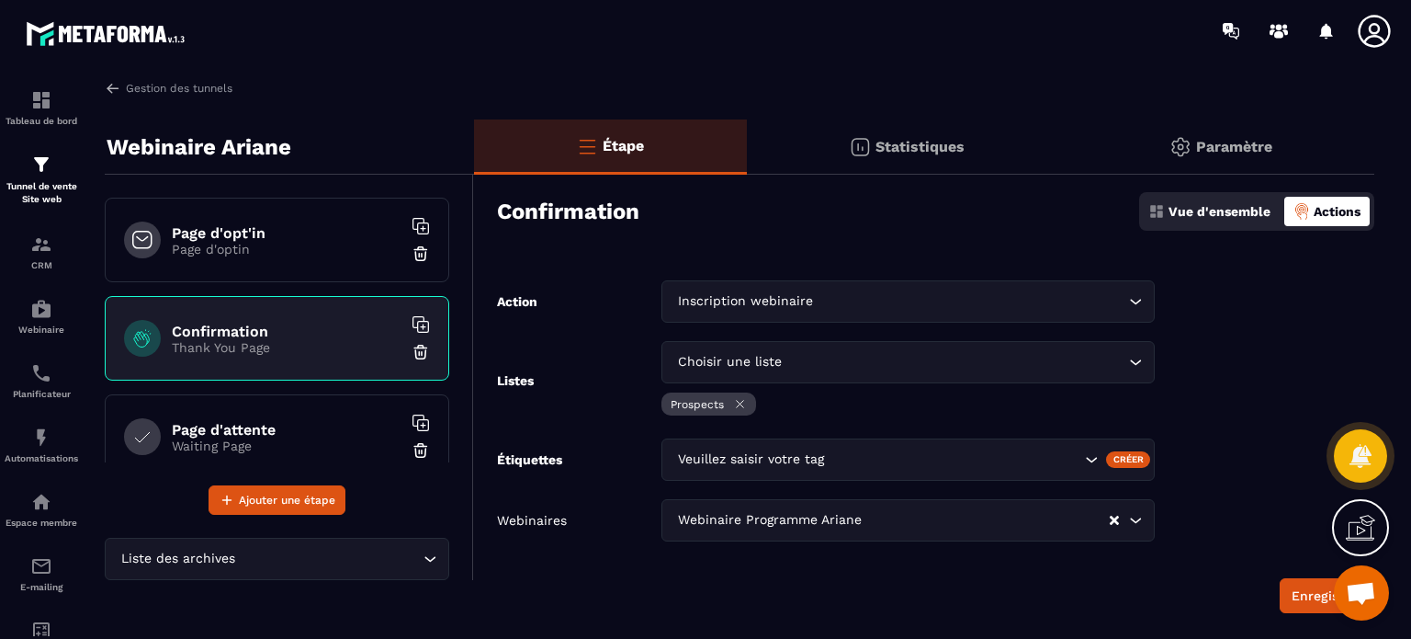
click at [745, 404] on icon at bounding box center [740, 404] width 14 height 14
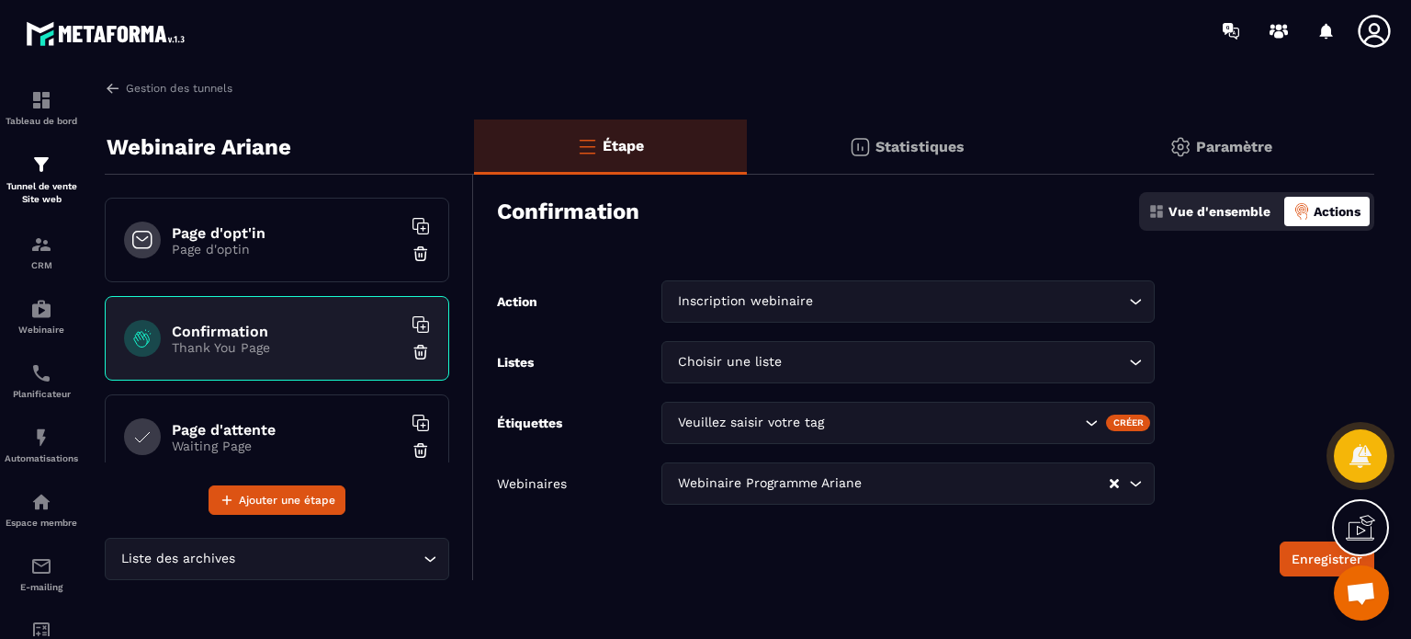
click at [1117, 484] on icon "Clear Selected" at bounding box center [1114, 483] width 9 height 9
click at [944, 311] on input "Search for option" at bounding box center [971, 301] width 308 height 20
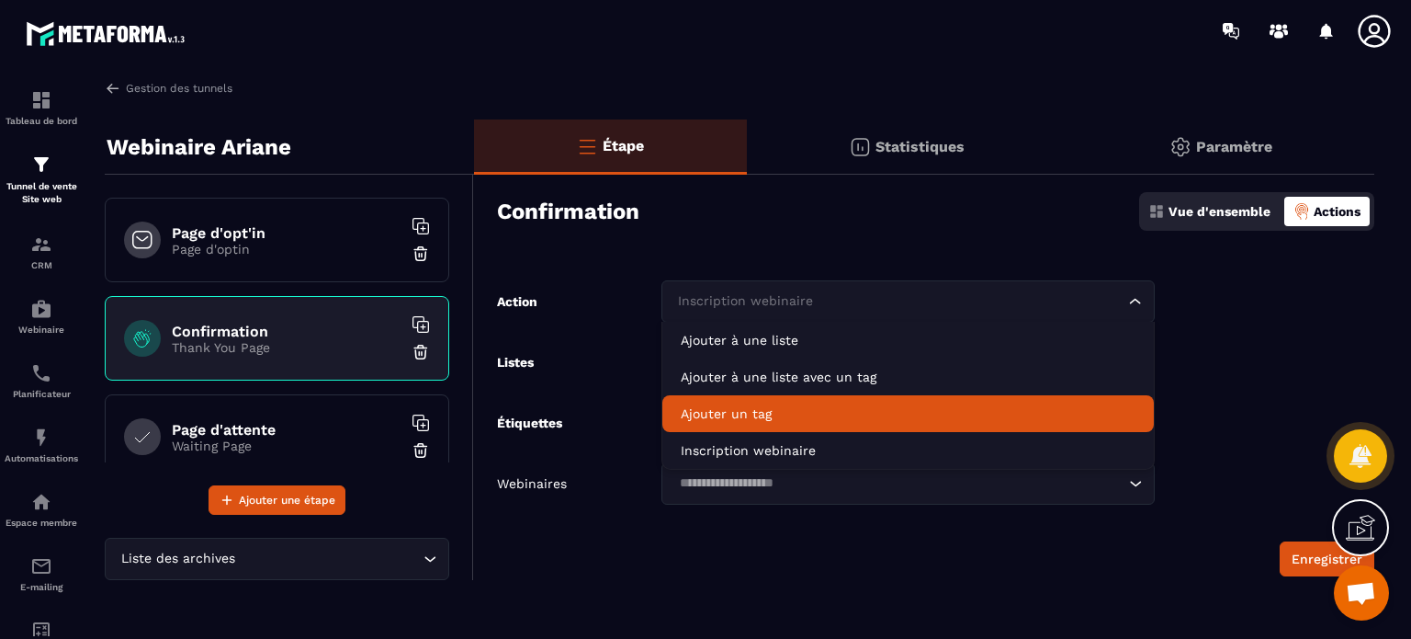
click at [1222, 220] on div "Vue d'ensemble" at bounding box center [1209, 211] width 131 height 29
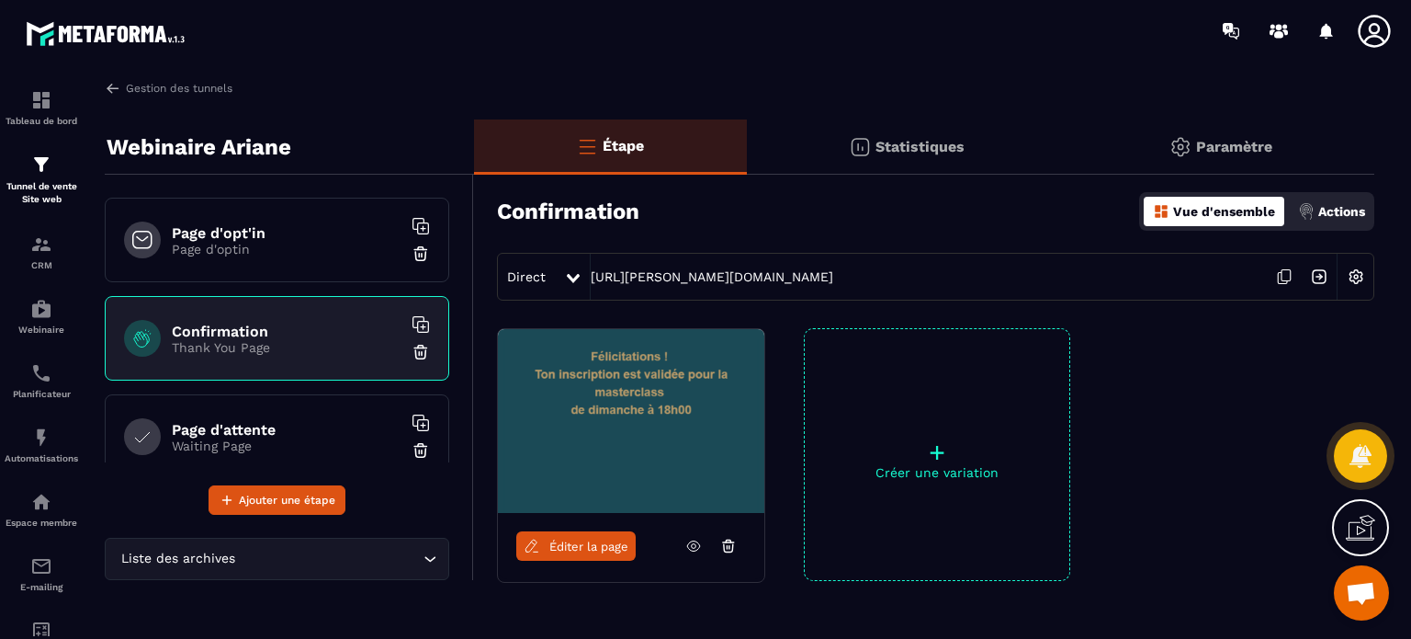
click at [1330, 216] on p "Actions" at bounding box center [1342, 211] width 47 height 15
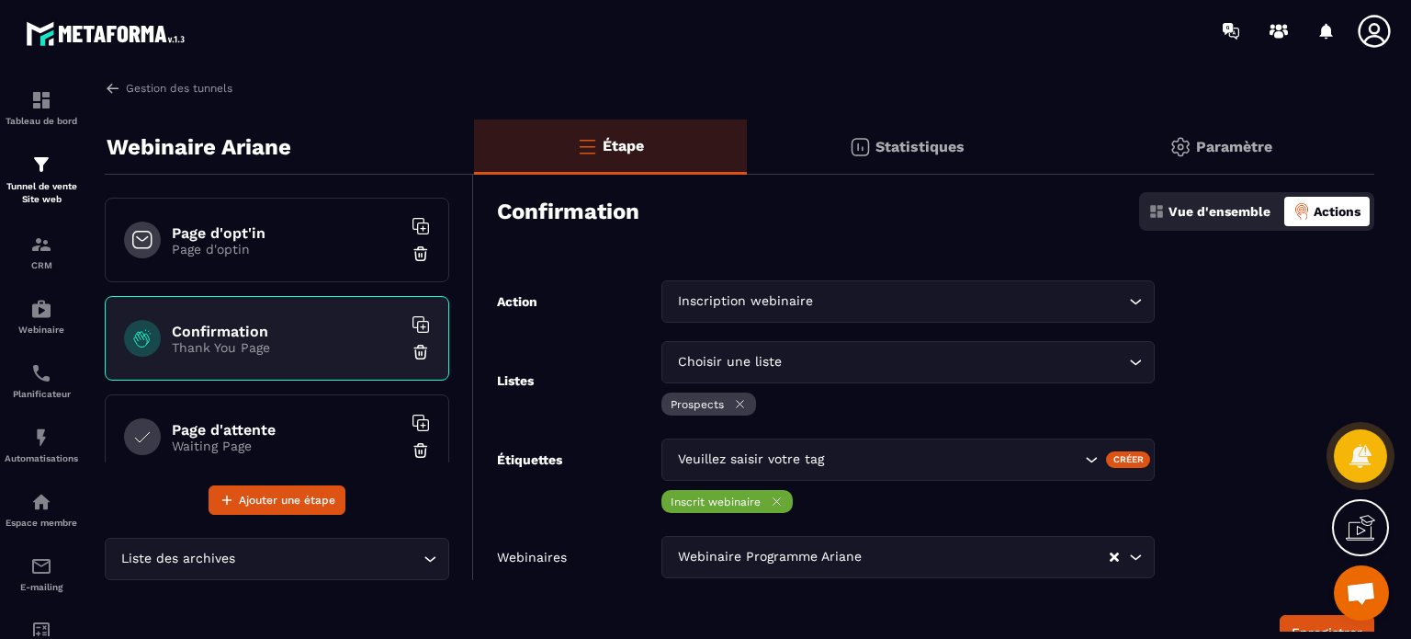
click at [772, 501] on icon at bounding box center [777, 501] width 14 height 14
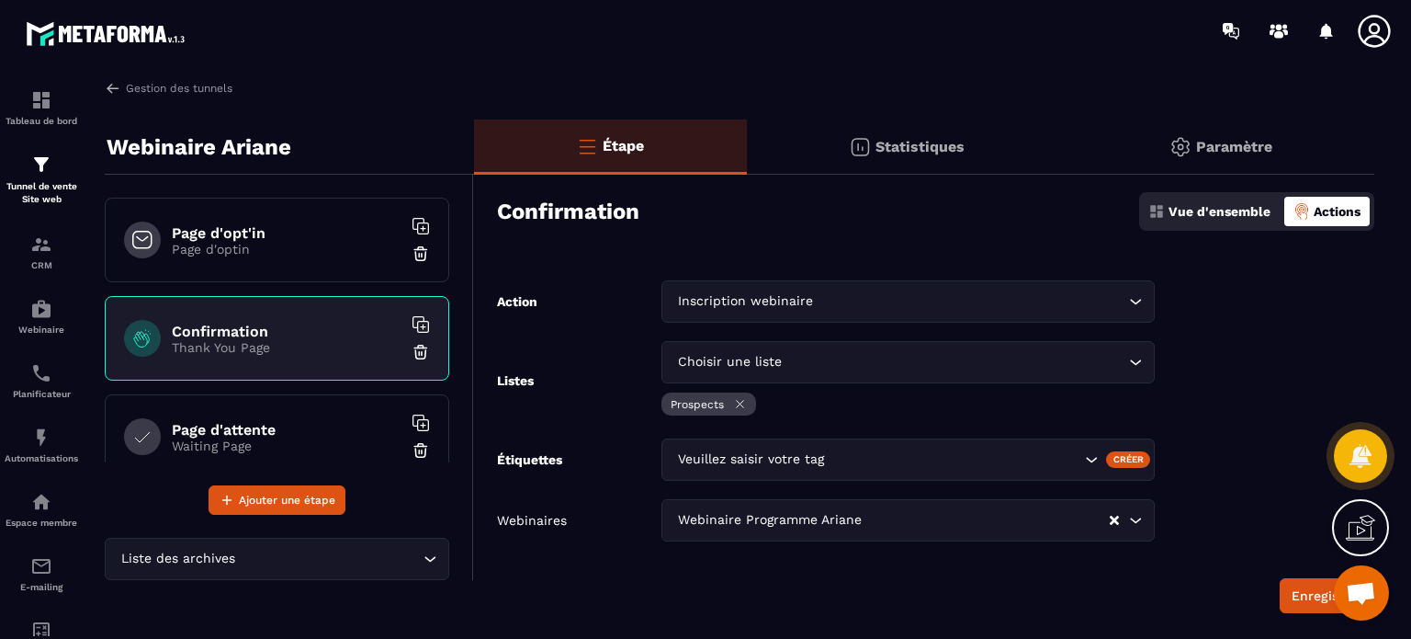
click at [742, 400] on icon at bounding box center [740, 404] width 14 height 14
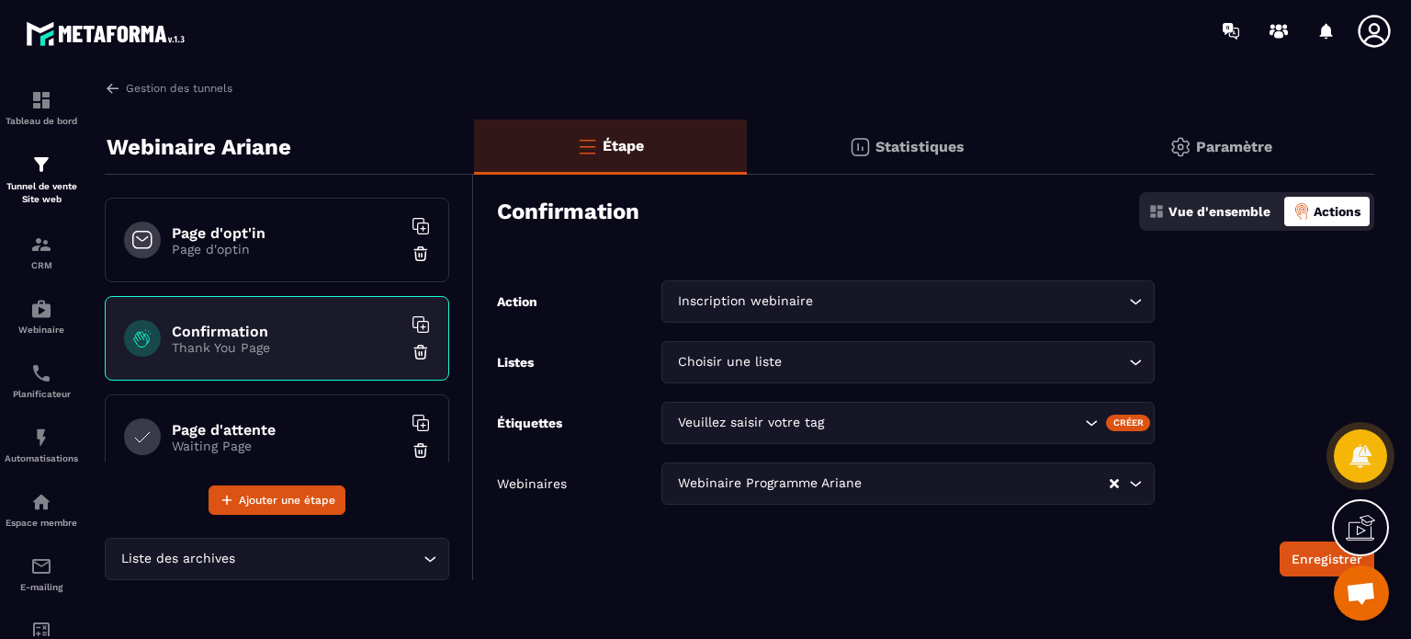
click at [1116, 486] on icon "Clear Selected" at bounding box center [1114, 483] width 9 height 9
click at [1301, 559] on button "Enregistrer" at bounding box center [1327, 558] width 95 height 35
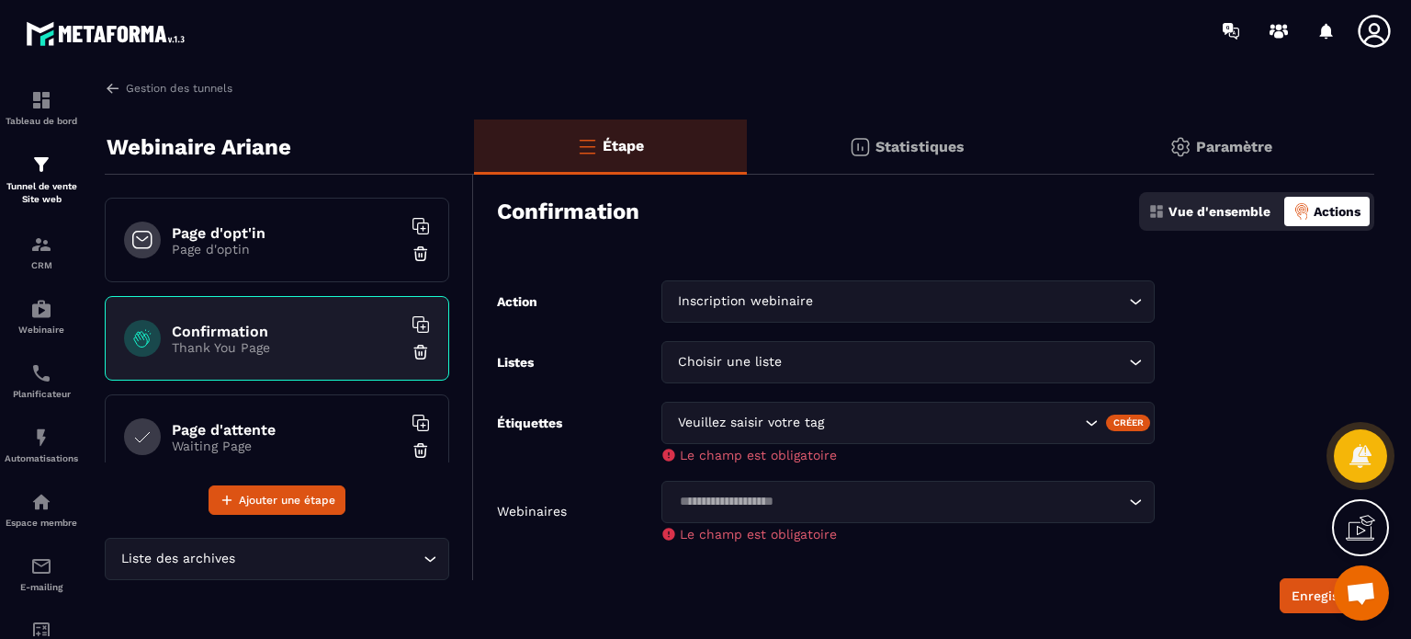
click at [1207, 217] on p "Vue d'ensemble" at bounding box center [1220, 211] width 102 height 15
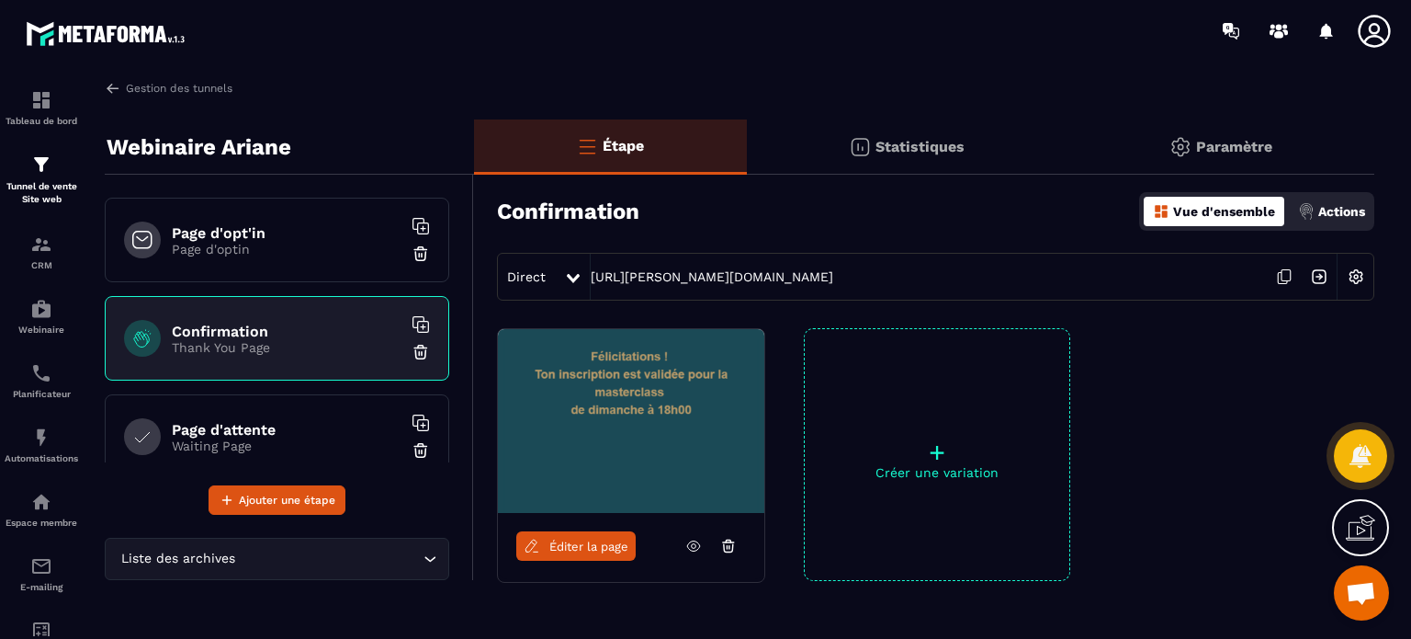
click at [1287, 280] on icon at bounding box center [1282, 278] width 9 height 11
click at [299, 414] on div "Page d'attente Waiting Page" at bounding box center [277, 436] width 345 height 85
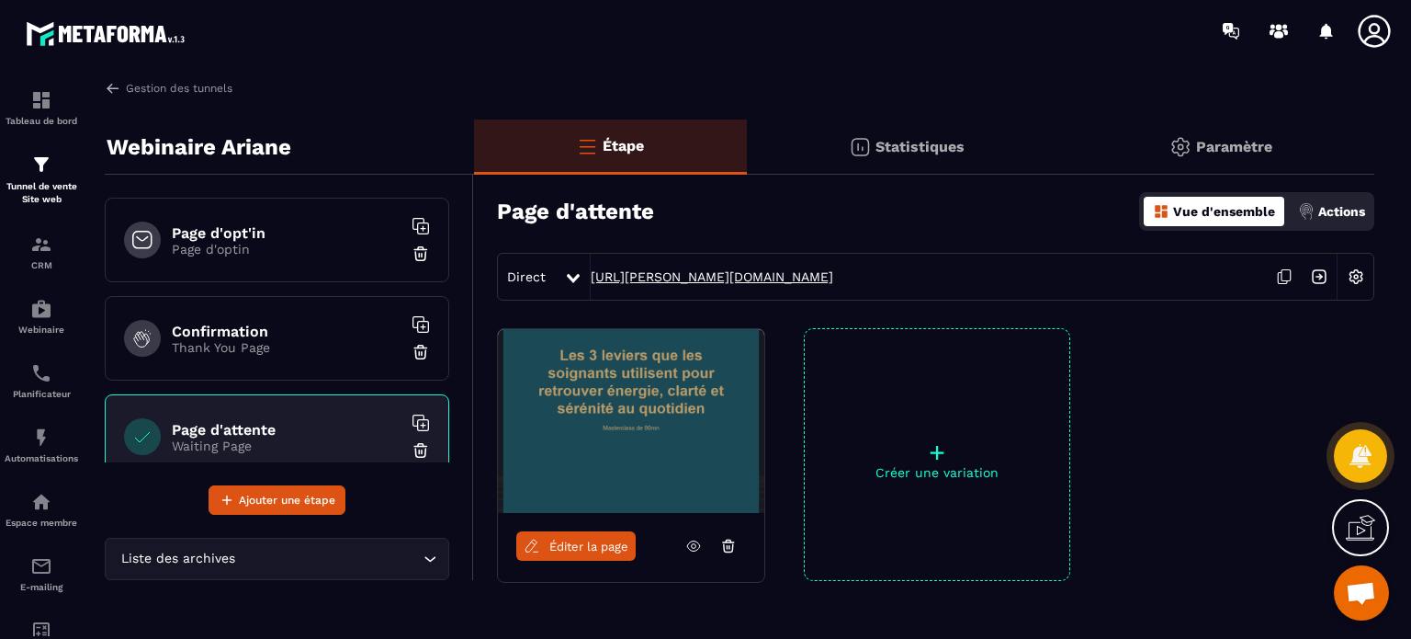
click at [708, 273] on link "[URL][PERSON_NAME][DOMAIN_NAME]" at bounding box center [712, 276] width 243 height 15
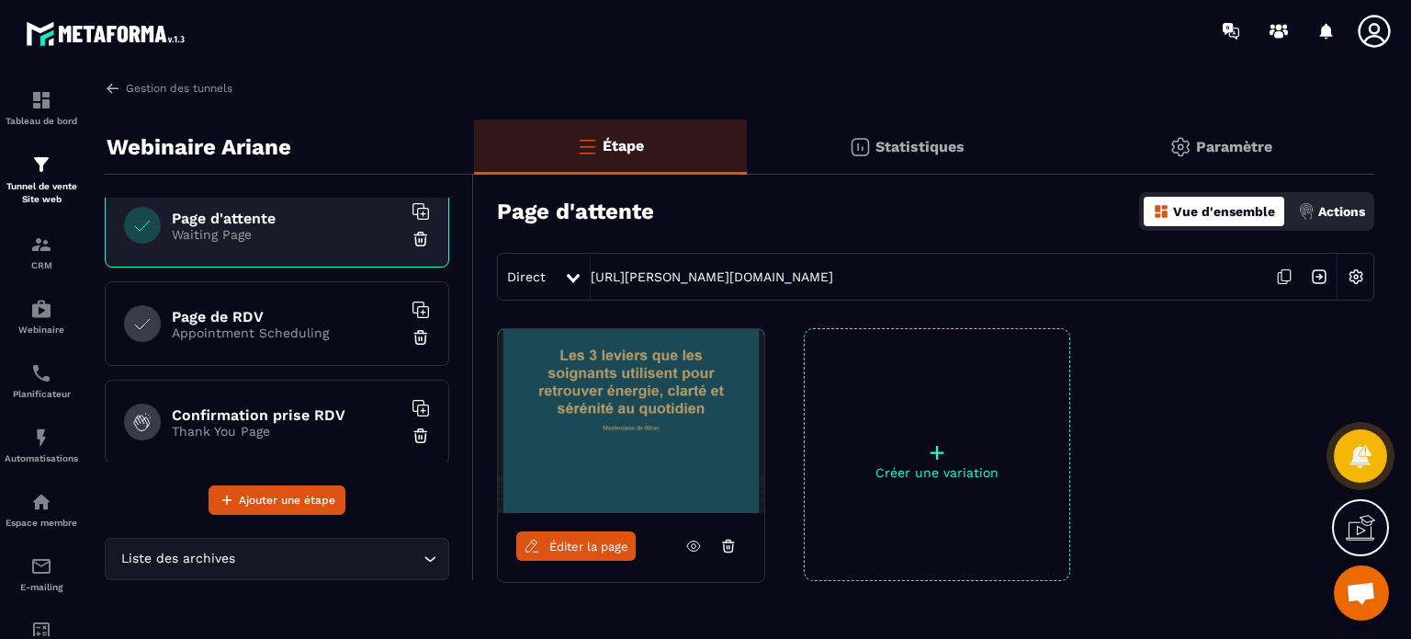
scroll to position [213, 0]
click at [234, 316] on h6 "Page de RDV" at bounding box center [287, 314] width 230 height 17
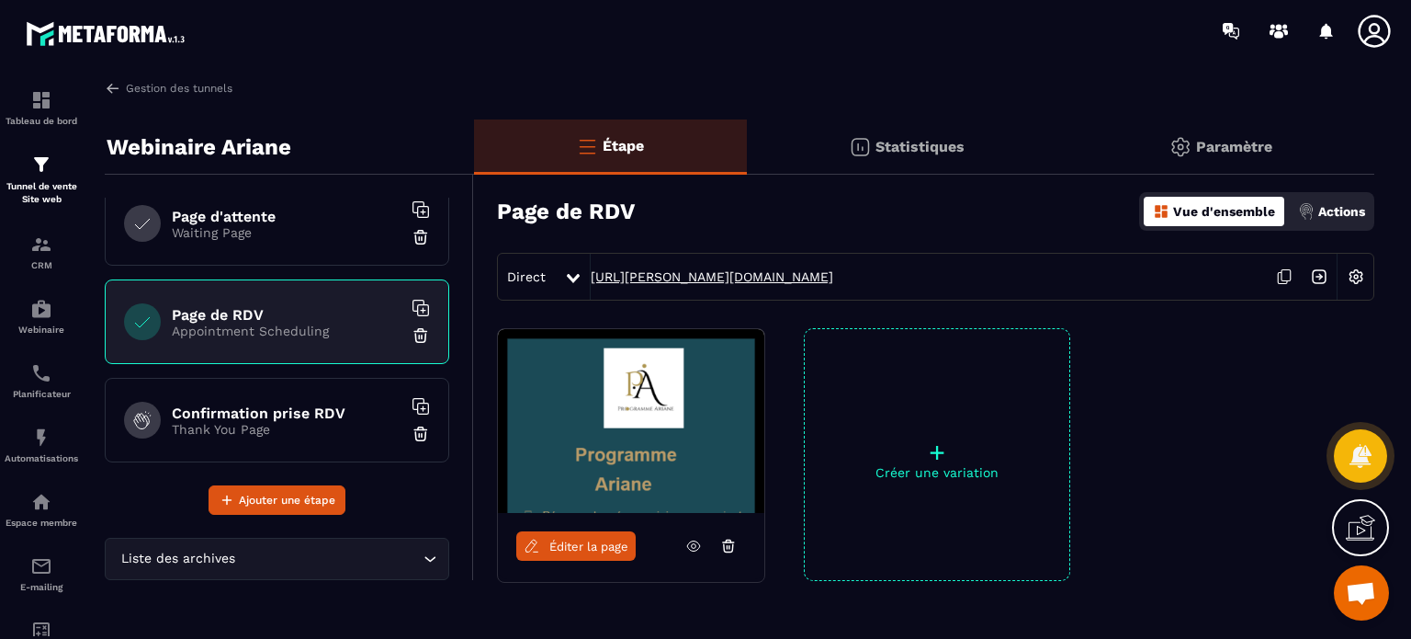
click at [671, 277] on link "[URL][PERSON_NAME][DOMAIN_NAME]" at bounding box center [712, 276] width 243 height 15
click at [279, 419] on h6 "Confirmation prise RDV" at bounding box center [287, 412] width 230 height 17
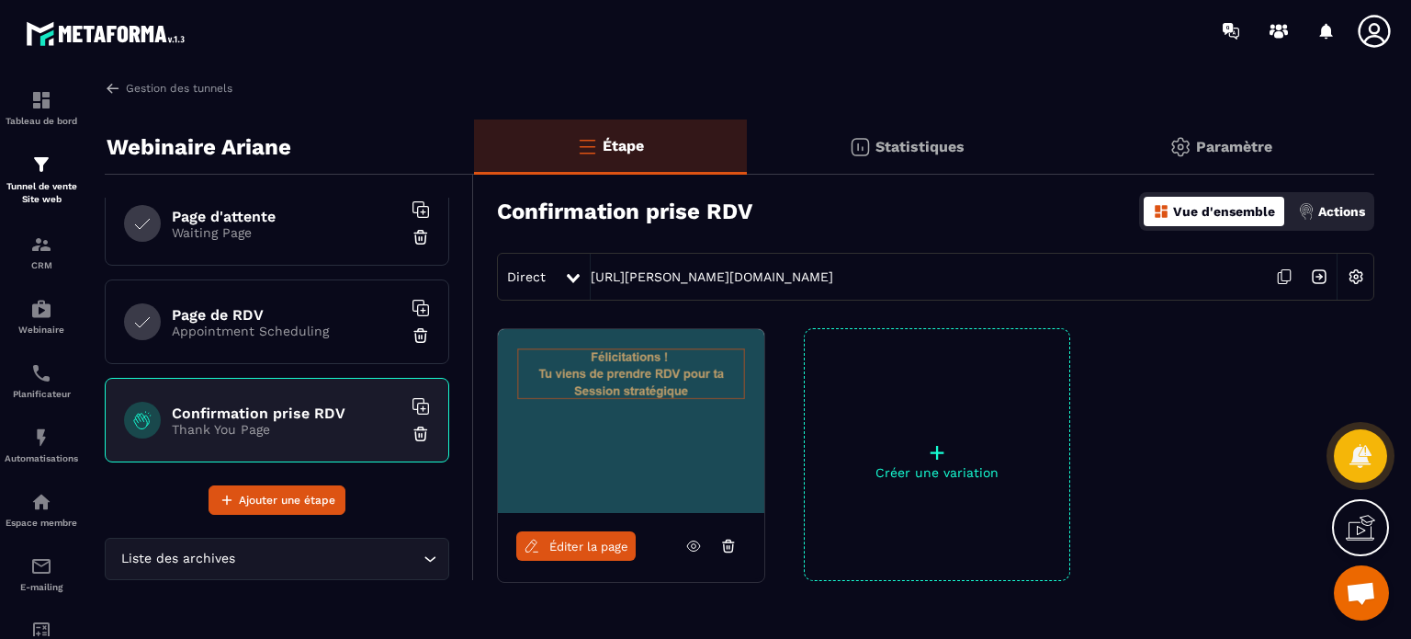
click at [750, 284] on div "Direct [URL][PERSON_NAME][DOMAIN_NAME]" at bounding box center [935, 277] width 877 height 48
click at [750, 281] on link "[URL][PERSON_NAME][DOMAIN_NAME]" at bounding box center [712, 276] width 243 height 15
click at [64, 447] on div "Automatisations" at bounding box center [42, 444] width 74 height 37
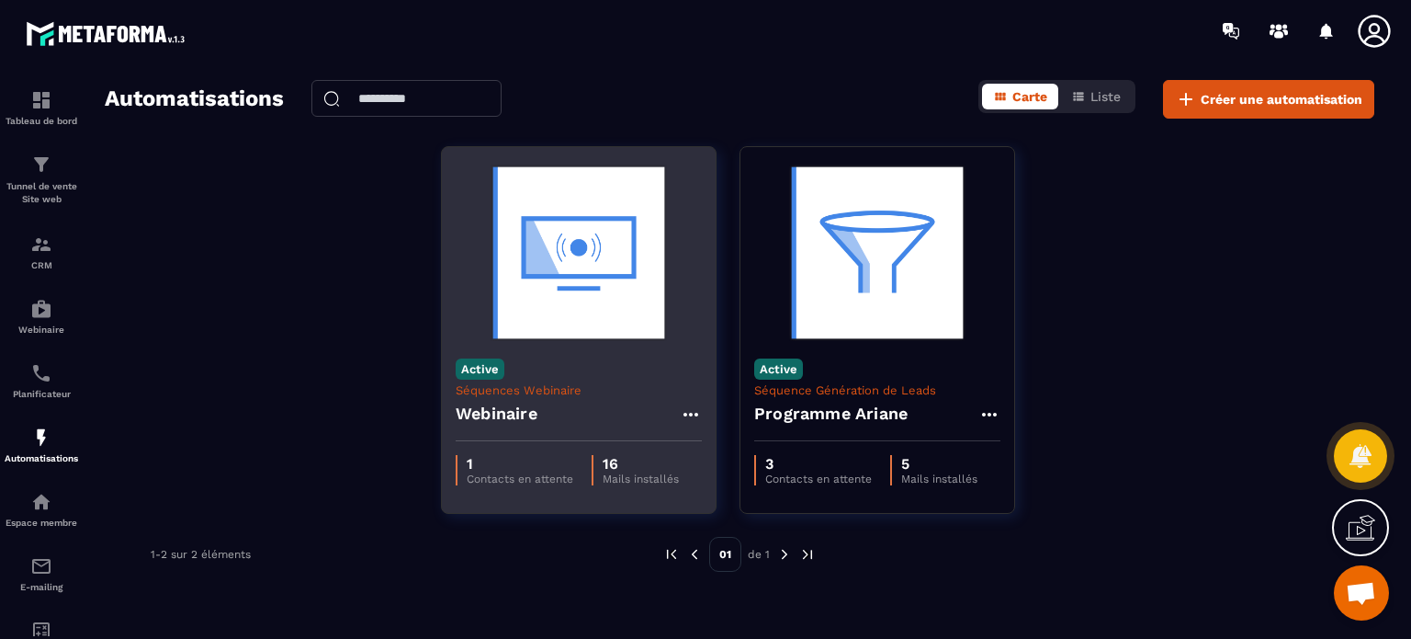
click at [627, 368] on div "Active Séquences Webinaire Webinaire" at bounding box center [579, 393] width 274 height 96
click at [632, 266] on img at bounding box center [579, 253] width 246 height 184
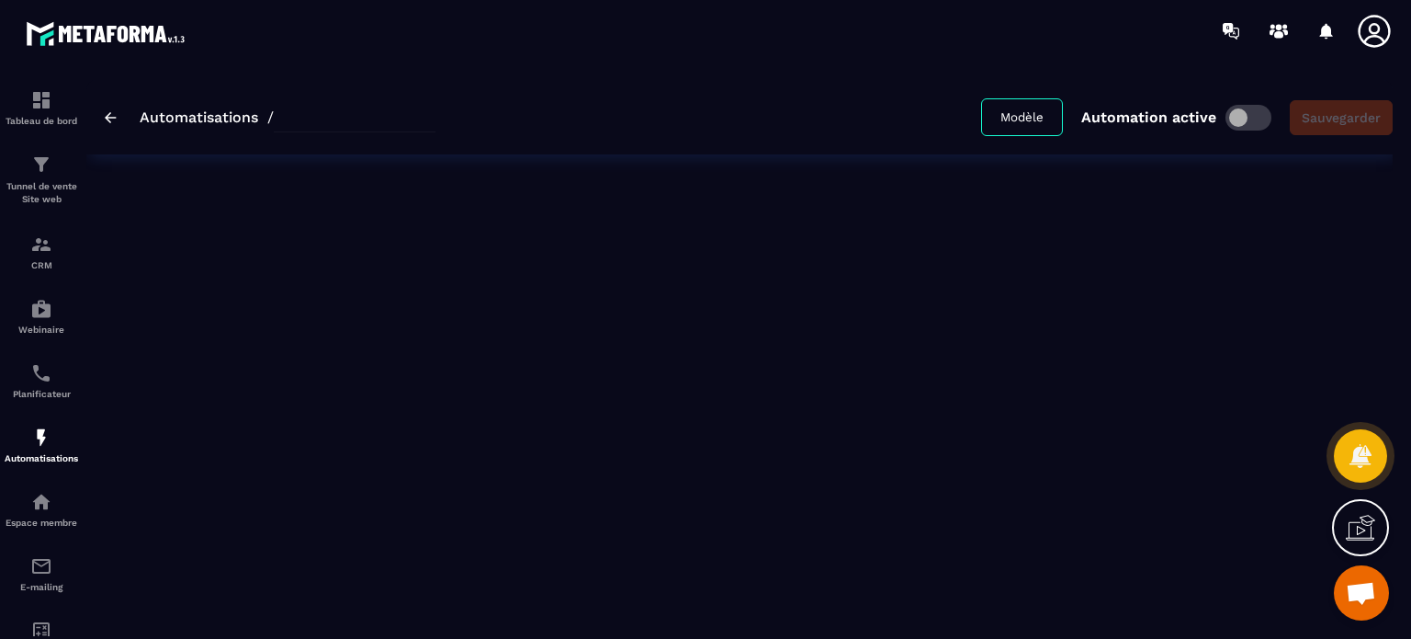
type input "*********"
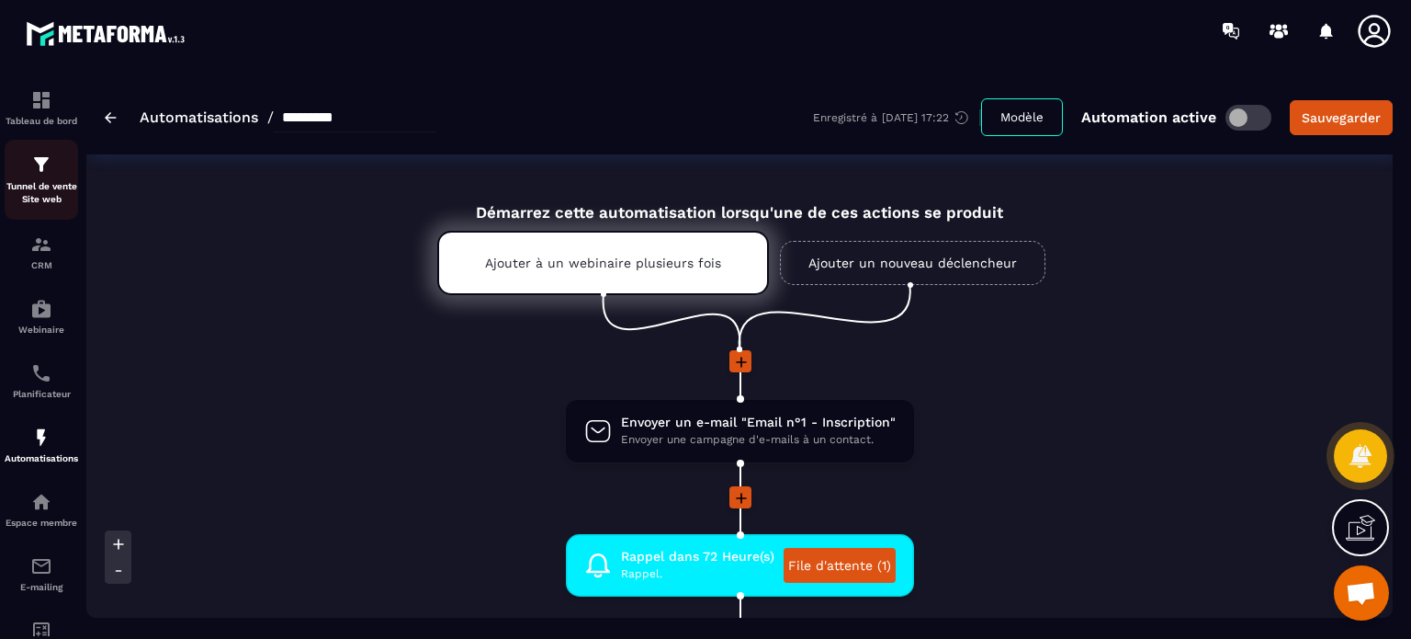
click at [51, 170] on img at bounding box center [41, 164] width 22 height 22
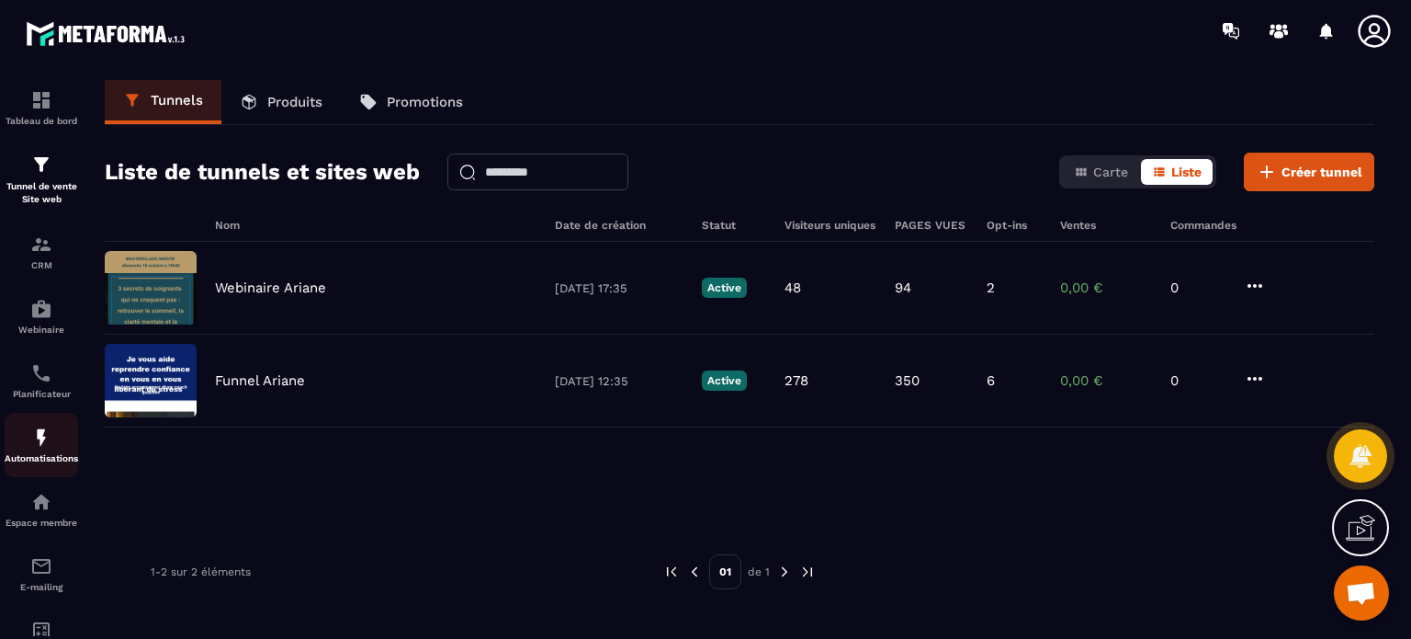
click at [46, 447] on img at bounding box center [41, 437] width 22 height 22
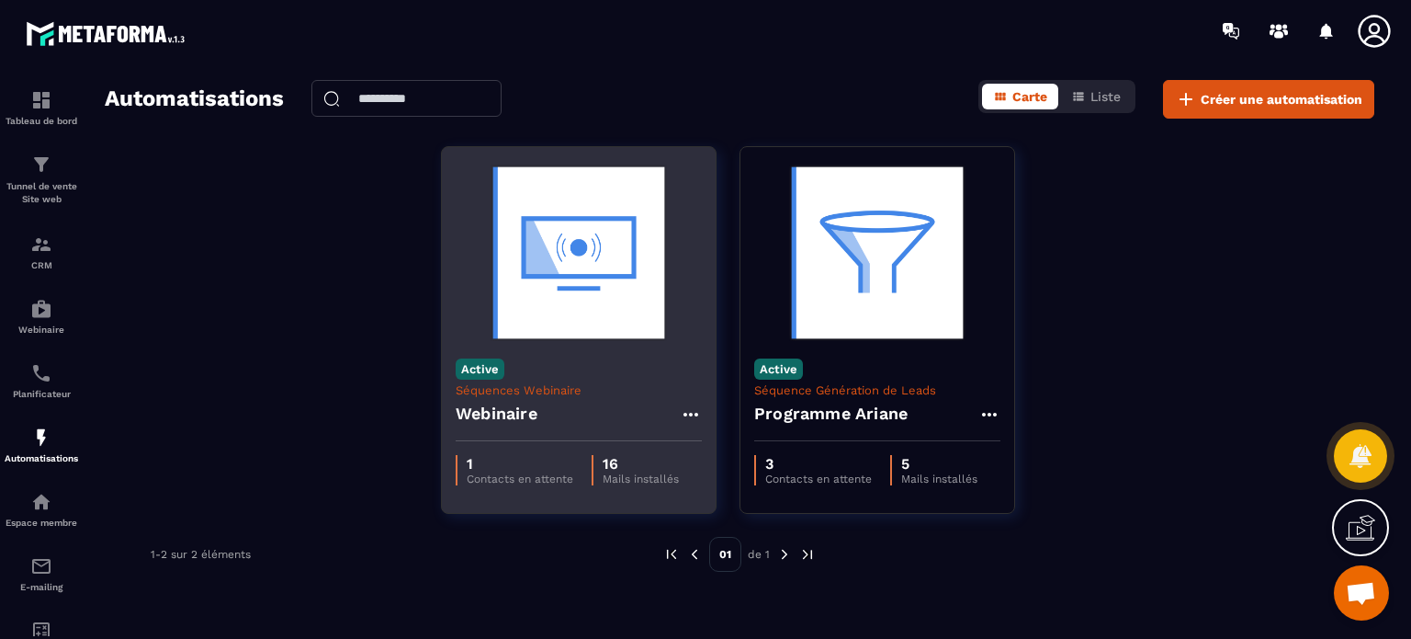
click at [594, 385] on p "Séquences Webinaire" at bounding box center [579, 390] width 246 height 14
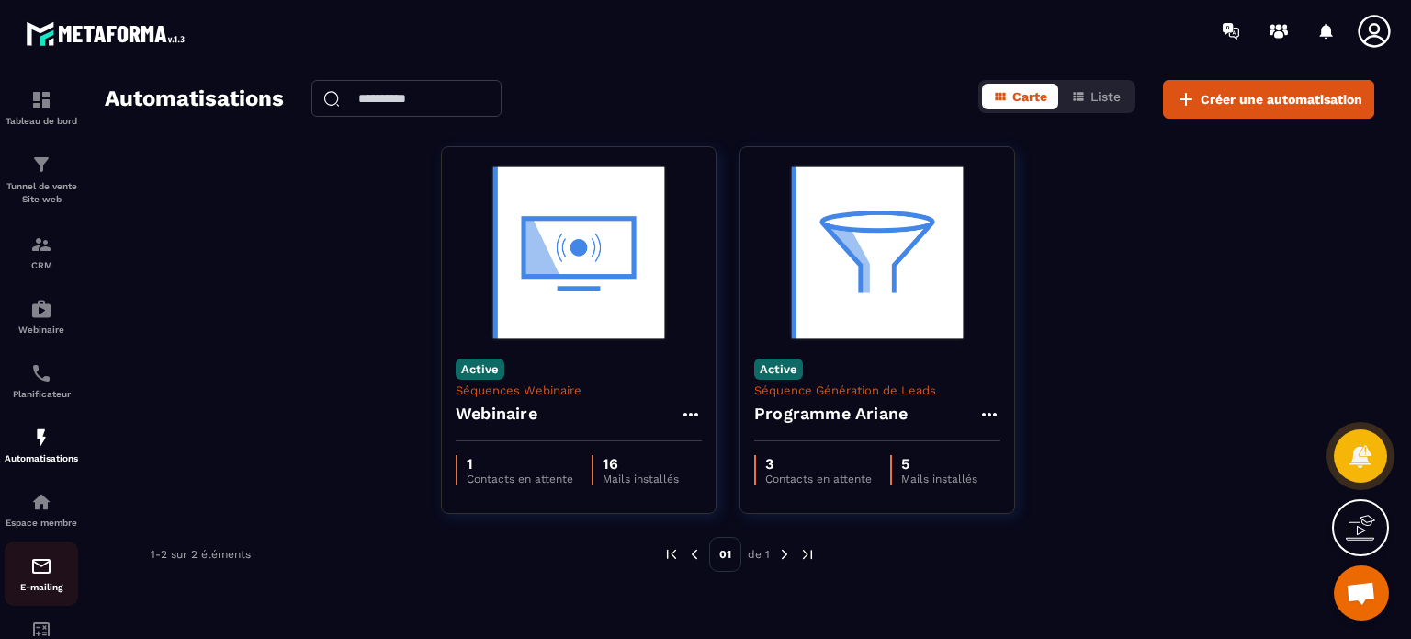
click at [48, 577] on img at bounding box center [41, 566] width 22 height 22
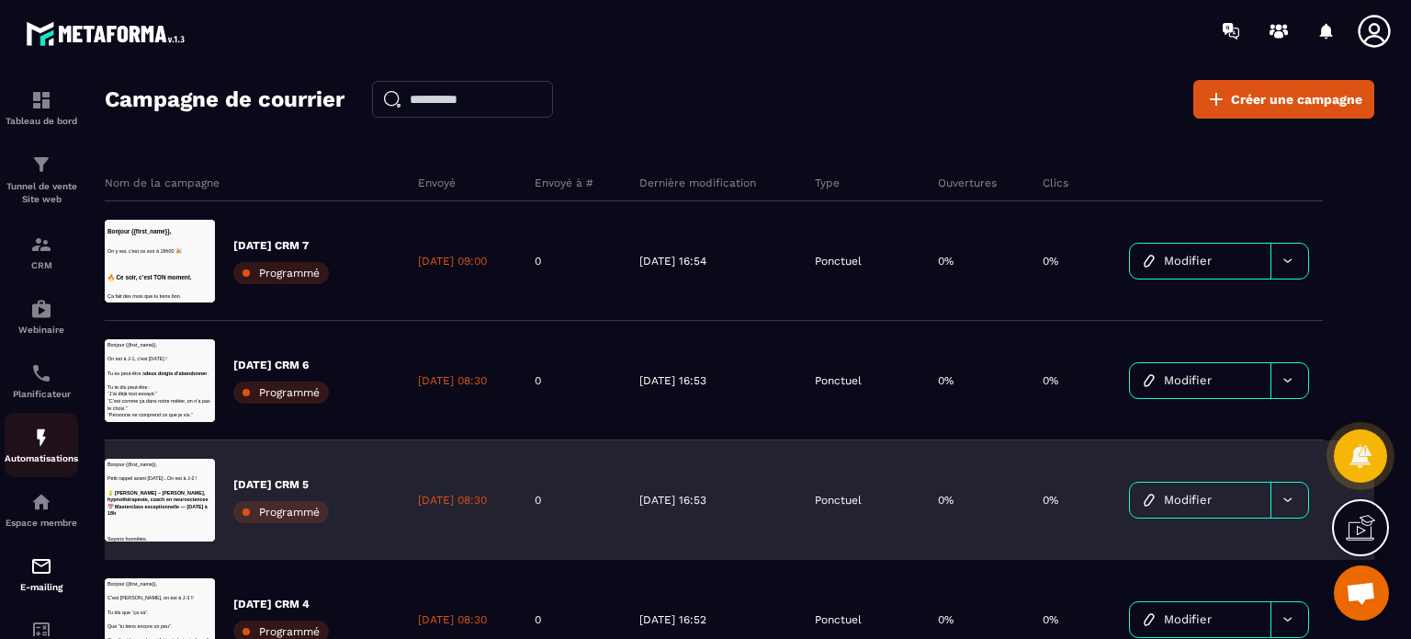
click at [32, 457] on p "Automatisations" at bounding box center [42, 458] width 74 height 10
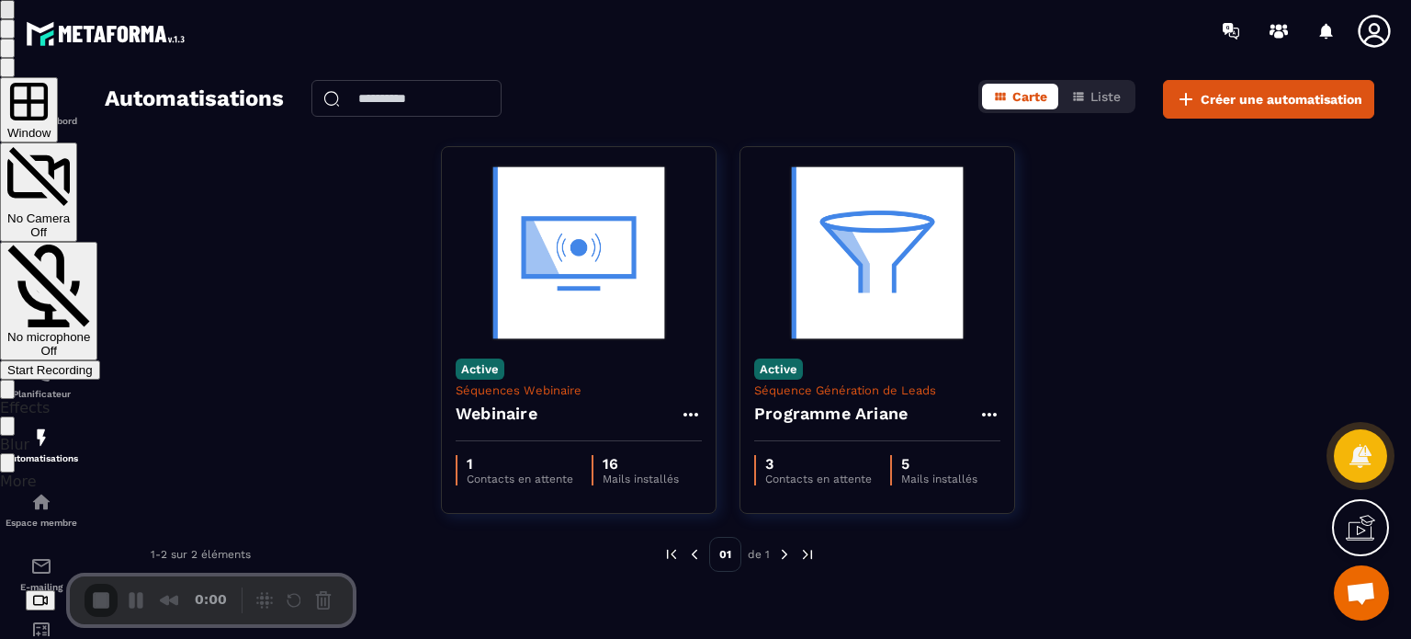
click at [93, 363] on div "Start Recording" at bounding box center [49, 370] width 85 height 14
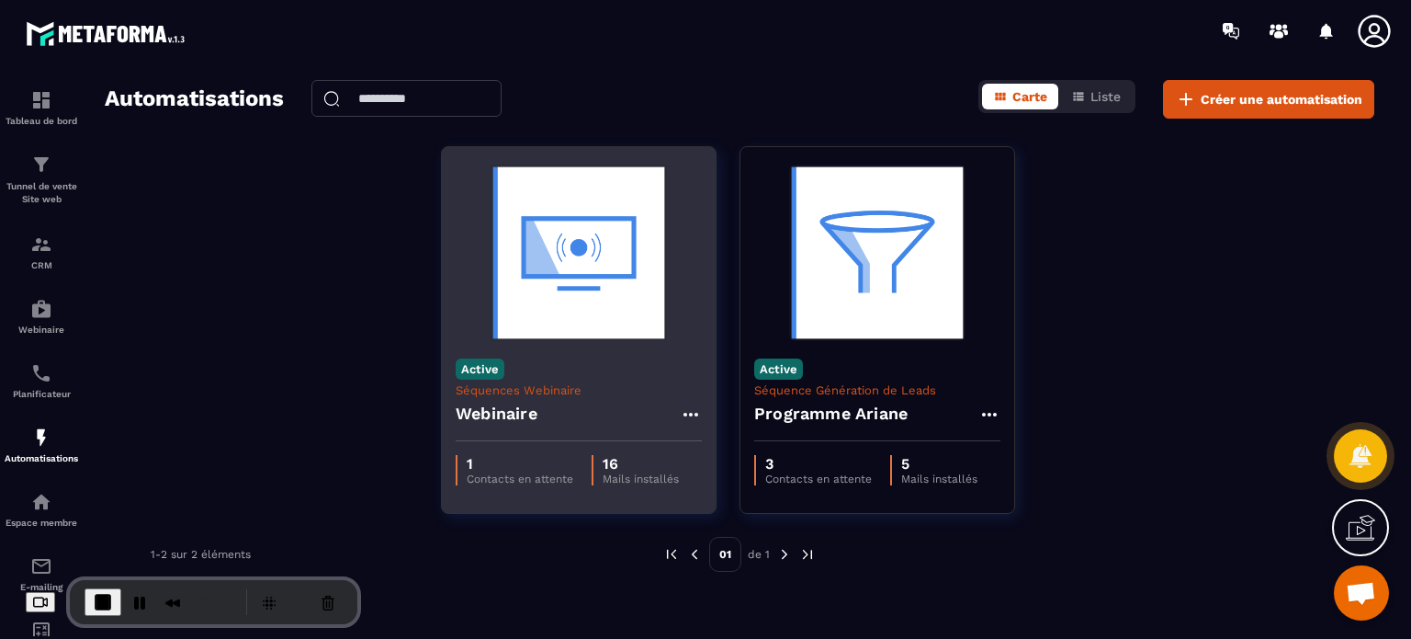
click at [531, 283] on img at bounding box center [579, 253] width 246 height 184
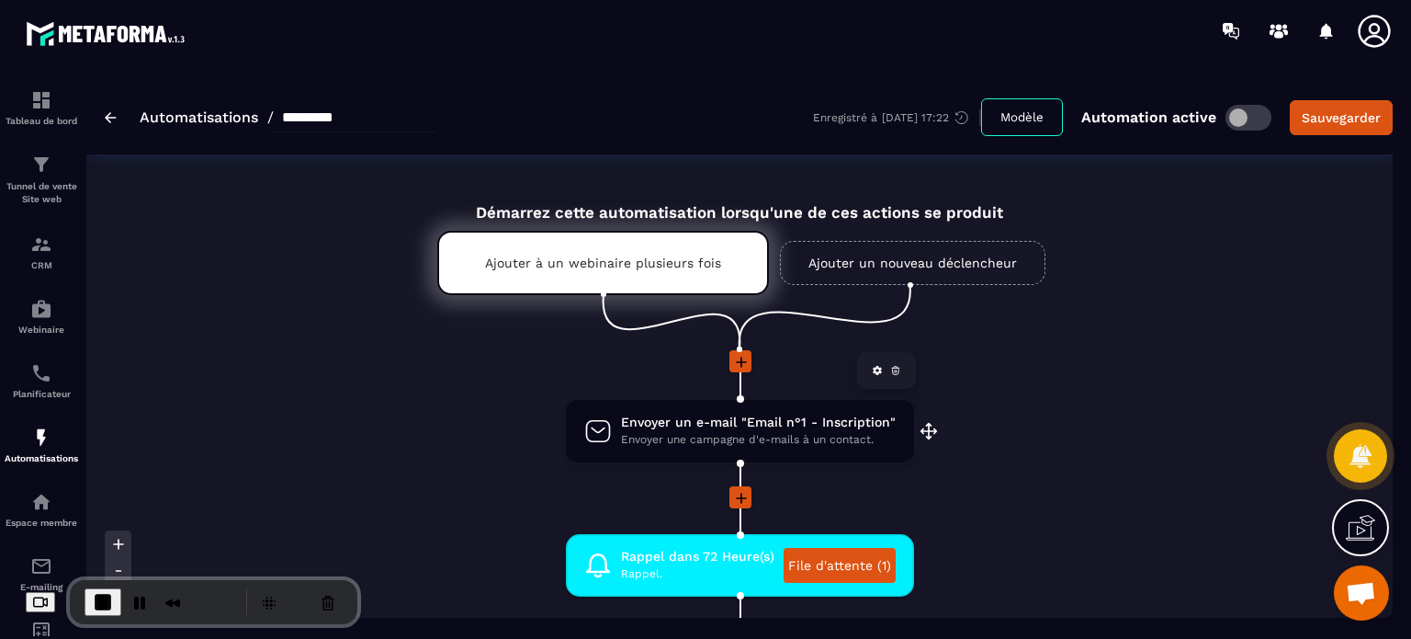
click at [696, 442] on span "Envoyer une campagne d'e-mails à un contact." at bounding box center [758, 439] width 275 height 17
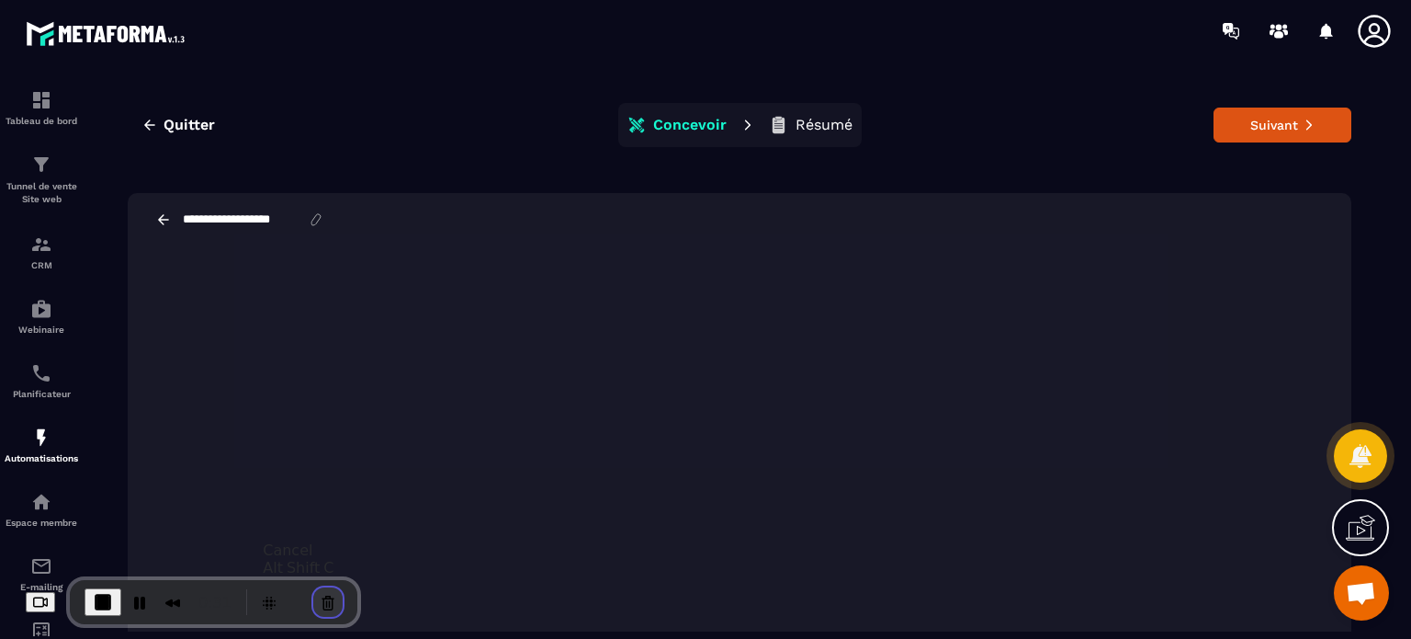
click at [327, 595] on button "Cancel Recording" at bounding box center [327, 601] width 29 height 29
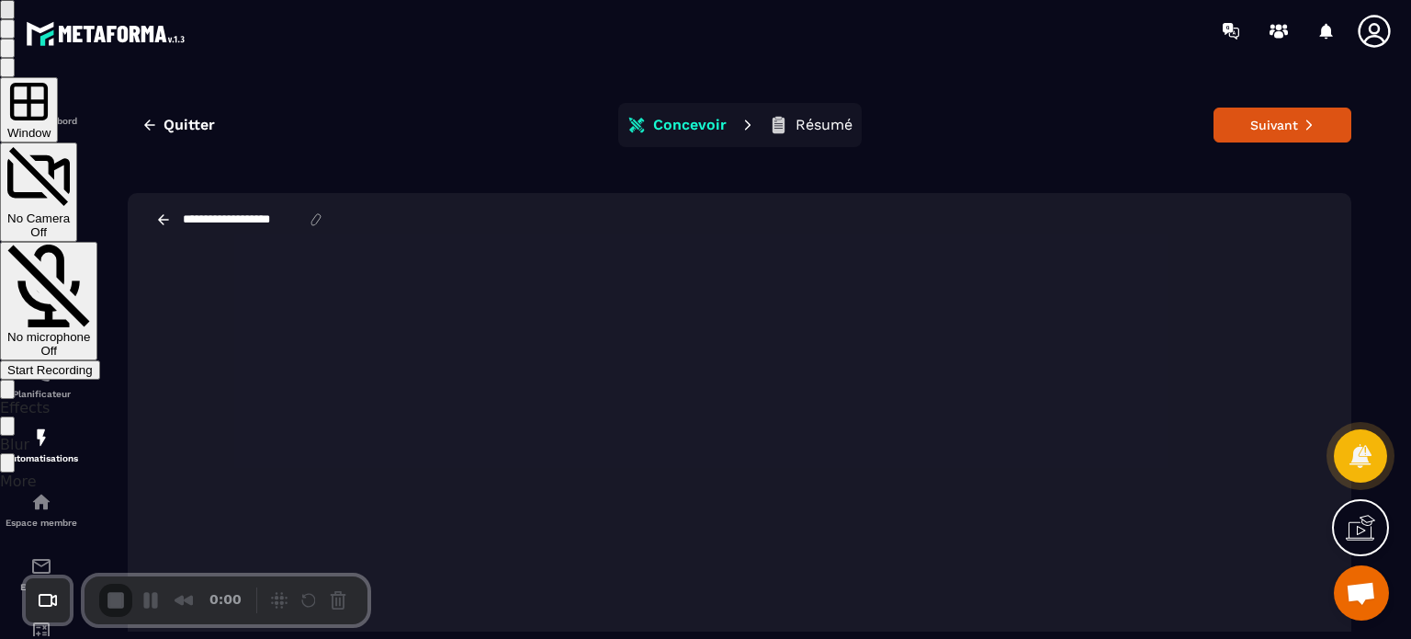
click at [93, 363] on span "Start Recording" at bounding box center [49, 370] width 85 height 14
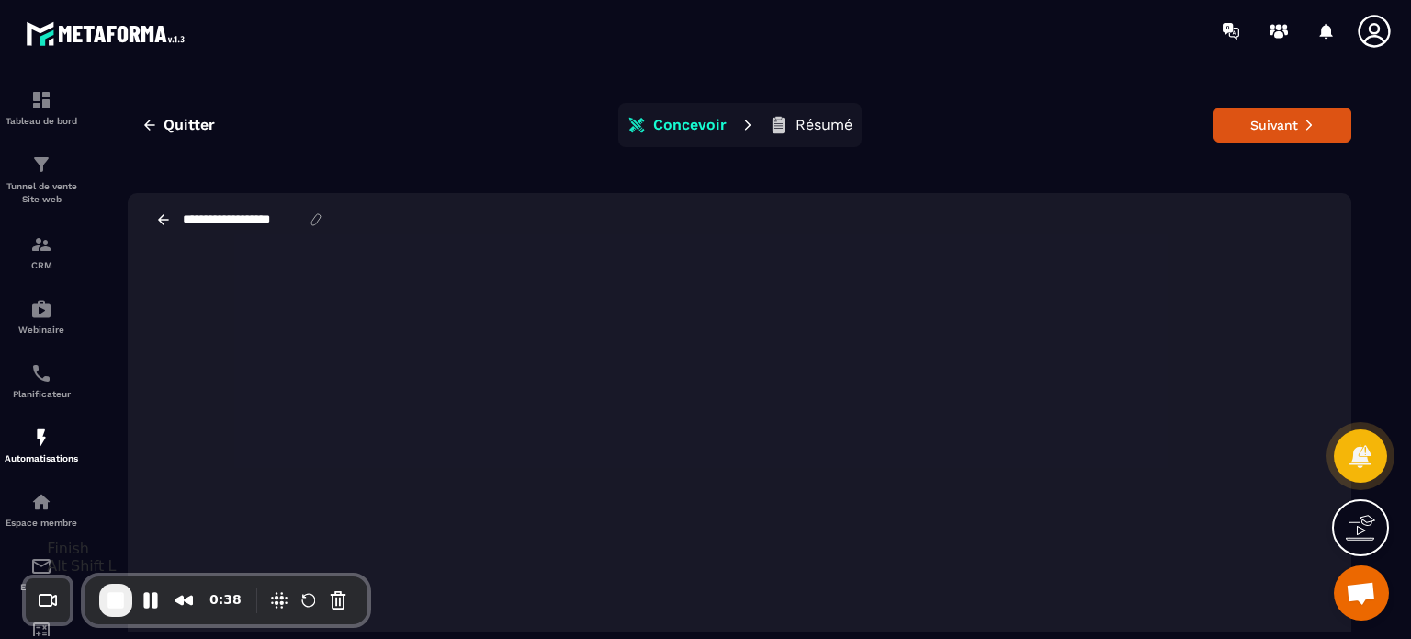
click at [114, 598] on span "End Recording" at bounding box center [116, 600] width 22 height 22
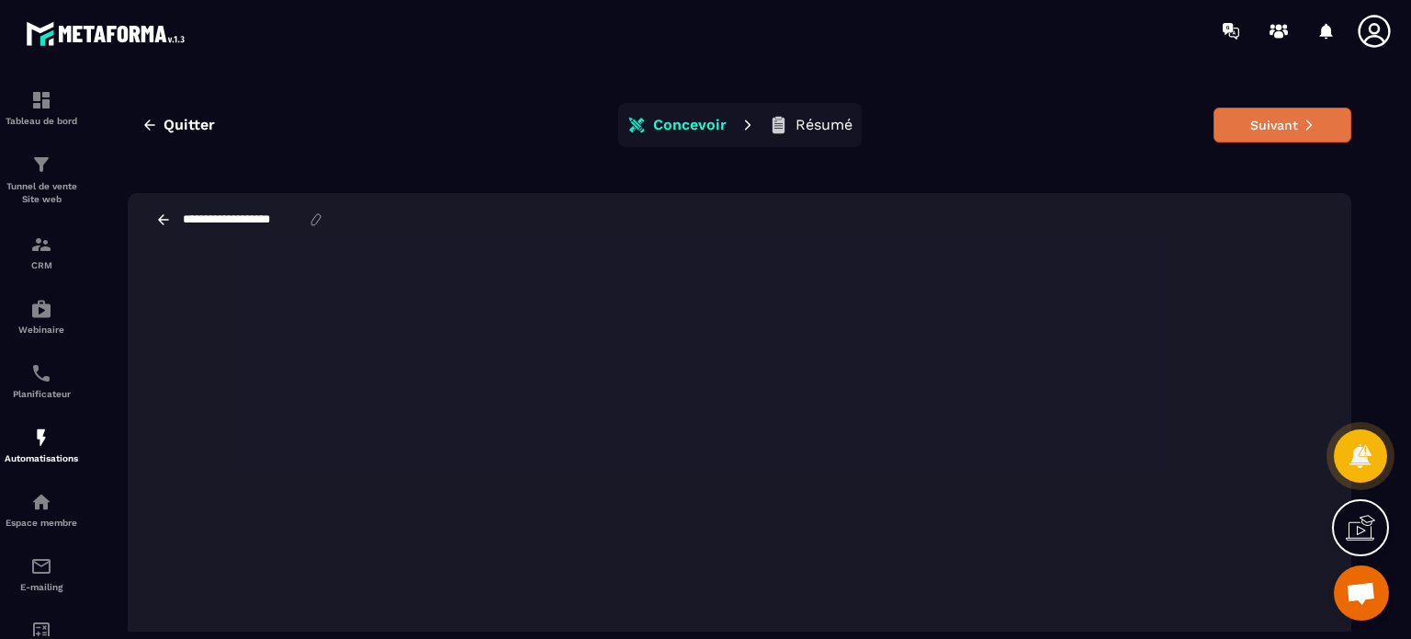
click at [1283, 112] on button "Suivant" at bounding box center [1283, 125] width 138 height 35
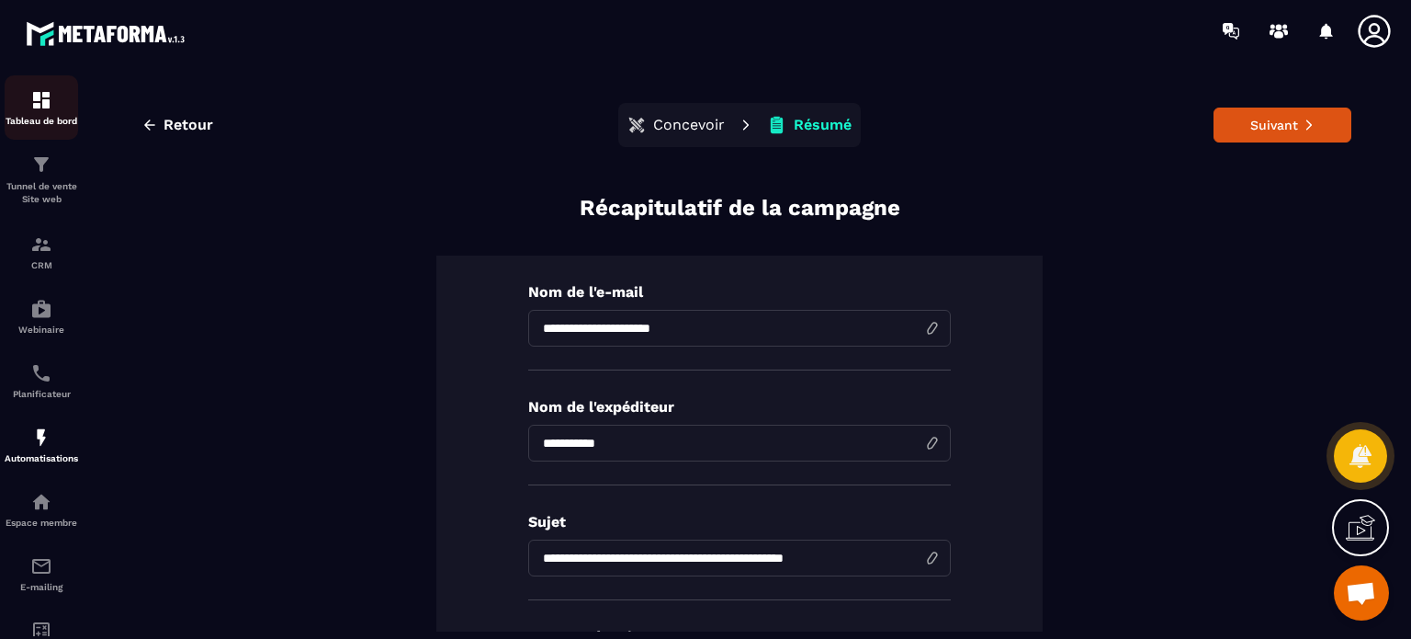
click at [29, 120] on p "Tableau de bord" at bounding box center [42, 121] width 74 height 10
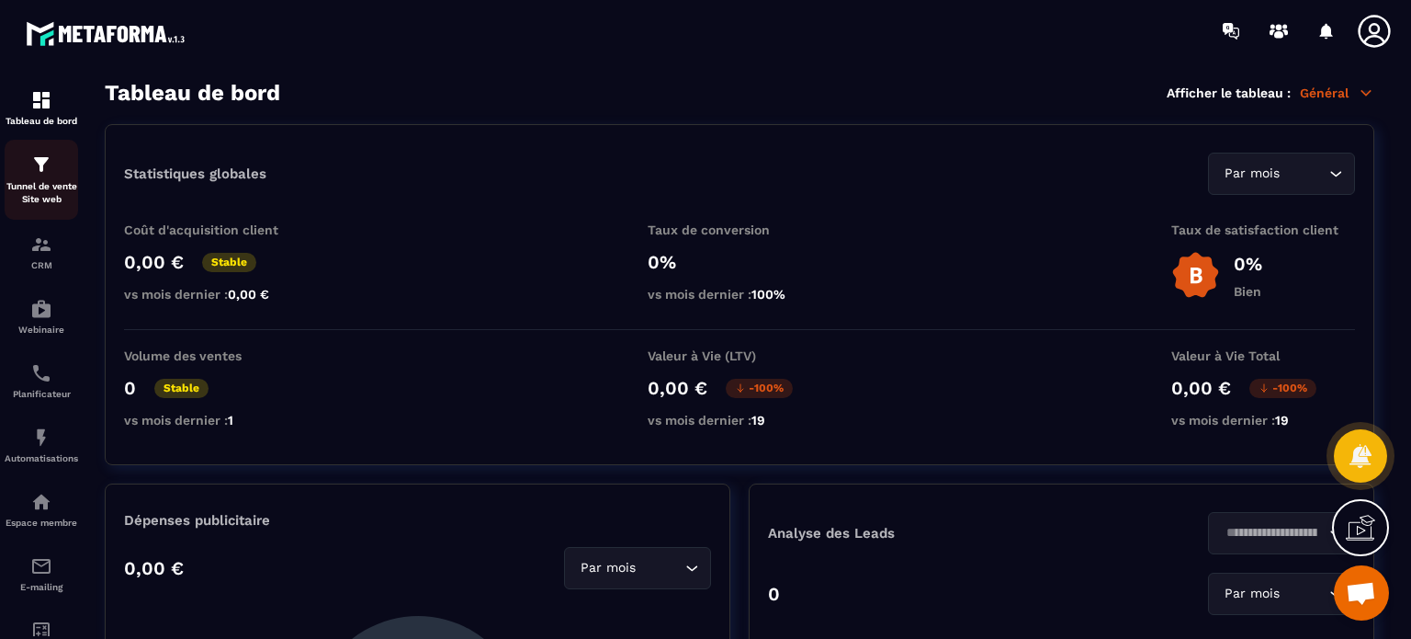
click at [11, 173] on div "Tunnel de vente Site web" at bounding box center [42, 179] width 74 height 52
